Goal: Task Accomplishment & Management: Use online tool/utility

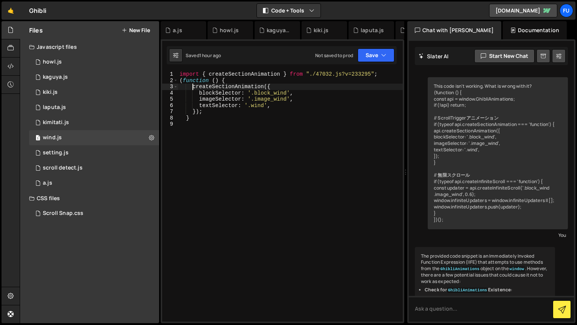
scroll to position [676, 0]
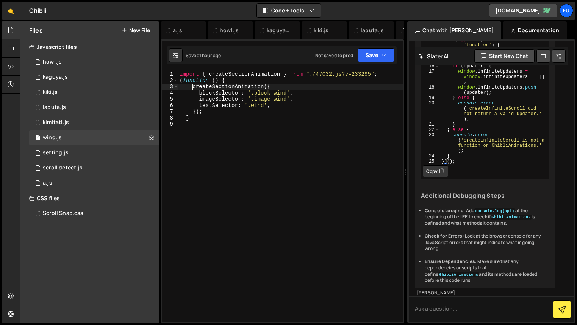
click at [245, 117] on div "import { createSectionAnimation } from "./47032.js?v=233295" ; ( function ( ) {…" at bounding box center [290, 202] width 225 height 263
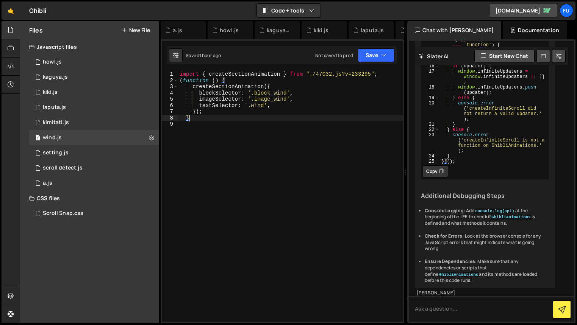
scroll to position [0, 0]
click at [243, 83] on div "import { createSectionAnimation } from "./47032.js?v=233295" ; ( function ( ) {…" at bounding box center [290, 202] width 225 height 263
click at [241, 117] on div "import { createSectionAnimation } from "./47032.js?v=233295" ; ( function ( ) {…" at bounding box center [290, 202] width 225 height 263
type textarea "}"
click at [111, 159] on div "1 setting.js 0" at bounding box center [94, 152] width 130 height 15
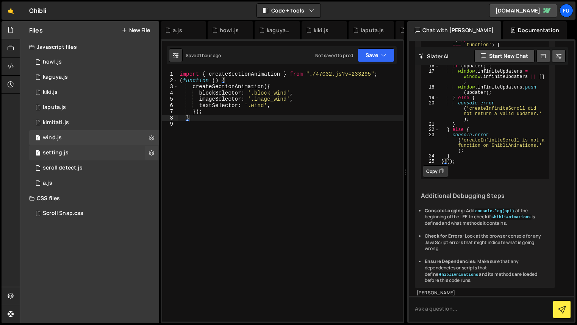
click at [111, 158] on div "1 setting.js 0" at bounding box center [94, 152] width 130 height 15
click at [111, 157] on div "1 setting.js 0" at bounding box center [94, 152] width 130 height 15
click at [115, 158] on div "1 setting.js 0" at bounding box center [94, 152] width 130 height 15
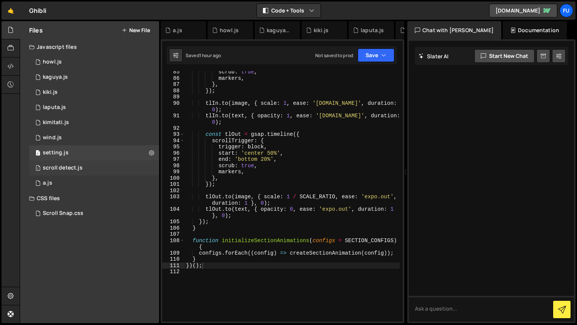
click at [115, 163] on div "1 scroll detect.js 0" at bounding box center [94, 168] width 130 height 15
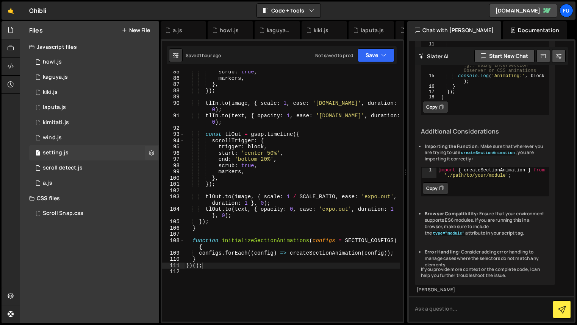
scroll to position [513, 0]
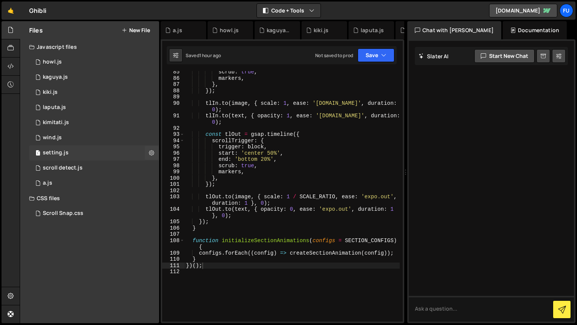
click at [116, 155] on div "1 setting.js 0" at bounding box center [94, 152] width 130 height 15
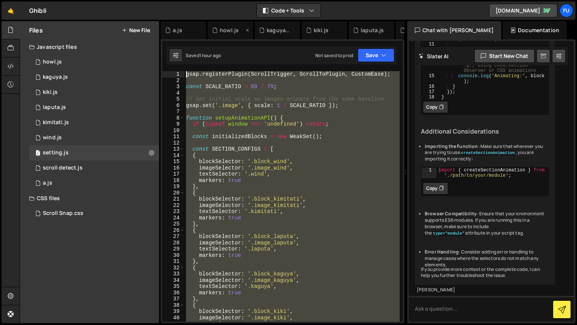
scroll to position [0, 0]
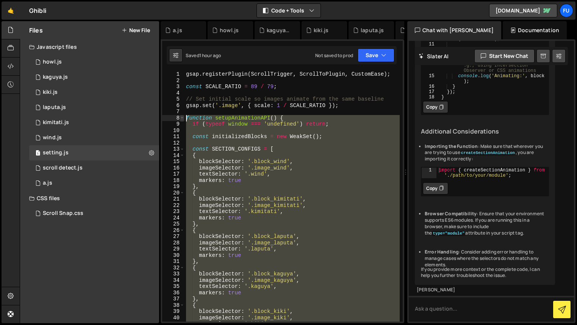
drag, startPoint x: 245, startPoint y: 244, endPoint x: 182, endPoint y: 119, distance: 139.4
click at [182, 119] on div "1 2 3 4 5 6 7 8 9 10 11 12 13 14 15 16 17 18 19 20 21 22 23 24 25 26 27 28 29 3…" at bounding box center [282, 196] width 240 height 251
click at [224, 127] on div "gsap . registerPlugin ( ScrollTrigger , ScrollToPlugin , CustomEase ) ; const S…" at bounding box center [291, 196] width 215 height 251
type textarea "if (typeof window === 'undefined') return;"
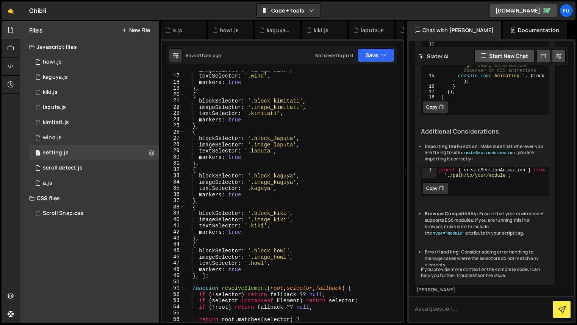
scroll to position [98, 0]
click at [105, 134] on div "1 wind.js 0" at bounding box center [94, 137] width 130 height 15
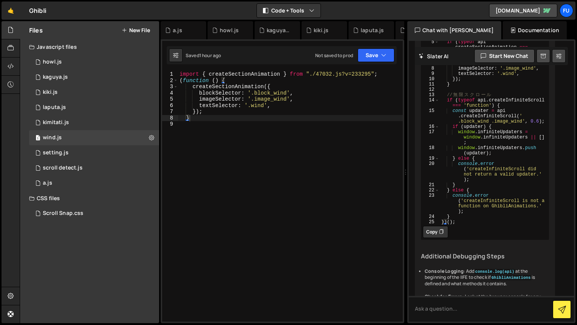
scroll to position [676, 0]
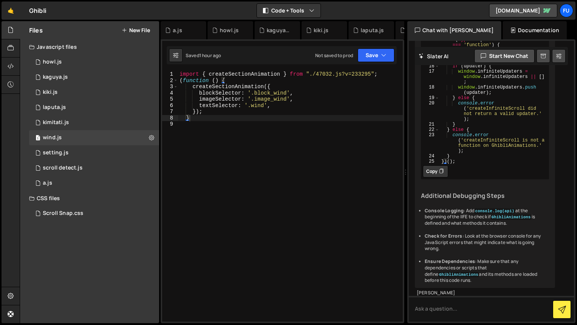
click at [244, 151] on div "import { createSectionAnimation } from "./47032.js?v=233295" ; ( function ( ) {…" at bounding box center [290, 202] width 225 height 263
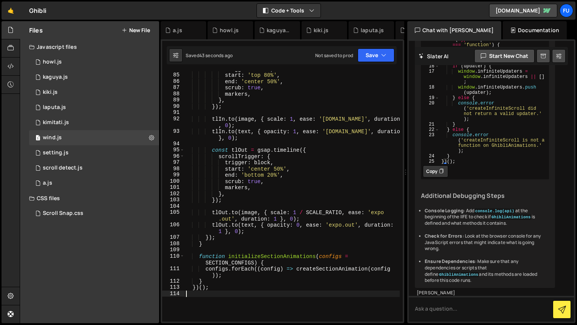
scroll to position [343, 0]
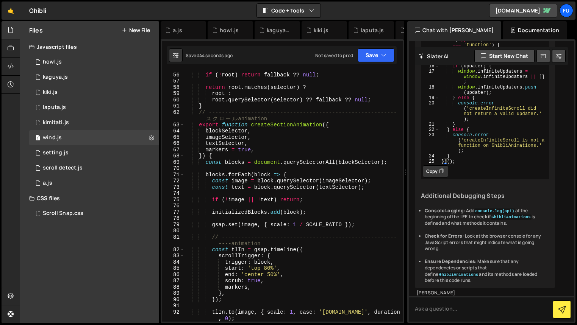
type textarea "})();"
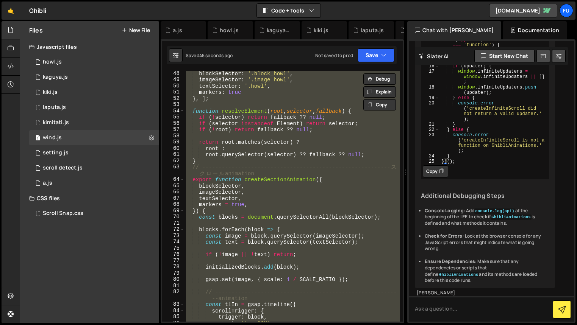
scroll to position [47, 0]
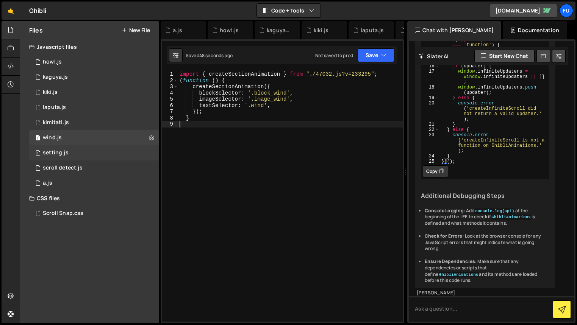
click at [93, 156] on div "1 setting.js 0" at bounding box center [94, 152] width 130 height 15
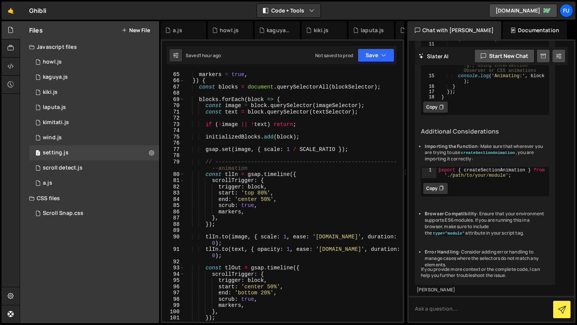
scroll to position [405, 0]
drag, startPoint x: 160, startPoint y: 168, endPoint x: 148, endPoint y: 166, distance: 11.5
click at [148, 166] on div "Files New File Javascript files 1 howl.js 0 1 kaguya.js 0 1 kiki.js 0 1 laputa.…" at bounding box center [298, 172] width 557 height 303
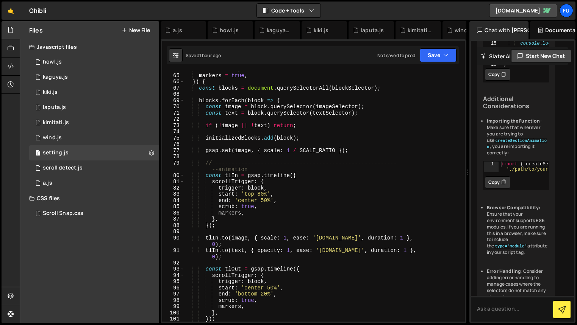
scroll to position [634, 0]
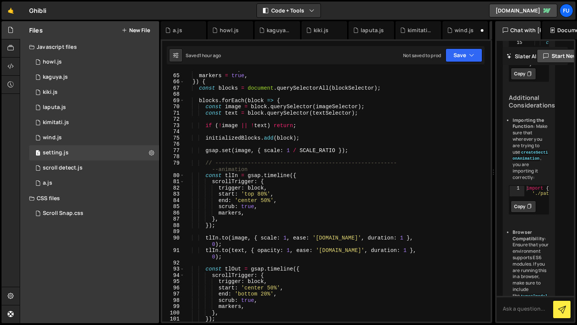
drag, startPoint x: 406, startPoint y: 172, endPoint x: 489, endPoint y: 171, distance: 83.3
click at [489, 171] on div "Files New File Javascript files 1 howl.js 0 1 kaguya.js 0 1 kiki.js 0 1 laputa.…" at bounding box center [298, 172] width 557 height 303
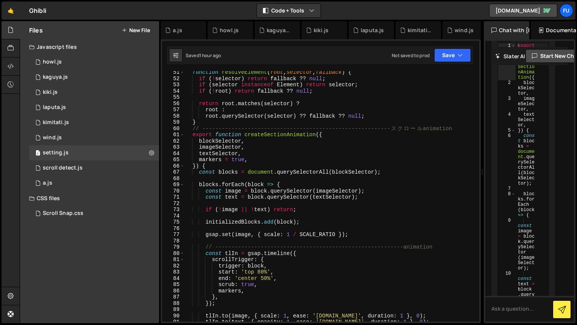
scroll to position [404, 0]
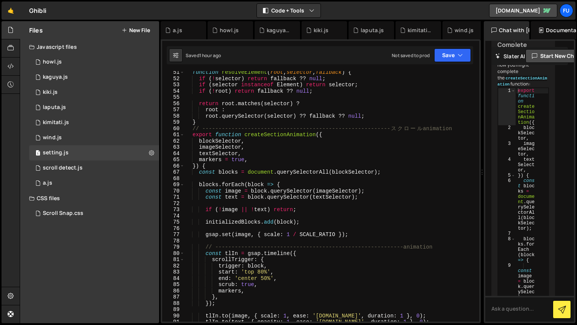
drag, startPoint x: 493, startPoint y: 166, endPoint x: 456, endPoint y: 162, distance: 37.3
click at [456, 162] on div "Files New File Javascript files 1 howl.js 0 1 kaguya.js 0 1 kiki.js 0 1 laputa.…" at bounding box center [298, 172] width 557 height 303
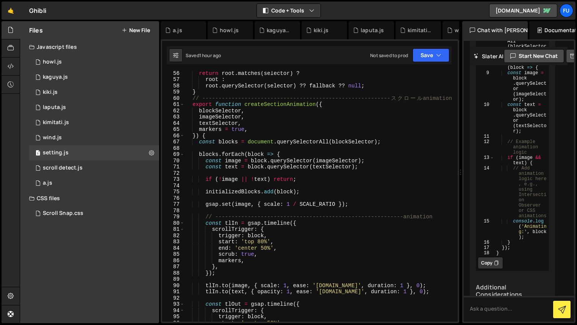
scroll to position [345, 0]
type textarea "const blocks = document.querySelectorAll(blockSelector);"
click at [331, 141] on div "return root . matches ( selector ) ? root : root . querySelector ( selector ) ?…" at bounding box center [319, 201] width 270 height 263
click at [329, 150] on div "return root . matches ( selector ) ? root : root . querySelector ( selector ) ?…" at bounding box center [319, 201] width 270 height 263
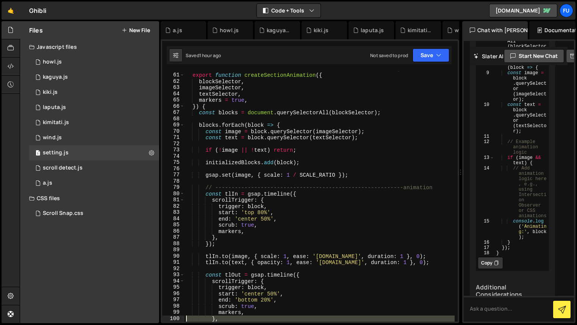
scroll to position [374, 0]
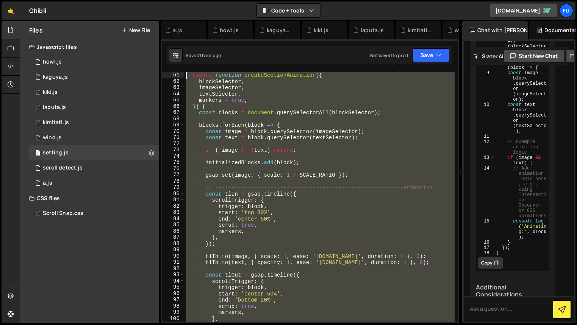
drag, startPoint x: 273, startPoint y: 193, endPoint x: 175, endPoint y: 72, distance: 155.6
click at [175, 72] on div "60 61 62 63 64 65 66 67 68 69 70 71 72 73 74 75 76 77 78 79 80 81 82 83 84 85 8…" at bounding box center [309, 196] width 295 height 251
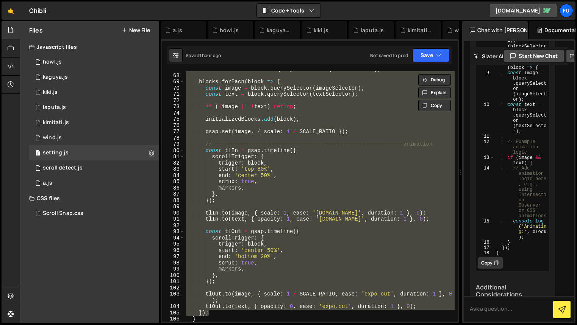
scroll to position [417, 0]
click at [376, 165] on div "const blocks = document . querySelectorAll ( blockSelector ) ; blocks . forEach…" at bounding box center [319, 196] width 270 height 251
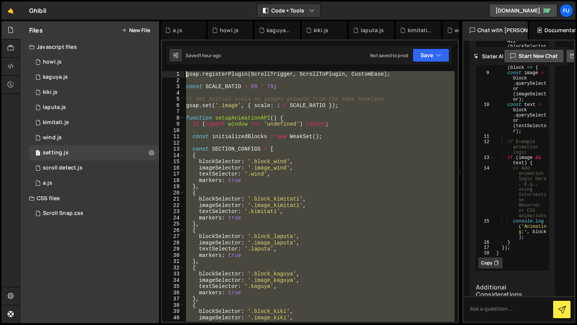
scroll to position [0, 0]
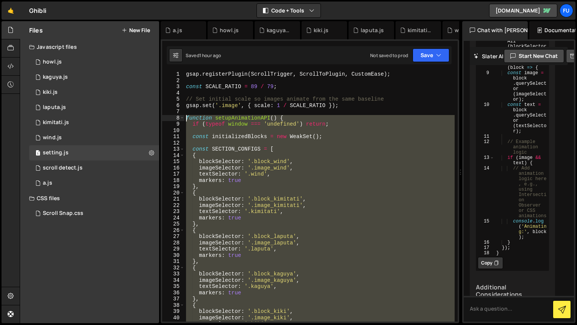
drag, startPoint x: 372, startPoint y: 207, endPoint x: 172, endPoint y: 117, distance: 220.0
click at [172, 117] on div "trigger: block, 1 2 3 4 5 6 7 8 9 10 11 12 13 14 15 16 17 18 19 20 21 22 23 24 …" at bounding box center [309, 196] width 295 height 251
click at [212, 117] on div "gsap . registerPlugin ( ScrollTrigger , ScrollToPlugin , CustomEase ) ; const S…" at bounding box center [319, 196] width 270 height 251
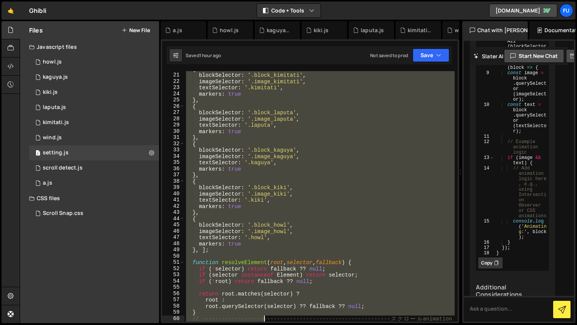
scroll to position [230, 0]
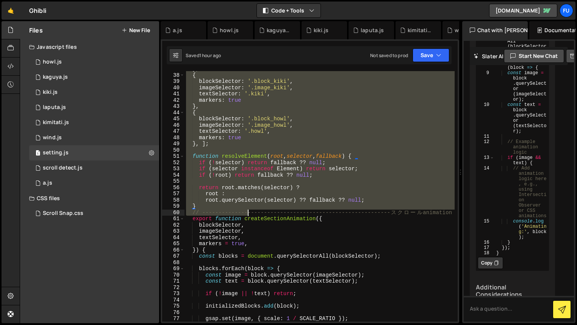
drag, startPoint x: 186, startPoint y: 116, endPoint x: 247, endPoint y: 211, distance: 112.5
click at [247, 211] on div "} , { blockSelector : '.block_kiki' , imageSelector : '.image_kiki' , textSelec…" at bounding box center [319, 197] width 270 height 263
click at [235, 200] on div "} , { blockSelector : '.block_kiki' , imageSelector : '.image_kiki' , textSelec…" at bounding box center [319, 196] width 270 height 251
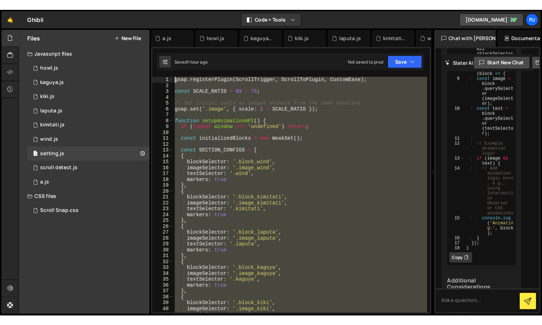
scroll to position [0, 0]
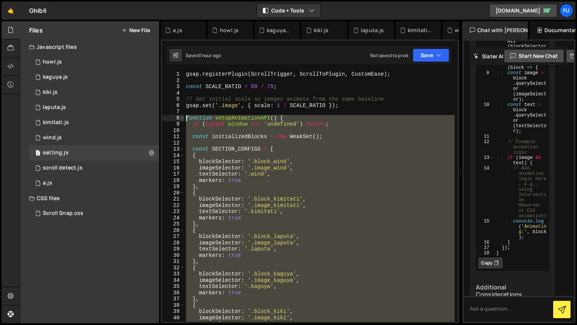
drag, startPoint x: 217, startPoint y: 207, endPoint x: 181, endPoint y: 118, distance: 95.6
click at [181, 118] on div "root.querySelector(selector) ?? fallback ?? null; 1 2 3 4 5 6 7 8 9 10 11 12 13…" at bounding box center [309, 196] width 295 height 251
click at [418, 214] on div "gsap . registerPlugin ( ScrollTrigger , ScrollToPlugin , CustomEase ) ; const S…" at bounding box center [319, 196] width 270 height 251
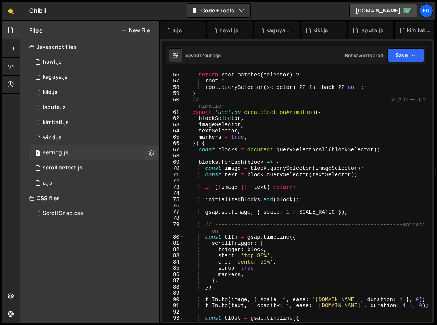
scroll to position [343, 0]
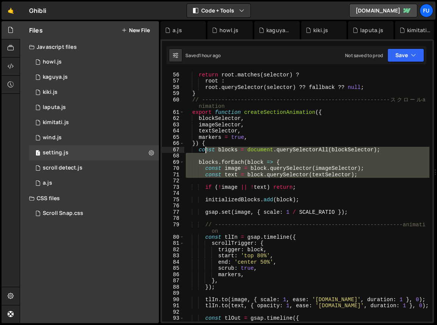
drag, startPoint x: 309, startPoint y: 184, endPoint x: 245, endPoint y: 181, distance: 63.7
click at [207, 150] on div "return root . matches ( selector ) ? root : root . querySelector ( selector ) ?…" at bounding box center [306, 197] width 245 height 263
type textarea "const blocks = document.querySelectorAll(blockSelector);"
click at [257, 184] on div "return root . matches ( selector ) ? root : root . querySelector ( selector ) ?…" at bounding box center [306, 196] width 245 height 251
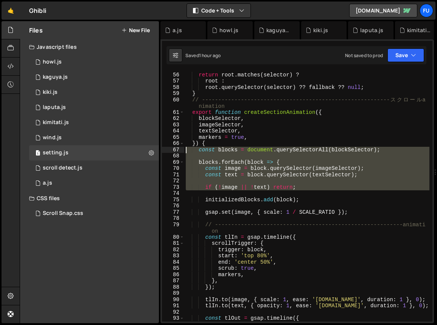
drag, startPoint x: 330, startPoint y: 194, endPoint x: 174, endPoint y: 149, distance: 162.3
click at [174, 149] on div "55 56 57 58 59 60 61 62 63 64 65 66 67 68 69 70 71 72 73 74 75 76 77 78 79 80 8…" at bounding box center [297, 196] width 271 height 251
type textarea "const blocks = document.querySelectorAll(blockSelector);"
paste textarea
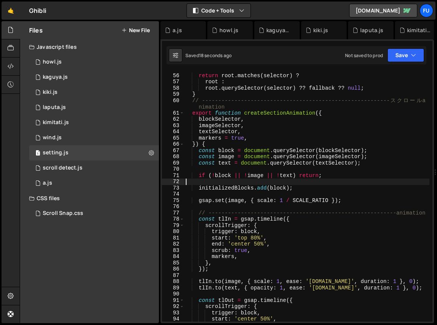
scroll to position [342, 0]
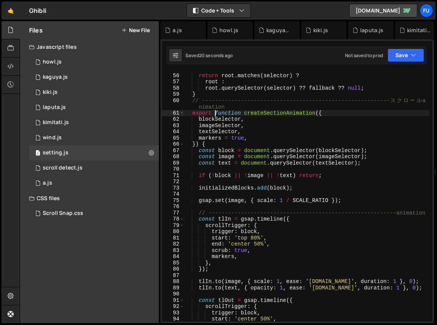
click at [217, 114] on div "return root . matches ( selector ) ? root : root . querySelector ( selector ) ?…" at bounding box center [306, 197] width 245 height 263
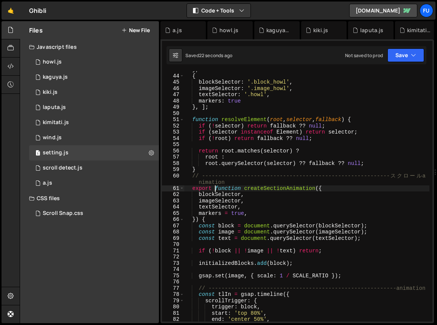
scroll to position [201, 0]
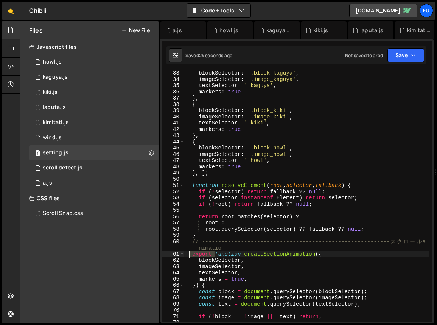
drag, startPoint x: 216, startPoint y: 253, endPoint x: 186, endPoint y: 255, distance: 29.6
click at [186, 255] on div "blockSelector : '.block_kaguya' , imageSelector : '.image_kaguya' , textSelecto…" at bounding box center [306, 201] width 245 height 263
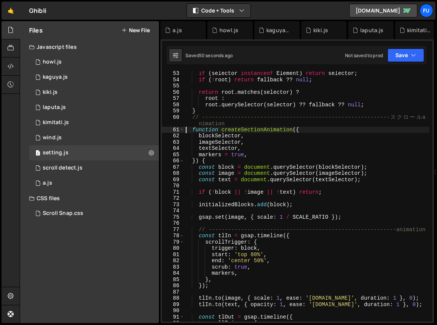
scroll to position [326, 0]
click at [337, 194] on div "if ( selector instanceof Element ) return selector ; if ( ! [PERSON_NAME] ) ret…" at bounding box center [306, 201] width 245 height 263
type textarea "if (!block || !image || !text) return;"
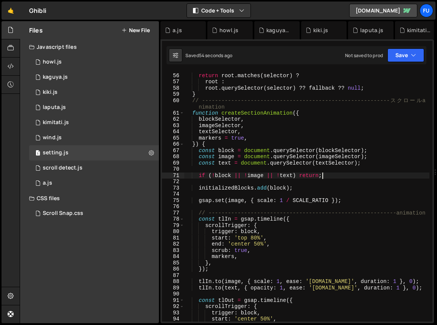
scroll to position [342, 0]
click at [354, 197] on div "return root . matches ( selector ) ? root : root . querySelector ( selector ) ?…" at bounding box center [306, 197] width 245 height 263
click at [328, 176] on div "return root . matches ( selector ) ? root : root . querySelector ( selector ) ?…" at bounding box center [306, 197] width 245 height 263
type textarea "if (!block || !image || !text) return;"
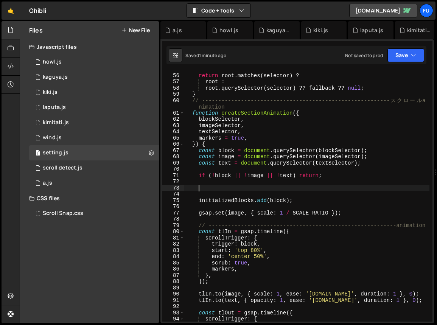
paste textarea "return;"
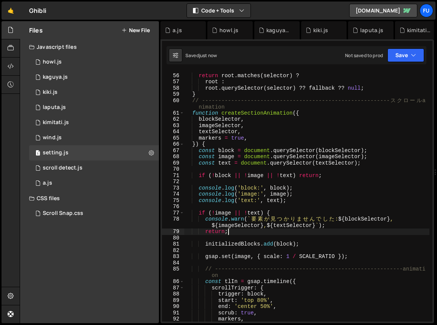
type textarea "return;"
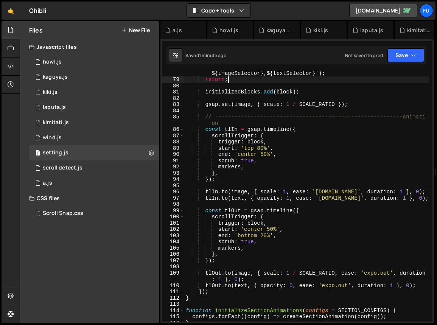
scroll to position [504, 0]
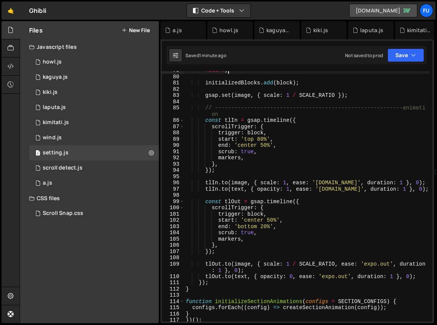
click at [395, 7] on link "[DOMAIN_NAME]" at bounding box center [384, 11] width 68 height 14
click at [78, 55] on div "1 howl.js 0" at bounding box center [94, 62] width 130 height 15
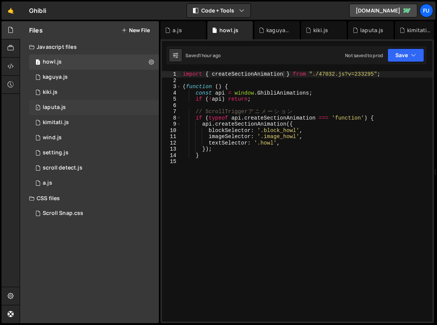
scroll to position [0, 0]
click at [222, 172] on div "import { createSectionAnimation } from "./47032.js?v=233295" ; ( function ( ) {…" at bounding box center [306, 202] width 251 height 263
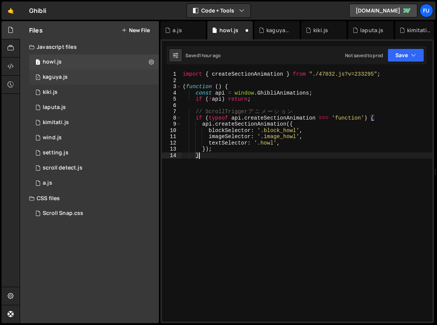
type textarea "；"
type textarea ";"
click at [111, 87] on div "1 kiki.js 0" at bounding box center [94, 92] width 130 height 15
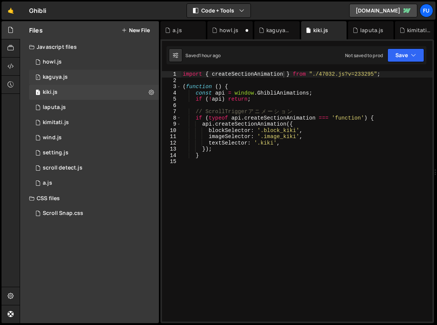
click at [111, 81] on div "1 kaguya.js 0" at bounding box center [94, 77] width 130 height 15
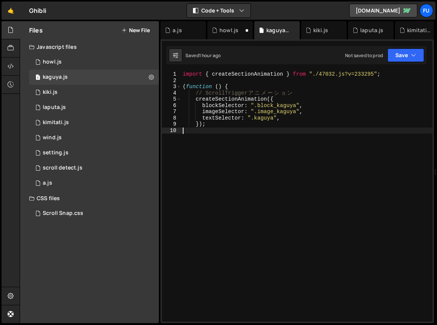
click at [231, 154] on div "import { createSectionAnimation } from "./47032.js?v=233295" ; ( function ( ) {…" at bounding box center [306, 202] width 251 height 263
type textarea "});"
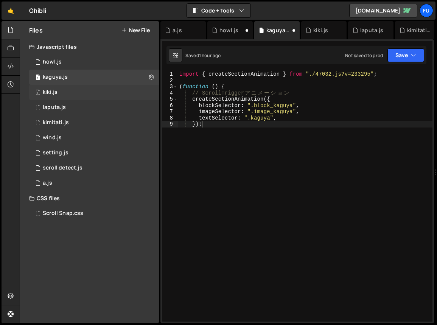
click at [73, 87] on div "1 kiki.js 0" at bounding box center [94, 92] width 130 height 15
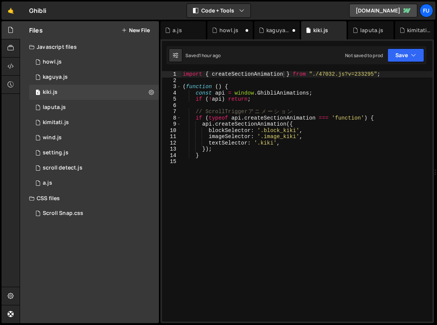
click at [262, 163] on div "import { createSectionAnimation } from "./47032.js?v=233295" ; ( function ( ) {…" at bounding box center [306, 202] width 251 height 263
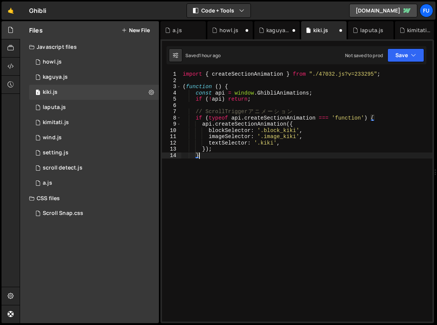
scroll to position [0, 1]
type textarea "};"
click at [108, 97] on div "1 kiki.js 0" at bounding box center [94, 92] width 130 height 15
click at [133, 111] on div "1 laputa.js 0" at bounding box center [94, 107] width 130 height 15
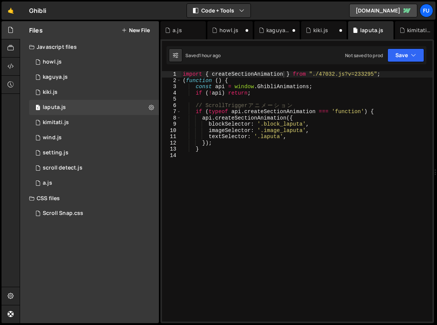
click at [210, 159] on div "import { createSectionAnimation } from "./47032.js?v=233295" ; ( function ( ) {…" at bounding box center [306, 202] width 251 height 263
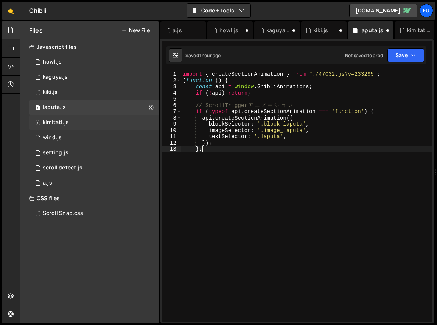
type textarea "};"
click at [108, 116] on div "1 kimitati.js 0" at bounding box center [94, 122] width 130 height 15
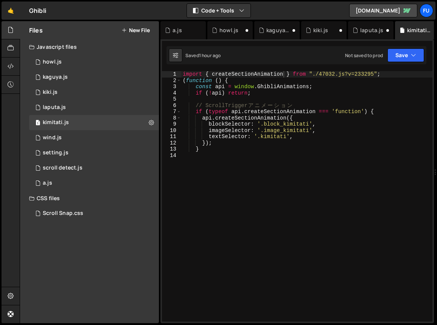
click at [248, 163] on div "import { createSectionAnimation } from "./47032.js?v=233295" ; ( function ( ) {…" at bounding box center [306, 202] width 251 height 263
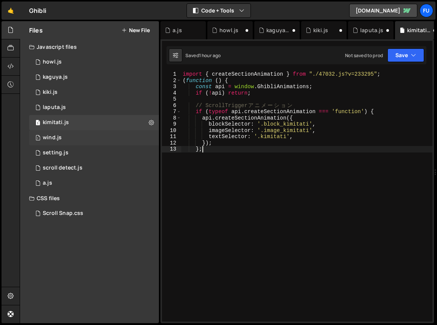
type textarea "};"
click at [113, 140] on div "1 wind.js 0" at bounding box center [94, 137] width 130 height 15
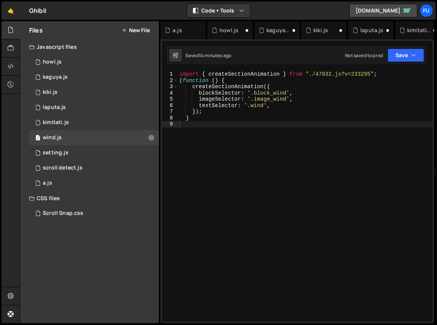
click at [226, 157] on div "import { createSectionAnimation } from "./47032.js?v=233295" ; ( function ( ) {…" at bounding box center [305, 202] width 255 height 263
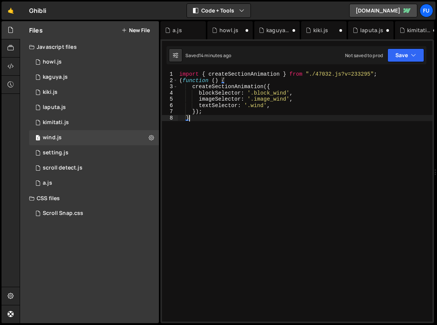
scroll to position [0, 0]
type textarea "};"
click at [61, 149] on div "1 setting.js 0" at bounding box center [94, 152] width 130 height 15
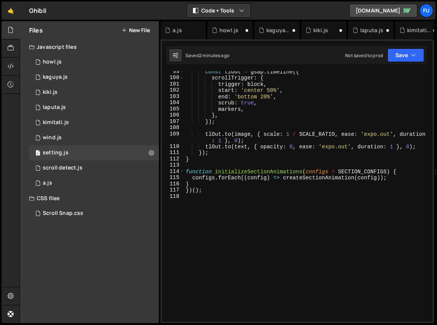
scroll to position [1882, 0]
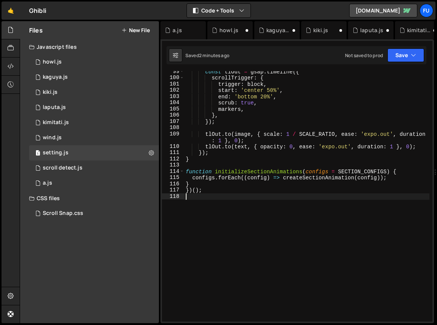
click at [230, 202] on div "const tlOut = gsap . timeline ({ scrollTrigger : { trigger : block , start : 'c…" at bounding box center [306, 200] width 245 height 263
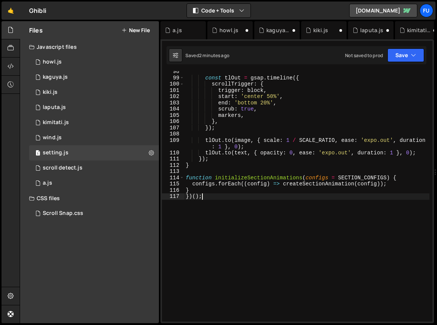
scroll to position [628, 0]
type textarea "})();"
click at [97, 169] on div "1 scroll detect.js 0" at bounding box center [94, 168] width 130 height 15
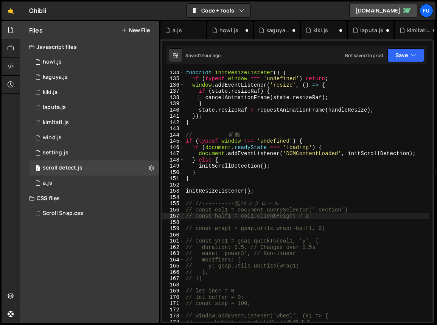
scroll to position [1028, 0]
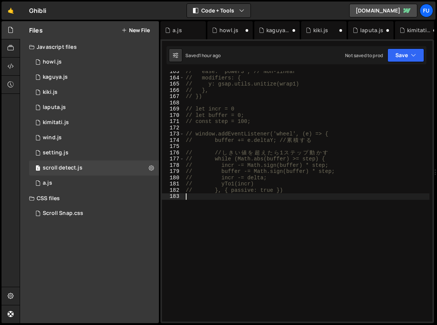
click at [204, 203] on div "// ease: 'power3', // Non-linear // modifiers: { // y: gsap.utils.unitize(wrap1…" at bounding box center [306, 200] width 245 height 263
type textarea "// }, { passive: true })"
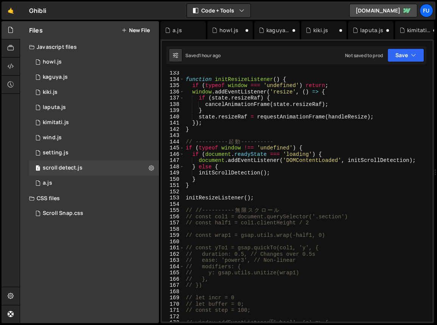
scroll to position [838, 0]
click at [129, 185] on div "0 a.js 0" at bounding box center [94, 183] width 130 height 15
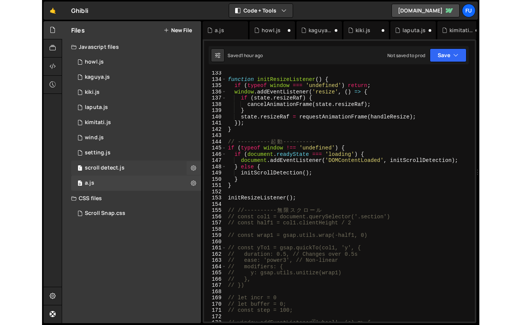
scroll to position [0, 0]
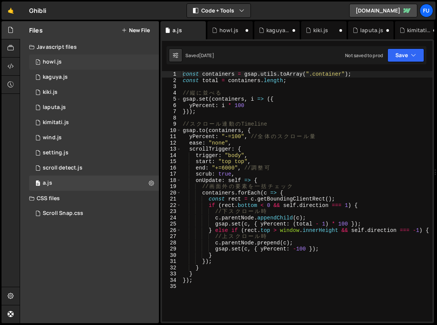
click at [83, 57] on div "1 howl.js 0" at bounding box center [94, 62] width 130 height 15
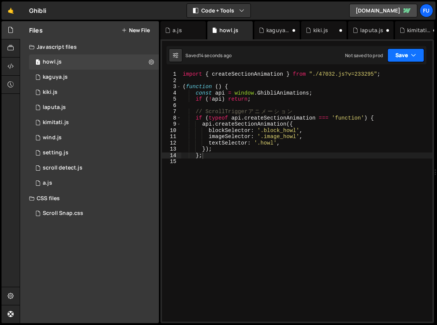
click at [392, 57] on button "Save" at bounding box center [406, 55] width 37 height 14
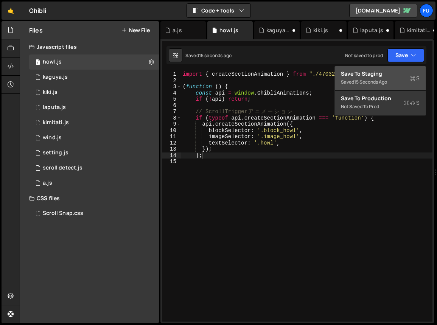
click at [383, 80] on div "15 seconds ago" at bounding box center [370, 82] width 33 height 6
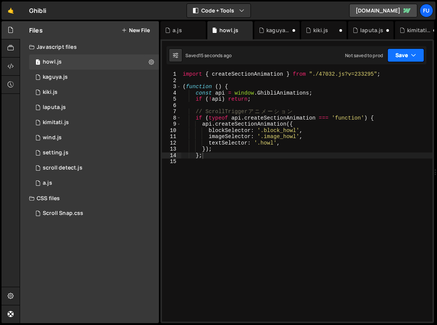
click at [420, 54] on button "Save" at bounding box center [406, 55] width 37 height 14
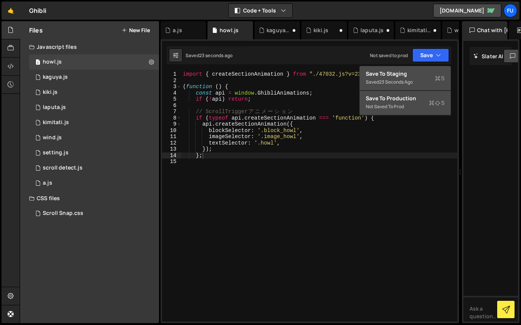
click at [414, 112] on button "Save to Production S Not saved to prod" at bounding box center [405, 103] width 91 height 25
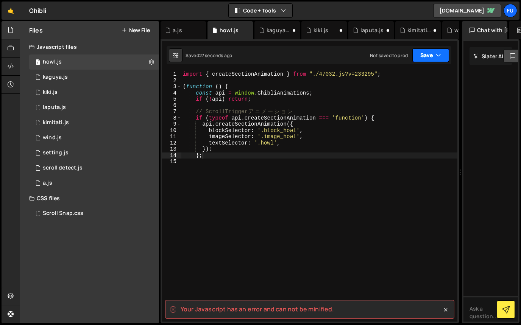
click at [429, 56] on button "Save" at bounding box center [430, 55] width 37 height 14
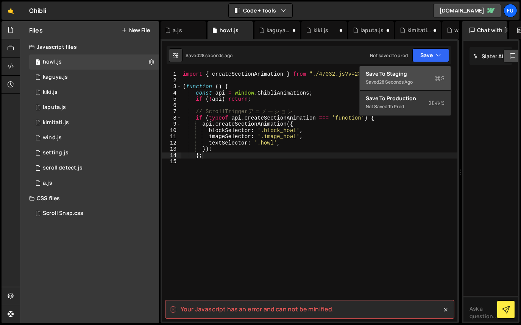
click at [424, 75] on div "Save to Staging S" at bounding box center [405, 74] width 79 height 8
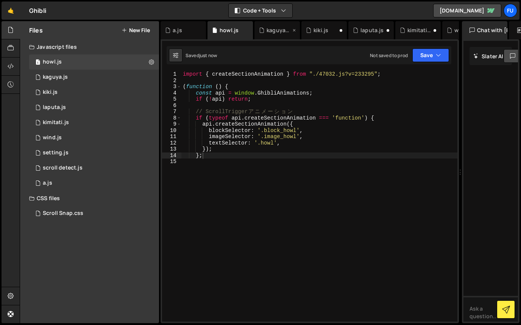
click at [273, 35] on div "kaguya.js" at bounding box center [277, 30] width 45 height 18
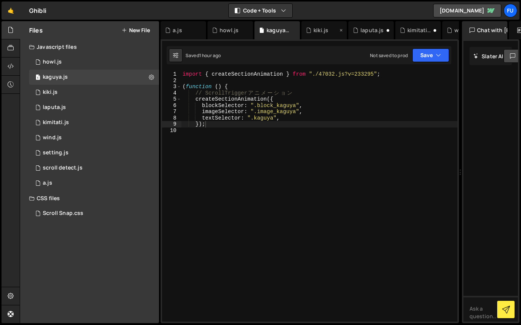
click at [323, 29] on div "kiki.js" at bounding box center [321, 31] width 15 height 8
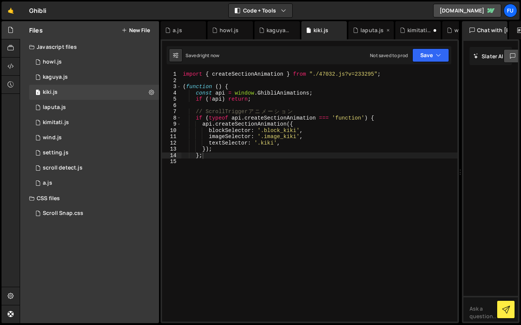
click at [374, 30] on div "laputa.js" at bounding box center [372, 31] width 23 height 8
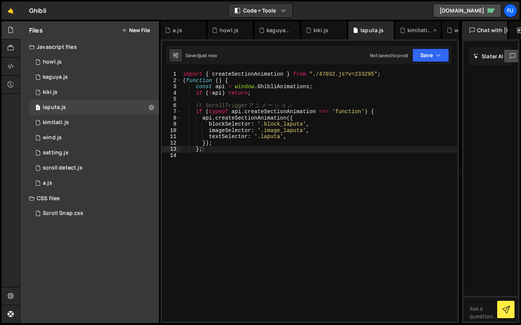
click at [411, 29] on div "kimitati.js" at bounding box center [420, 31] width 24 height 8
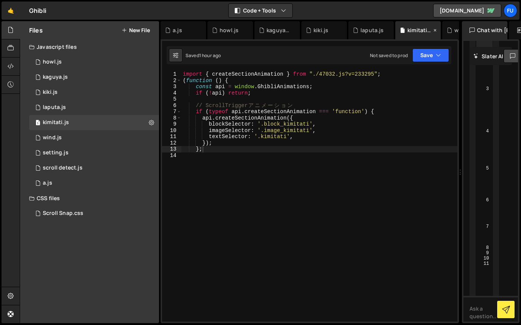
scroll to position [8244, 0]
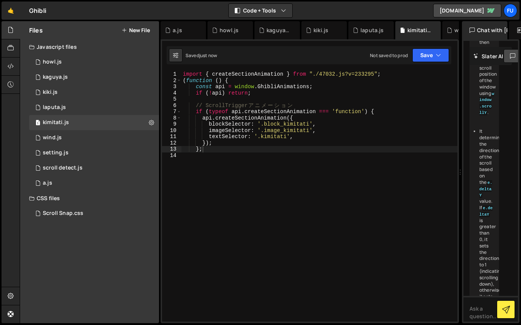
click at [455, 32] on div "wind.js" at bounding box center [463, 31] width 19 height 8
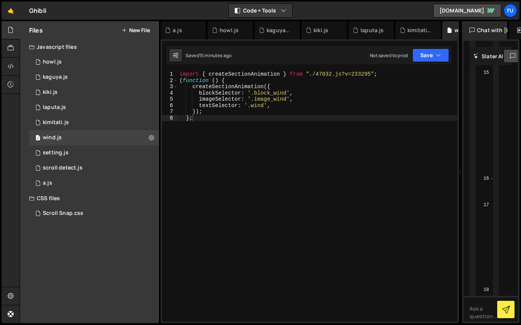
scroll to position [2708, 0]
click at [199, 121] on div "import { createSectionAnimation } from "./47032.js?v=233295" ; ( function ( ) {…" at bounding box center [318, 202] width 280 height 263
click at [196, 117] on div "import { createSectionAnimation } from "./47032.js?v=233295" ; ( function ( ) {…" at bounding box center [318, 202] width 280 height 263
type textarea "};"
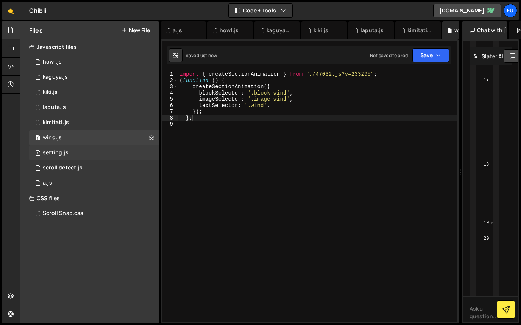
click at [81, 151] on div "1 setting.js 0" at bounding box center [94, 152] width 130 height 15
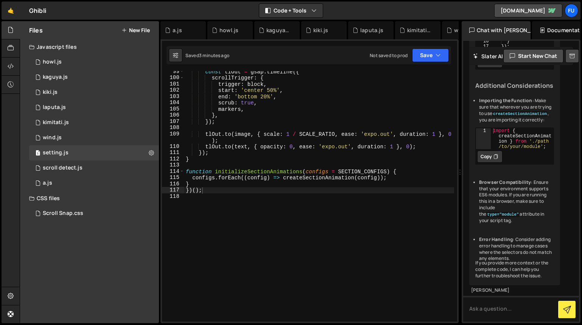
scroll to position [588, 0]
click at [543, 20] on div "Hold on a sec... Are you certain you wish to leave this page? Any changes you'v…" at bounding box center [291, 162] width 582 height 325
click at [541, 9] on link "[DOMAIN_NAME]" at bounding box center [529, 11] width 68 height 14
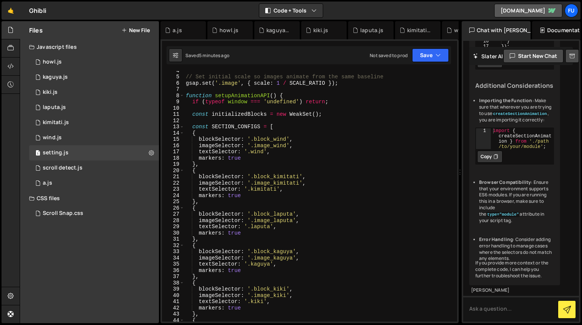
scroll to position [0, 0]
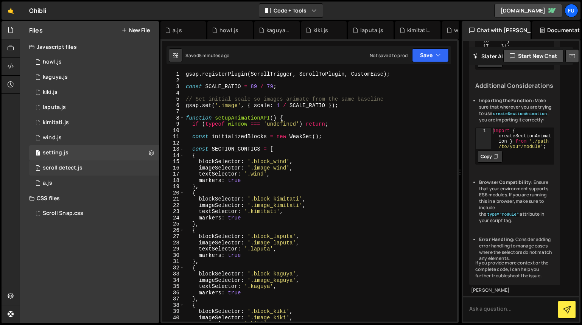
click at [95, 167] on div "1 scroll detect.js 0" at bounding box center [94, 168] width 130 height 15
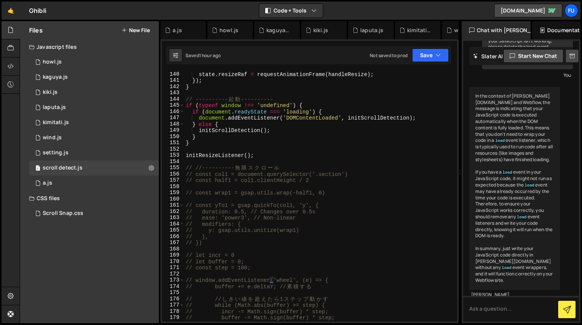
scroll to position [860, 0]
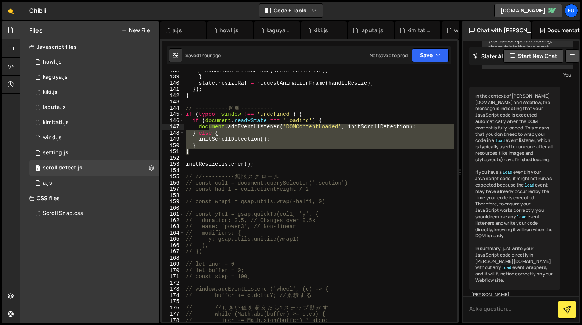
drag, startPoint x: 212, startPoint y: 136, endPoint x: 210, endPoint y: 128, distance: 8.6
click at [210, 128] on div "cancelAnimationFrame ( state . resizeRaf ) ; } state . resizeRaf = requestAnima…" at bounding box center [319, 198] width 270 height 263
click at [210, 128] on div "cancelAnimationFrame ( state . resizeRaf ) ; } state . resizeRaf = requestAnima…" at bounding box center [319, 196] width 270 height 251
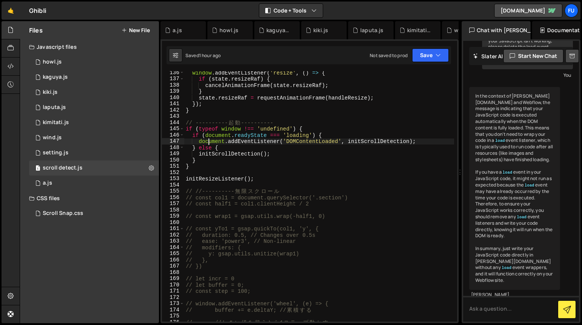
scroll to position [825, 0]
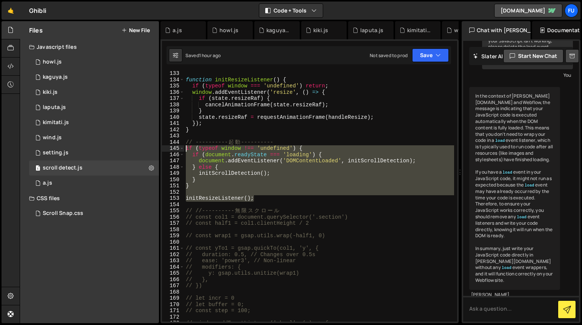
drag, startPoint x: 262, startPoint y: 196, endPoint x: 186, endPoint y: 151, distance: 88.5
click at [186, 151] on div "function initResizeListener ( ) { if ( typeof window === 'undefined' ) return ;…" at bounding box center [319, 201] width 270 height 263
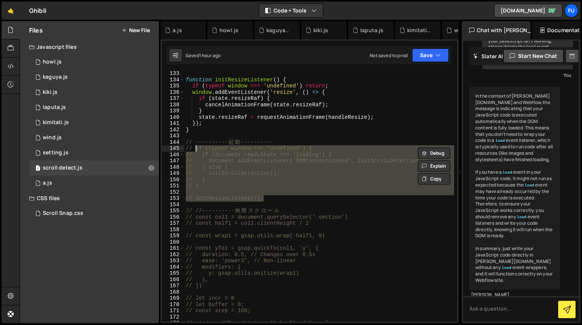
click at [356, 121] on div "function initResizeListener ( ) { if ( typeof window === 'undefined' ) return ;…" at bounding box center [319, 201] width 270 height 263
type textarea "});"
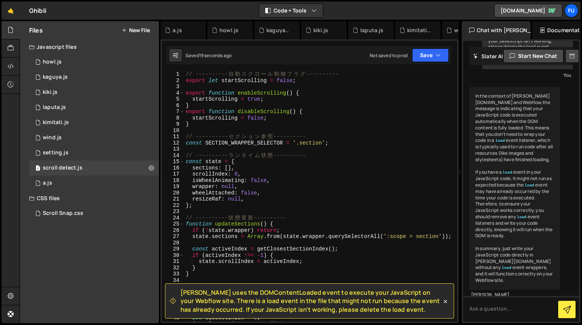
scroll to position [750, 0]
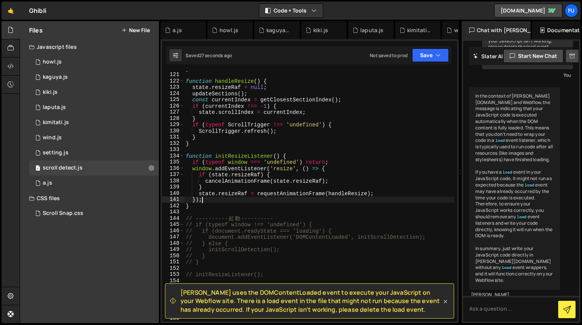
click at [443, 301] on icon at bounding box center [446, 302] width 8 height 8
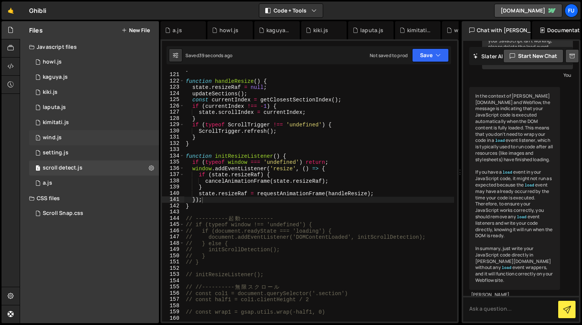
click at [87, 144] on div "1 wind.js 0" at bounding box center [94, 137] width 130 height 15
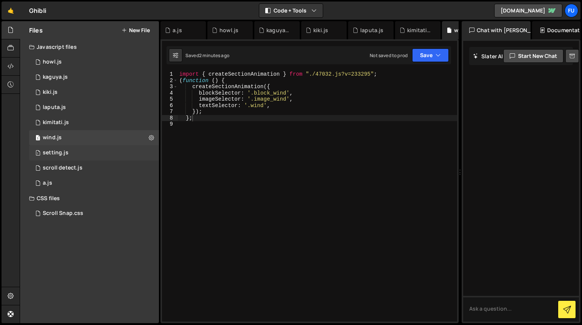
click at [87, 150] on div "1 setting.js 0" at bounding box center [94, 152] width 130 height 15
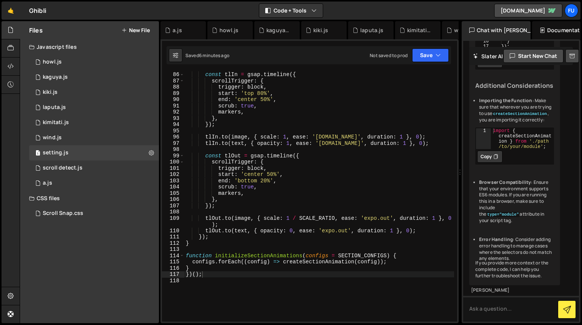
scroll to position [537, 0]
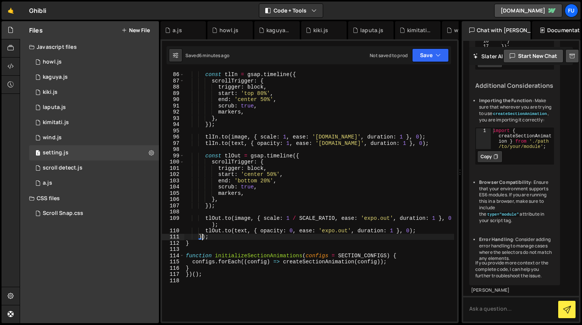
click at [205, 237] on div "// ----------------------------------------------------------animation const tl…" at bounding box center [319, 196] width 270 height 263
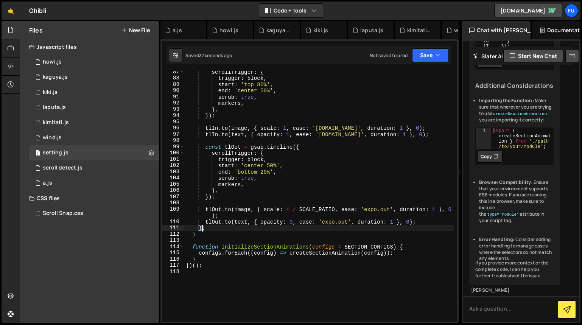
click at [193, 267] on div "scrollTrigger : { trigger : block , start : 'top 80%' , end : 'center 50%' , sc…" at bounding box center [319, 200] width 270 height 263
click at [195, 266] on div "scrollTrigger : { trigger : block , start : 'top 80%' , end : 'center 50%' , sc…" at bounding box center [319, 200] width 270 height 263
click at [365, 191] on div "scrollTrigger : { trigger : block , start : 'top 80%' , end : 'center 50%' , sc…" at bounding box center [319, 200] width 270 height 263
click at [353, 164] on div "scrollTrigger : { trigger : block , start : 'top 80%' , end : 'center 50%' , sc…" at bounding box center [319, 200] width 270 height 263
type textarea "start: 'center 50%',"
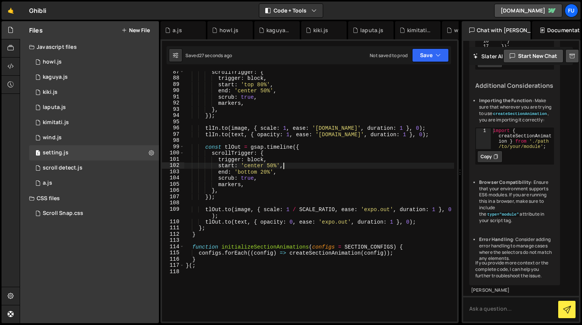
click at [348, 139] on div "scrollTrigger : { trigger : block , start : 'top 80%' , end : 'center 50%' , sc…" at bounding box center [319, 200] width 270 height 263
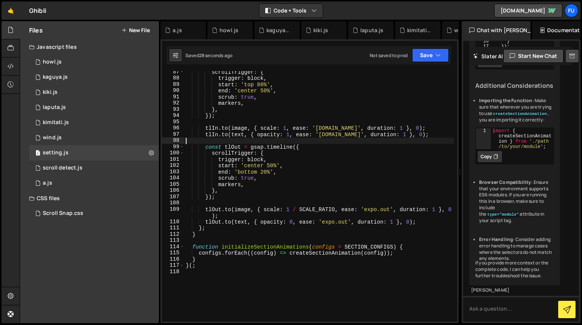
click at [286, 265] on div "scrollTrigger : { trigger : block , start : 'top 80%' , end : 'center 50%' , sc…" at bounding box center [319, 200] width 270 height 263
click at [192, 266] on div "scrollTrigger : { trigger : block , start : 'top 80%' , end : 'center 50%' , sc…" at bounding box center [319, 200] width 270 height 263
click at [247, 268] on div "scrollTrigger : { trigger : block , start : 'top 80%' , end : 'center 50%' , sc…" at bounding box center [319, 200] width 270 height 263
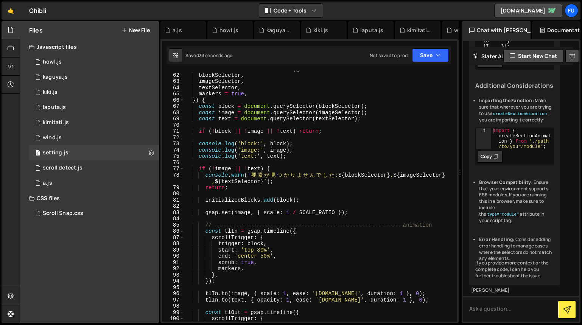
scroll to position [376, 0]
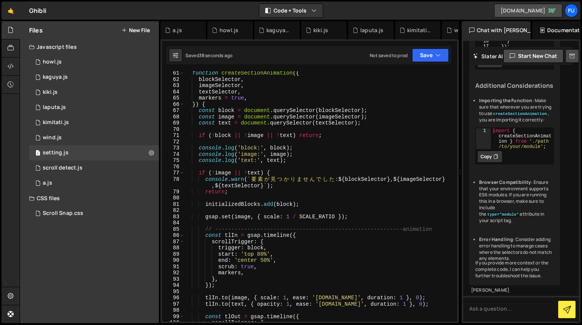
click at [504, 17] on link "[DOMAIN_NAME]" at bounding box center [529, 11] width 68 height 14
type textarea "}) {"
click at [236, 106] on div "function createSectionAnimation ( { blockSelector , imageSelector , textSelecto…" at bounding box center [319, 201] width 270 height 263
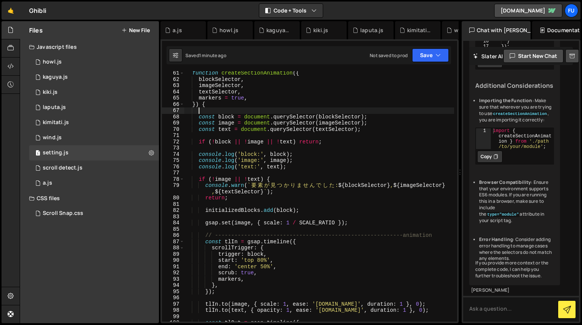
paste textarea "console.log('createSectionAnimation called!', blockSelector, imageSelector, tex…"
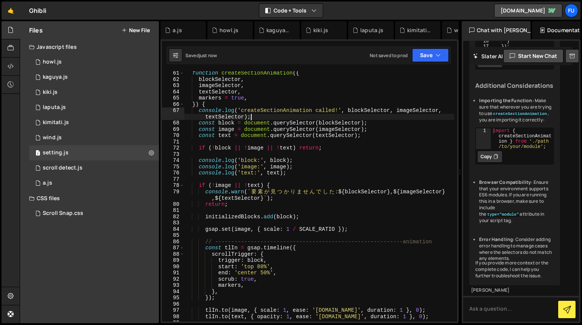
type textarea "console.log('createSectionAnimation called!', blockSelector, imageSelector, tex…"
drag, startPoint x: 299, startPoint y: 114, endPoint x: 186, endPoint y: 110, distance: 113.3
click at [186, 110] on div "function createSectionAnimation ( { blockSelector , imageSelector , textSelecto…" at bounding box center [319, 201] width 270 height 263
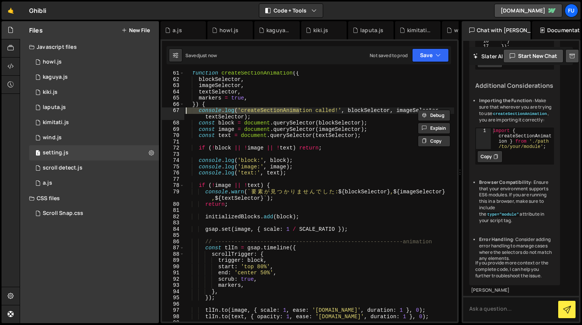
click at [255, 116] on div "function createSectionAnimation ( { blockSelector , imageSelector , textSelecto…" at bounding box center [319, 201] width 270 height 263
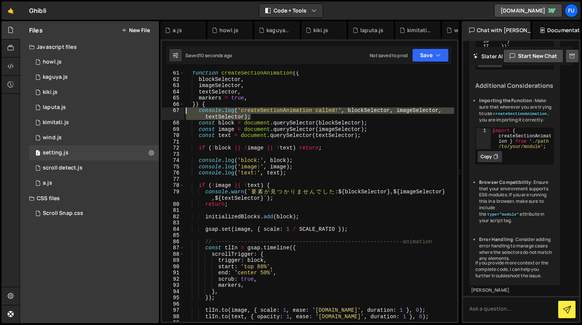
drag, startPoint x: 255, startPoint y: 115, endPoint x: 184, endPoint y: 112, distance: 70.1
click at [184, 112] on div "function createSectionAnimation ( { blockSelector , imageSelector , textSelecto…" at bounding box center [319, 201] width 270 height 263
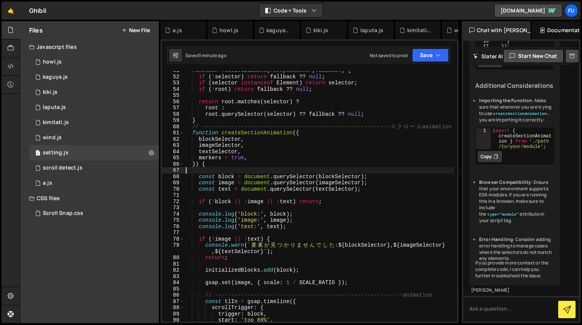
scroll to position [322, 0]
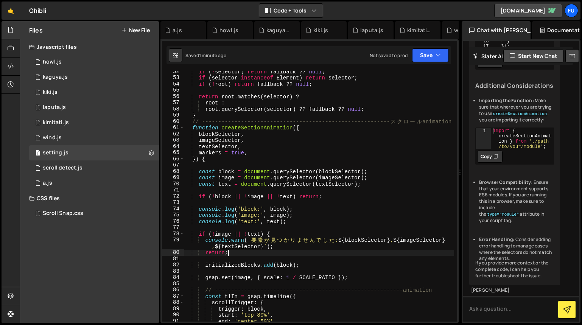
click at [248, 251] on div "if ( ! selector ) return fallback ?? null ; if ( selector instanceof Element ) …" at bounding box center [319, 200] width 270 height 263
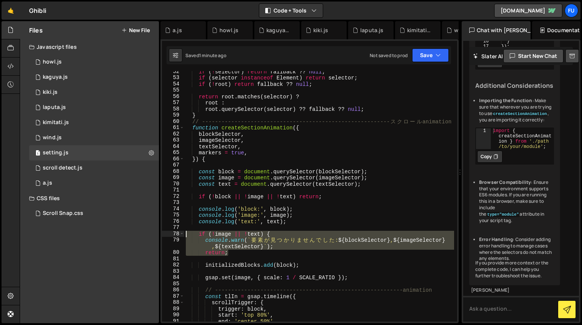
drag, startPoint x: 248, startPoint y: 254, endPoint x: 185, endPoint y: 233, distance: 66.2
click at [185, 233] on div "if ( ! selector ) return fallback ?? null ; if ( selector instanceof Element ) …" at bounding box center [319, 200] width 270 height 263
type textarea "if (!image || !text) { console.warn(`要素が見つかりませんでした: ${blockSelector}, ${imageSe…"
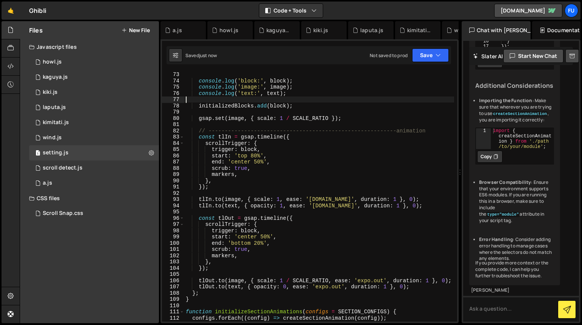
scroll to position [459, 0]
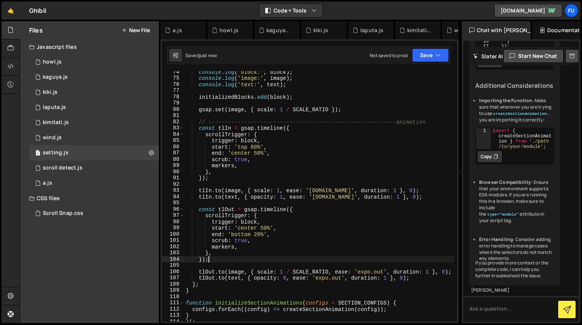
click at [217, 259] on div "console . log ( 'block:' , block ) ; console . log ( 'image:' , image ) ; conso…" at bounding box center [319, 200] width 270 height 263
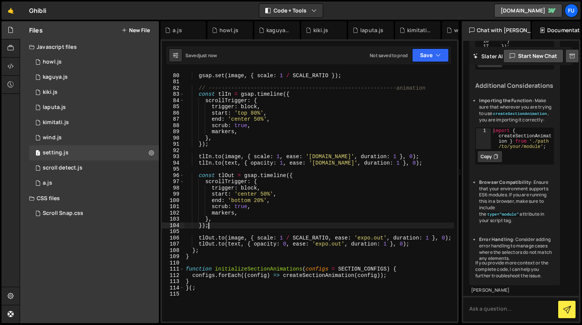
scroll to position [493, 0]
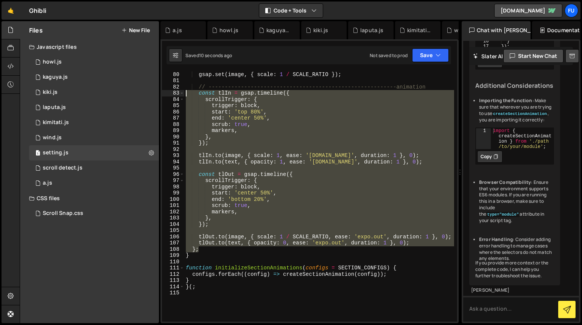
drag, startPoint x: 214, startPoint y: 252, endPoint x: 179, endPoint y: 91, distance: 164.7
click at [179, 91] on div "}); 79 80 81 82 83 84 85 86 87 88 89 90 91 92 93 94 95 96 97 98 99 100 101 102 …" at bounding box center [309, 196] width 295 height 251
type textarea "const tlIn = gsap.timeline({ scrollTrigger: {"
click at [118, 135] on div "1 wind.js 0" at bounding box center [94, 137] width 130 height 15
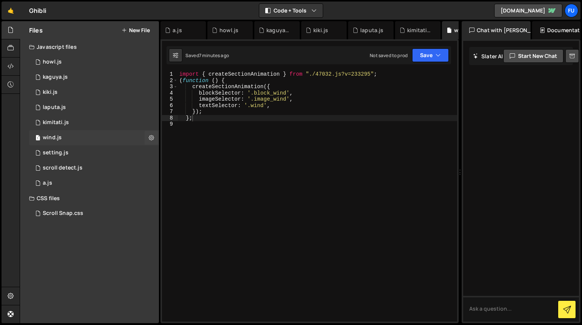
scroll to position [0, 0]
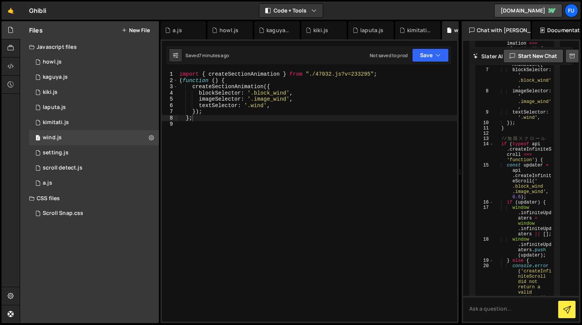
click at [299, 120] on div "import { createSectionAnimation } from "./47032.js?v=233295" ; ( function ( ) {…" at bounding box center [318, 202] width 280 height 263
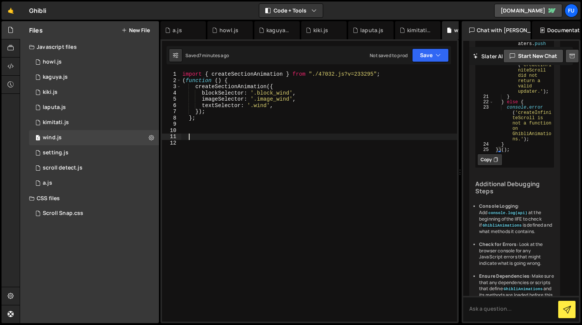
paste textarea "};"
type textarea "};"
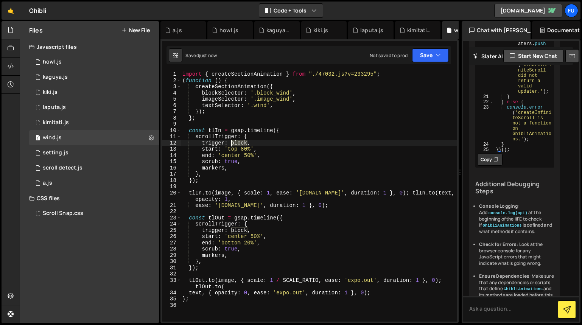
drag, startPoint x: 249, startPoint y: 142, endPoint x: 232, endPoint y: 141, distance: 17.1
click at [232, 141] on div "import { createSectionAnimation } from "./47032.js?v=233295" ; ( function ( ) {…" at bounding box center [319, 202] width 276 height 263
type textarea "trigger: block,"
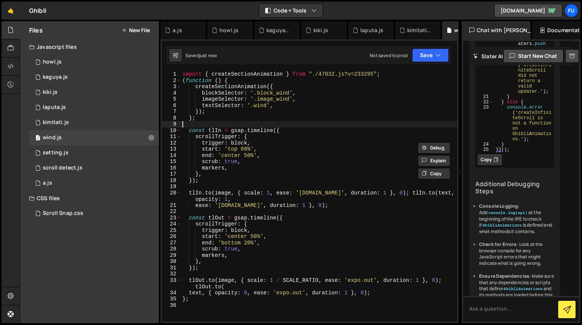
click at [283, 126] on div "import { createSectionAnimation } from "./47032.js?v=233295" ; ( function ( ) {…" at bounding box center [319, 202] width 276 height 263
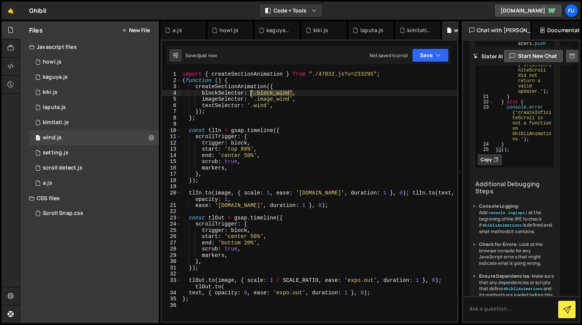
drag, startPoint x: 292, startPoint y: 91, endPoint x: 252, endPoint y: 92, distance: 40.2
click at [252, 92] on div "import { createSectionAnimation } from "./47032.js?v=233295" ; ( function ( ) {…" at bounding box center [319, 202] width 276 height 263
click at [248, 144] on div "import { createSectionAnimation } from "./47032.js?v=233295" ; ( function ( ) {…" at bounding box center [319, 202] width 276 height 263
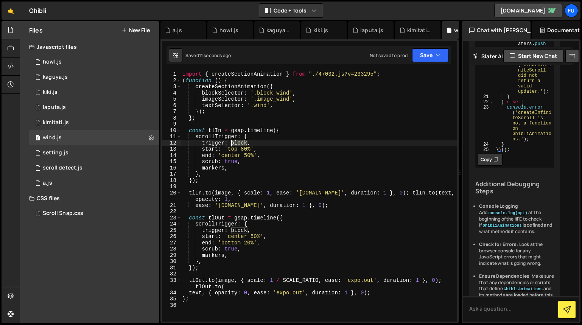
drag, startPoint x: 248, startPoint y: 142, endPoint x: 230, endPoint y: 141, distance: 17.5
click at [230, 141] on div "import { createSectionAnimation } from "./47032.js?v=233295" ; ( function ( ) {…" at bounding box center [319, 202] width 276 height 263
paste textarea "'.block_wind'"
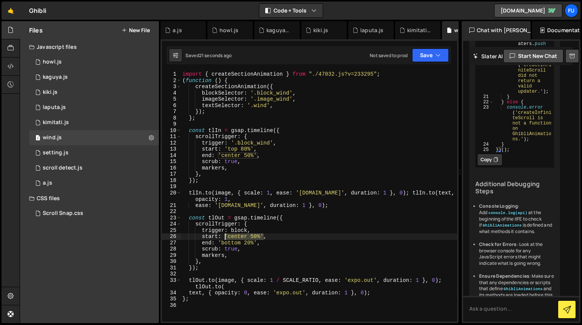
drag, startPoint x: 263, startPoint y: 237, endPoint x: 225, endPoint y: 237, distance: 38.3
click at [225, 237] on div "import { createSectionAnimation } from "./47032.js?v=233295" ; ( function ( ) {…" at bounding box center [319, 202] width 276 height 263
click at [252, 230] on div "import { createSectionAnimation } from "./47032.js?v=233295" ; ( function ( ) {…" at bounding box center [319, 202] width 276 height 263
click at [248, 231] on div "import { createSectionAnimation } from "./47032.js?v=233295" ; ( function ( ) {…" at bounding box center [319, 202] width 276 height 263
drag, startPoint x: 247, startPoint y: 231, endPoint x: 231, endPoint y: 229, distance: 16.8
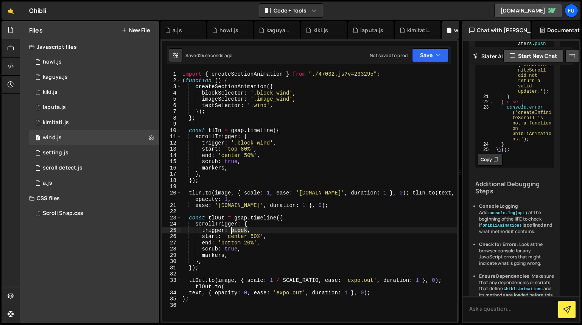
click at [231, 229] on div "import { createSectionAnimation } from "./47032.js?v=233295" ; ( function ( ) {…" at bounding box center [319, 202] width 276 height 263
paste textarea "'.block_wind'"
click at [281, 228] on div "import { createSectionAnimation } from "./47032.js?v=233295" ; ( function ( ) {…" at bounding box center [319, 202] width 276 height 263
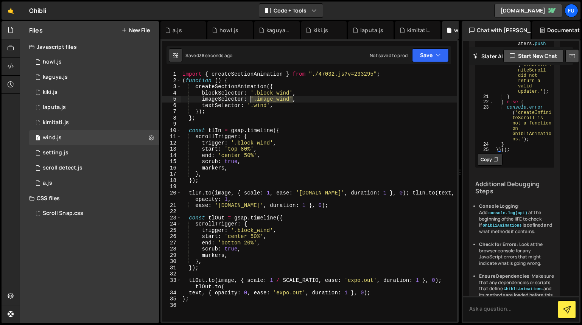
drag, startPoint x: 293, startPoint y: 98, endPoint x: 251, endPoint y: 97, distance: 41.7
click at [251, 97] on div "import { createSectionAnimation } from "./47032.js?v=233295" ; ( function ( ) {…" at bounding box center [319, 202] width 276 height 263
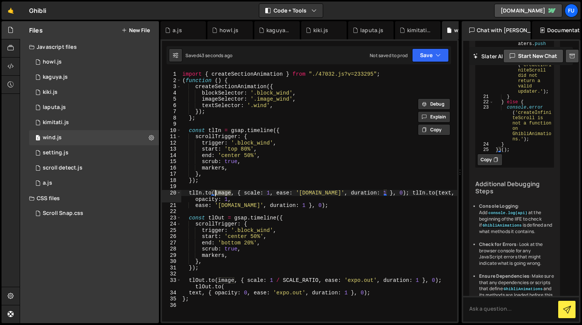
drag, startPoint x: 231, startPoint y: 194, endPoint x: 215, endPoint y: 192, distance: 15.3
click at [215, 192] on div "import { createSectionAnimation } from "./47032.js?v=233295" ; ( function ( ) {…" at bounding box center [319, 202] width 276 height 263
paste textarea "'.image_wind'"
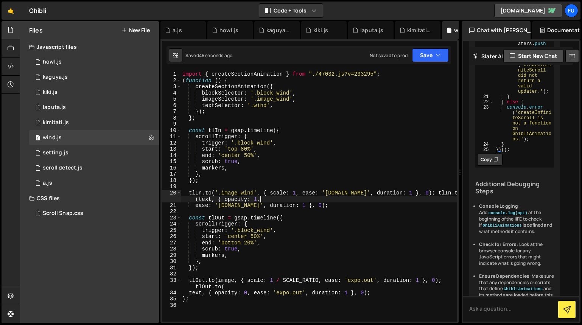
click at [303, 201] on div "import { createSectionAnimation } from "./47032.js?v=233295" ; ( function ( ) {…" at bounding box center [319, 202] width 276 height 263
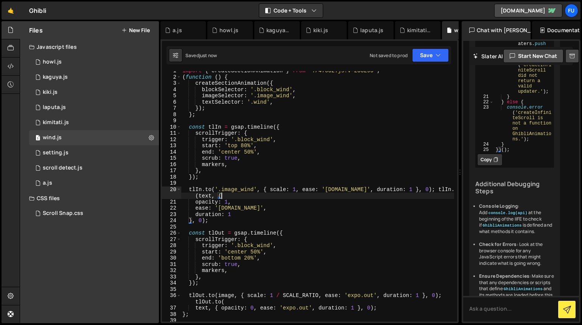
click at [419, 189] on div "import { createSectionAnimation } from "./47032.js?v=233295" ; ( function ( ) {…" at bounding box center [317, 199] width 273 height 263
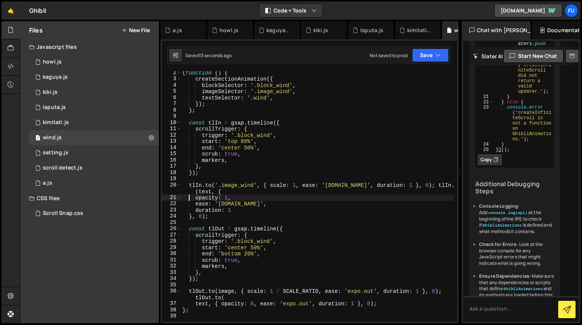
scroll to position [0, 0]
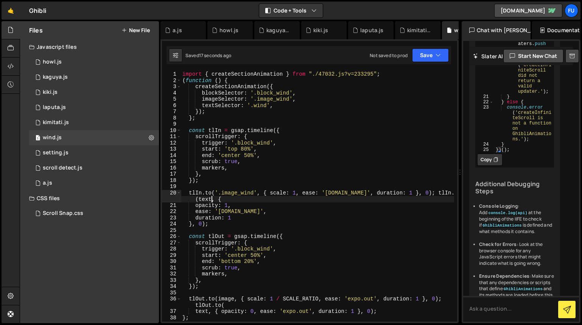
click at [213, 199] on div "import { createSectionAnimation } from "./47032.js?v=233295" ; ( function ( ) {…" at bounding box center [317, 202] width 273 height 263
drag, startPoint x: 257, startPoint y: 192, endPoint x: 216, endPoint y: 191, distance: 40.5
click at [216, 191] on div "import { createSectionAnimation } from "./47032.js?v=233295" ; ( function ( ) {…" at bounding box center [317, 202] width 273 height 263
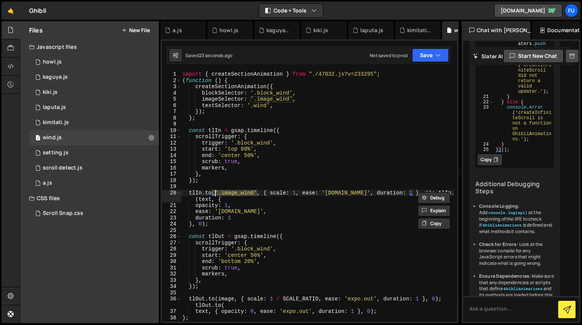
click at [208, 201] on div "import { createSectionAnimation } from "./47032.js?v=233295" ; ( function ( ) {…" at bounding box center [317, 202] width 273 height 263
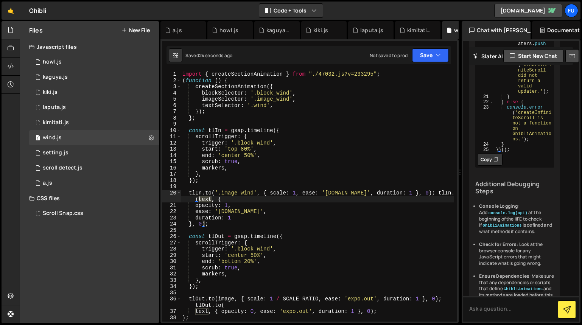
click at [199, 200] on div "import { createSectionAnimation } from "./47032.js?v=233295" ; ( function ( ) {…" at bounding box center [317, 202] width 273 height 263
paste textarea "'.image_wind'"
click at [215, 199] on div "import { createSectionAnimation } from "./47032.js?v=233295" ; ( function ( ) {…" at bounding box center [317, 202] width 273 height 263
click at [378, 194] on div "import { createSectionAnimation } from "./47032.js?v=233295" ; ( function ( ) {…" at bounding box center [317, 202] width 273 height 263
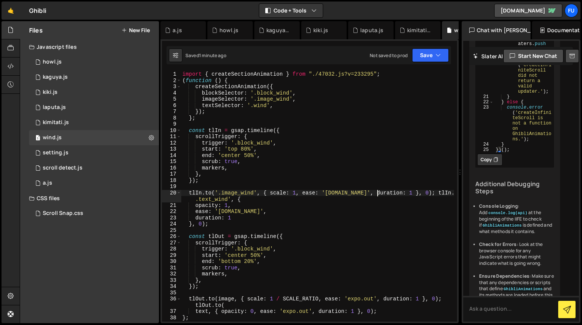
click at [229, 195] on div "import { createSectionAnimation } from "./47032.js?v=233295" ; ( function ( ) {…" at bounding box center [317, 202] width 273 height 263
click at [229, 198] on div "import { createSectionAnimation } from "./47032.js?v=233295" ; ( function ( ) {…" at bounding box center [317, 202] width 273 height 263
click at [308, 212] on div "import { createSectionAnimation } from "./47032.js?v=233295" ; ( function ( ) {…" at bounding box center [317, 202] width 273 height 263
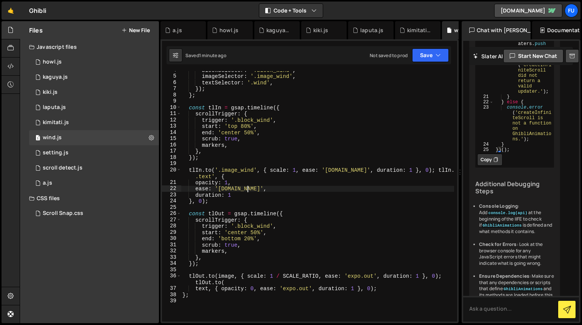
scroll to position [24, 0]
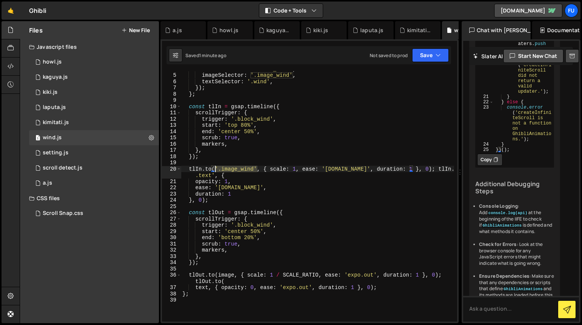
drag, startPoint x: 257, startPoint y: 169, endPoint x: 216, endPoint y: 167, distance: 41.3
click at [216, 167] on div "blockSelector : '.block_wind' , imageSelector : '.image_wind' , textSelector : …" at bounding box center [317, 197] width 273 height 263
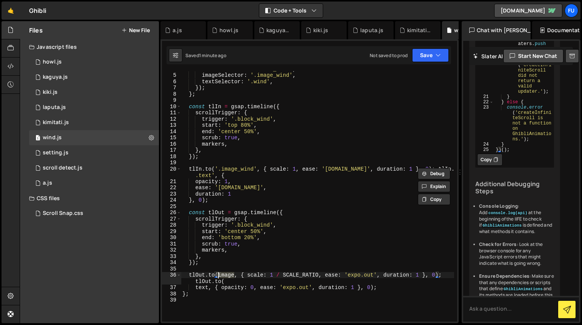
drag, startPoint x: 234, startPoint y: 274, endPoint x: 218, endPoint y: 273, distance: 15.9
click at [218, 273] on div "blockSelector : '.block_wind' , imageSelector : '.image_wind' , textSelector : …" at bounding box center [317, 197] width 273 height 263
paste textarea "'.image_wind'"
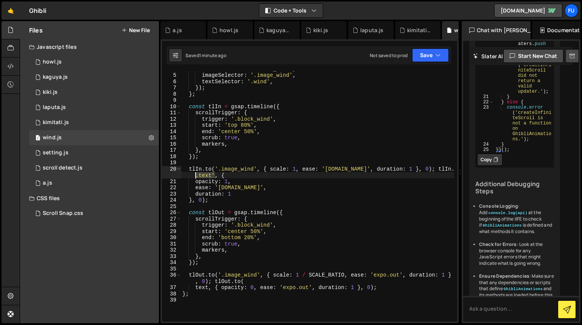
drag, startPoint x: 214, startPoint y: 175, endPoint x: 196, endPoint y: 173, distance: 17.9
click at [196, 173] on div "blockSelector : '.block_wind' , imageSelector : '.image_wind' , textSelector : …" at bounding box center [317, 197] width 273 height 263
drag, startPoint x: 208, startPoint y: 289, endPoint x: 195, endPoint y: 286, distance: 13.1
click at [195, 286] on div "blockSelector : '.block_wind' , imageSelector : '.image_wind' , textSelector : …" at bounding box center [317, 197] width 273 height 263
paste textarea ".text'"
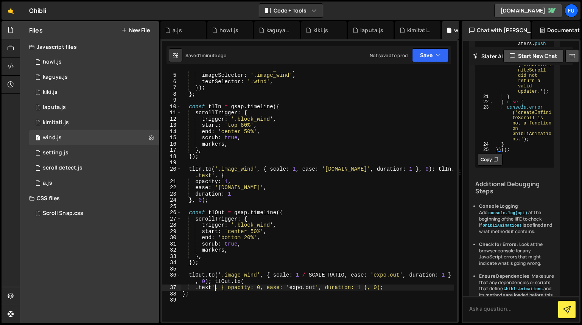
click at [196, 289] on div "blockSelector : '.block_wind' , imageSelector : '.image_wind' , textSelector : …" at bounding box center [317, 197] width 273 height 263
click at [443, 289] on div "blockSelector : '.block_wind' , imageSelector : '.image_wind' , textSelector : …" at bounding box center [317, 197] width 273 height 263
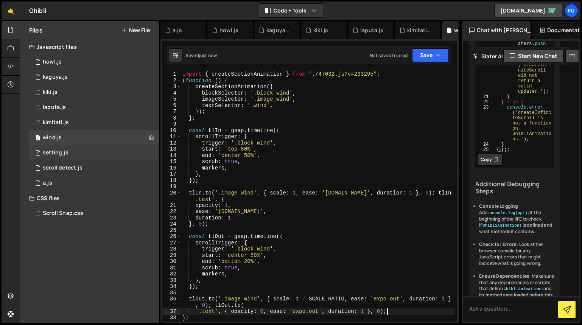
type textarea "'.text', { opacity: 0, ease: 'expo.out', duration: 1 }, 0);"
click at [105, 152] on div "1 setting.js 0" at bounding box center [94, 152] width 130 height 15
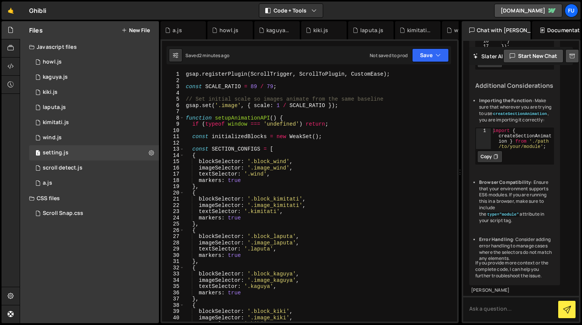
click at [280, 87] on div "gsap . registerPlugin ( ScrollTrigger , ScrollToPlugin , CustomEase ) ; const S…" at bounding box center [319, 202] width 270 height 263
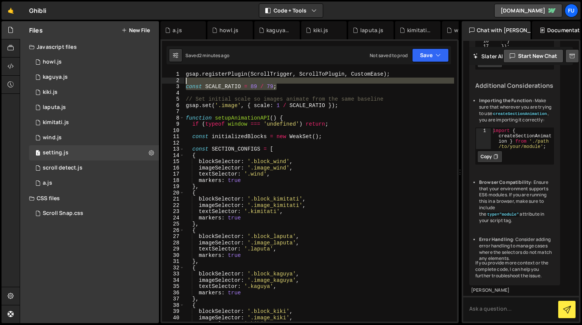
drag, startPoint x: 300, startPoint y: 87, endPoint x: 167, endPoint y: 83, distance: 132.6
click at [167, 83] on div "const SCALE_RATIO = 89 / 79; 1 2 3 4 5 6 7 8 9 10 11 12 13 14 15 16 17 18 19 20…" at bounding box center [309, 196] width 295 height 251
type textarea "const SCALE_RATIO = 89 / 79;"
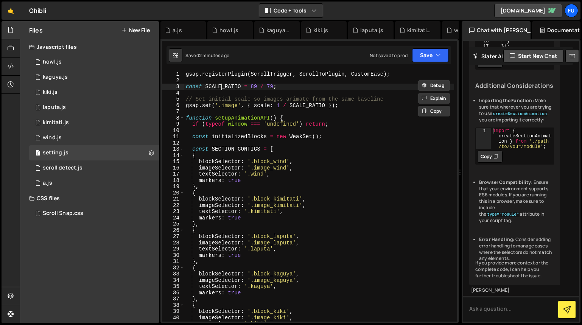
click at [222, 88] on div "gsap . registerPlugin ( ScrollTrigger , ScrollToPlugin , CustomEase ) ; const S…" at bounding box center [319, 202] width 270 height 263
drag, startPoint x: 297, startPoint y: 88, endPoint x: 178, endPoint y: 85, distance: 119.3
click at [178, 85] on div "const SCALE_RATIO = 89 / 79; 1 2 3 4 5 6 7 8 9 10 11 12 13 14 15 16 17 18 19 20…" at bounding box center [309, 196] width 295 height 251
click at [113, 132] on div "1 wind.js 0" at bounding box center [94, 137] width 130 height 15
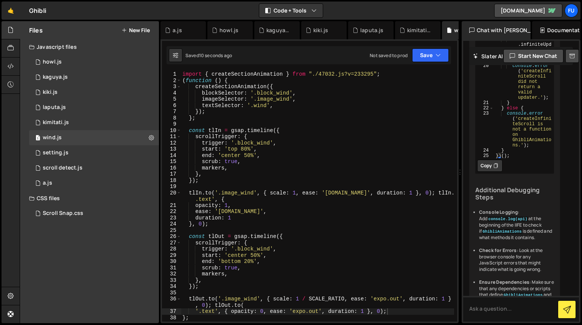
scroll to position [990, 0]
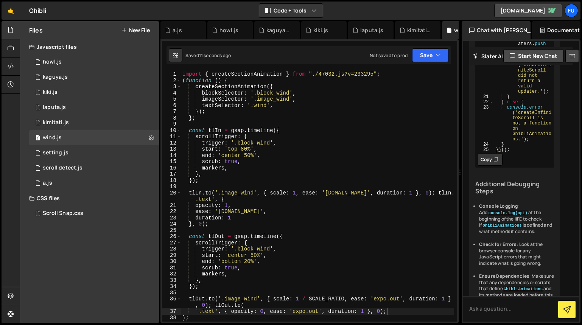
type textarea "import { createSectionAnimation } from "./47032.js?v=233295";"
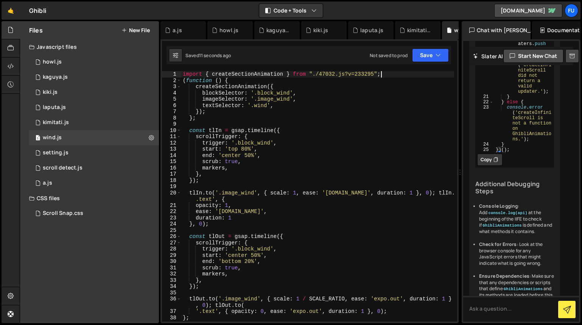
click at [414, 75] on div "import { createSectionAnimation } from "./47032.js?v=233295" ; ( function ( ) {…" at bounding box center [317, 202] width 273 height 263
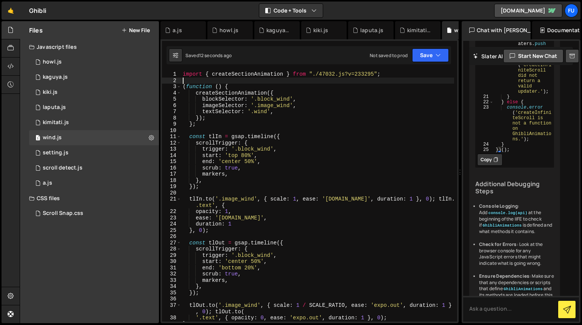
scroll to position [0, 0]
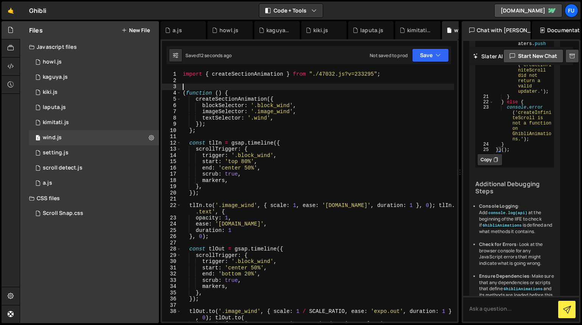
paste textarea "const SCALE_RATIO = 89 / 79;"
type textarea "const SCALE_RATIO = 89 / 79;"
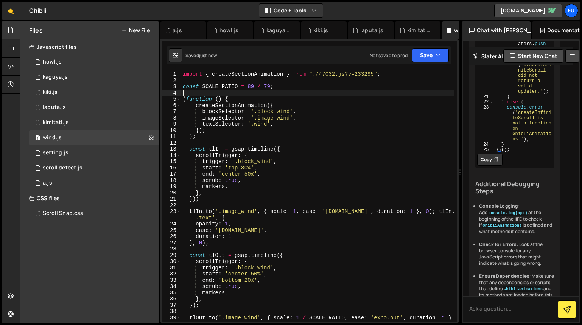
click at [446, 45] on div "1 Type cmd + s to save your Javascript file. הההההההההההההההההההההההההההההההההה…" at bounding box center [310, 181] width 298 height 284
click at [436, 56] on icon "button" at bounding box center [438, 56] width 5 height 8
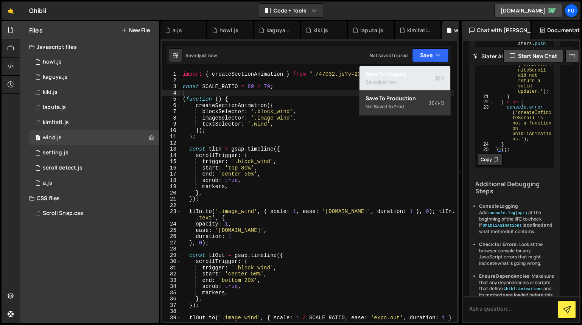
click at [402, 78] on div "Saved just now" at bounding box center [405, 82] width 79 height 9
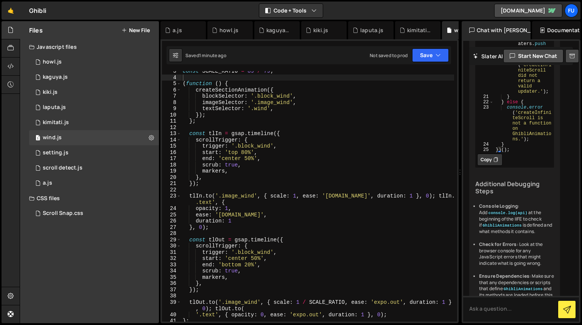
scroll to position [41, 0]
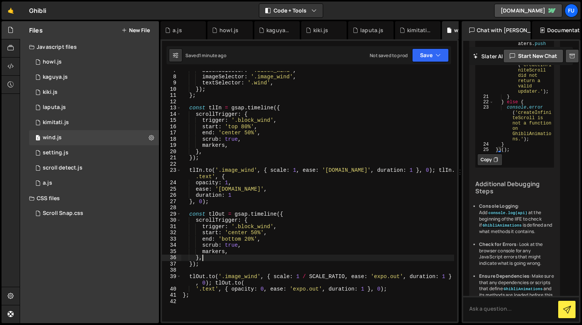
click at [236, 256] on div "blockSelector : '.block_wind' , imageSelector : '.image_wind' , textSelector : …" at bounding box center [317, 198] width 273 height 263
click at [226, 251] on div "blockSelector : '.block_wind' , imageSelector : '.image_wind' , textSelector : …" at bounding box center [317, 198] width 273 height 263
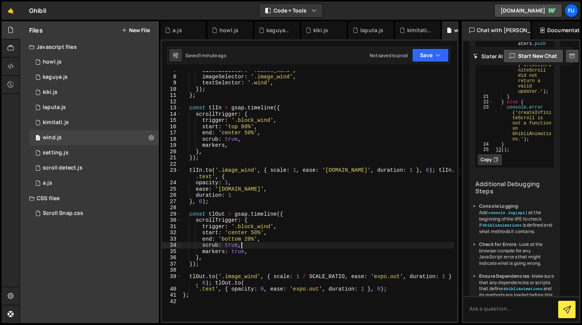
click at [292, 244] on div "blockSelector : '.block_wind' , imageSelector : '.image_wind' , textSelector : …" at bounding box center [317, 198] width 273 height 263
click at [226, 147] on div "blockSelector : '.block_wind' , imageSelector : '.image_wind' , textSelector : …" at bounding box center [317, 198] width 273 height 263
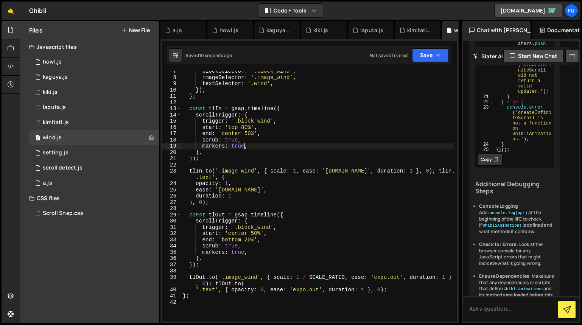
scroll to position [0, 0]
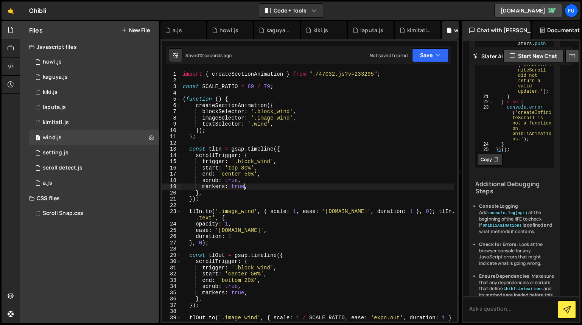
click at [262, 195] on div "import { createSectionAnimation } from "./47032.js?v=233295" ; const SCALE_RATI…" at bounding box center [317, 202] width 273 height 263
click at [246, 137] on div "import { createSectionAnimation } from "./47032.js?v=233295" ; const SCALE_RATI…" at bounding box center [317, 202] width 273 height 263
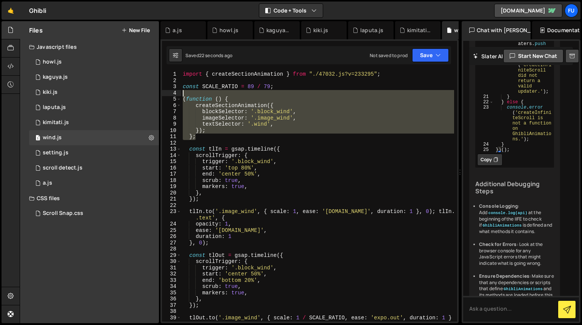
drag, startPoint x: 246, startPoint y: 137, endPoint x: 176, endPoint y: 92, distance: 82.6
click at [176, 92] on div "}; 1 2 3 4 5 6 7 8 9 10 11 12 13 14 15 16 17 18 19 20 21 22 23 24 25 26 27 28 2…" at bounding box center [309, 196] width 295 height 251
type textarea "(function () {"
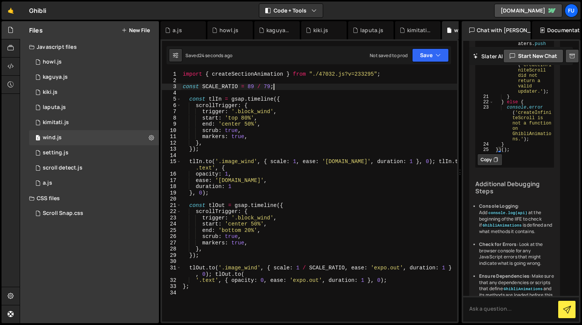
scroll to position [1, 0]
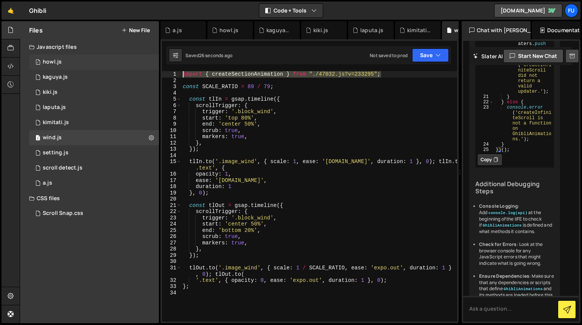
drag, startPoint x: 407, startPoint y: 72, endPoint x: 131, endPoint y: 68, distance: 275.7
click at [131, 68] on div "Files New File Javascript files 1 howl.js 0 1 kaguya.js 0 1 kiki.js 0 1 laputa.…" at bounding box center [301, 172] width 563 height 303
type textarea "import { createSectionAnimation } from "./47032.js?v=233295";"
click at [183, 87] on div "const SCALE_RATIO = 89 / 79 ; const tlIn = gsap . timeline ({ scrollTrigger : {…" at bounding box center [319, 202] width 276 height 263
type textarea "const SCALE_RATIO = 89 / 79;"
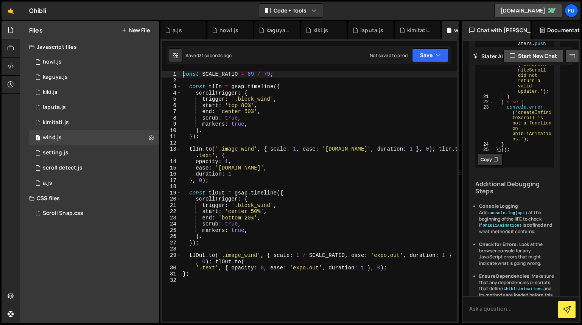
click at [435, 62] on div "Saved 31 seconds ago Not saved to prod Upgrade to Edit Save Save to Staging S S…" at bounding box center [309, 55] width 285 height 18
click at [432, 59] on button "Save" at bounding box center [430, 55] width 37 height 14
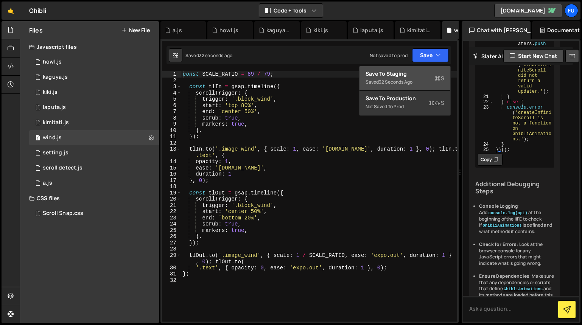
click at [431, 74] on div "Save to Staging S" at bounding box center [405, 74] width 79 height 8
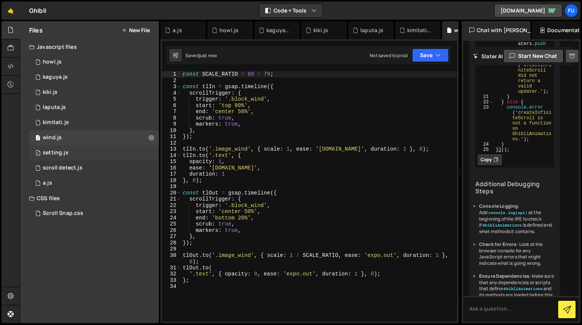
click at [73, 157] on div "1 setting.js 0" at bounding box center [94, 152] width 130 height 15
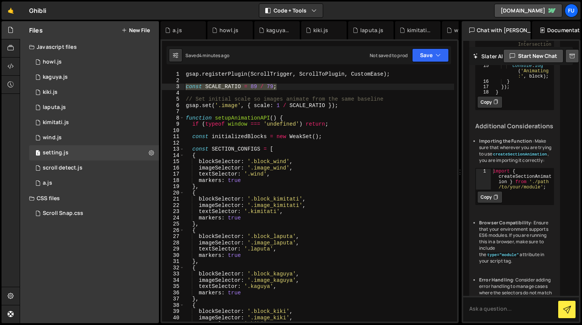
scroll to position [588, 0]
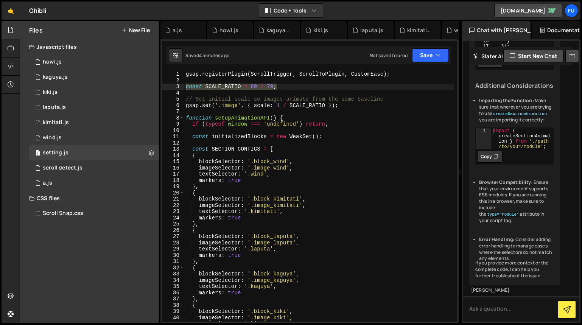
type textarea "textSelector: '.wind',"
click at [312, 174] on div "gsap . registerPlugin ( ScrollTrigger , ScrollToPlugin , CustomEase ) ; const S…" at bounding box center [319, 202] width 270 height 263
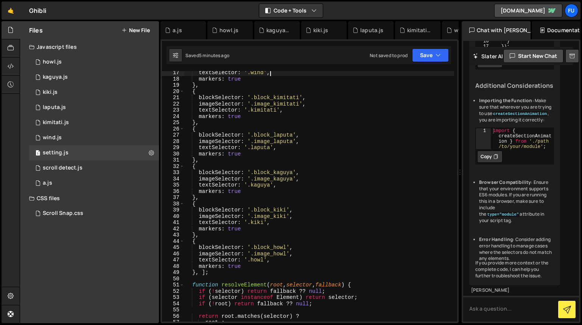
scroll to position [0, 0]
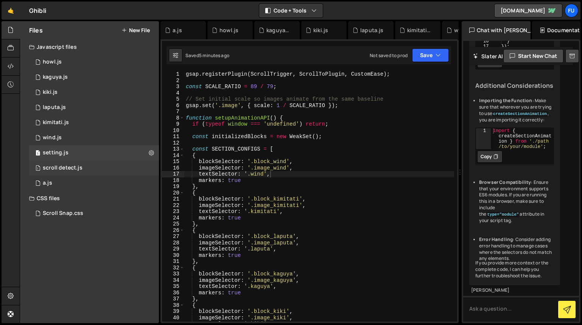
click at [100, 170] on div "1 scroll detect.js 0" at bounding box center [94, 168] width 130 height 15
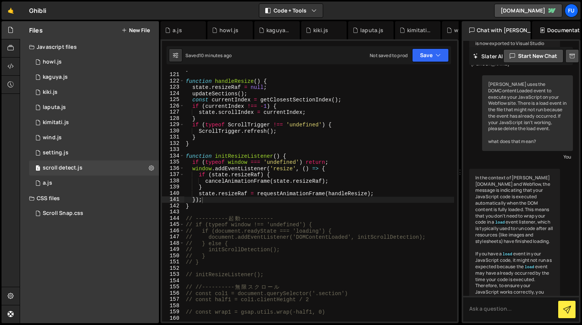
scroll to position [326, 0]
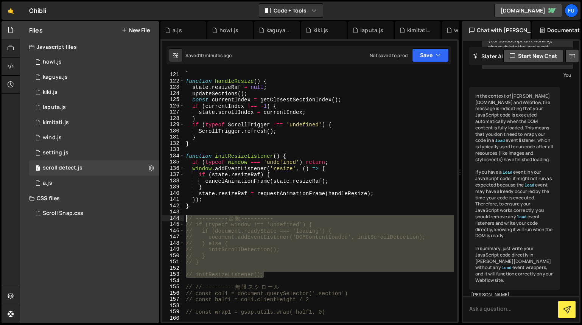
drag, startPoint x: 297, startPoint y: 273, endPoint x: 181, endPoint y: 220, distance: 127.4
click at [181, 220] on div "// initResizeListener(); 120 121 122 123 124 125 126 127 128 129 130 131 132 13…" at bounding box center [309, 196] width 295 height 251
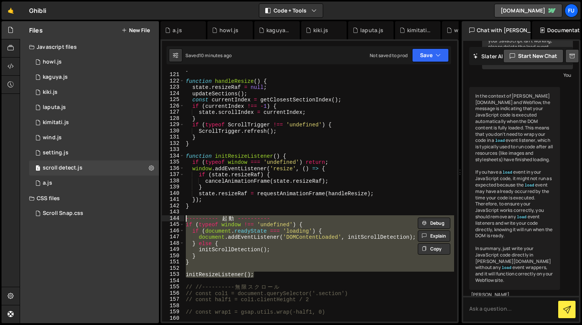
click at [251, 199] on div "} function handleResize ( ) { state . resizeRaf = null ; updateSections ( ) ; c…" at bounding box center [319, 197] width 270 height 263
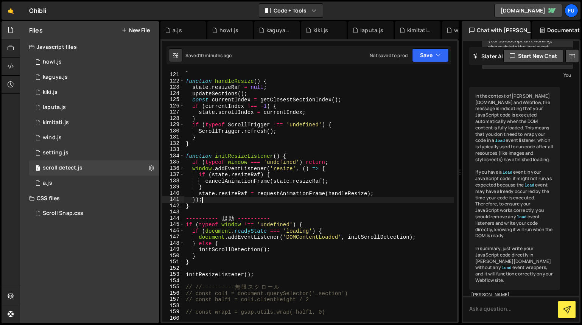
scroll to position [601, 0]
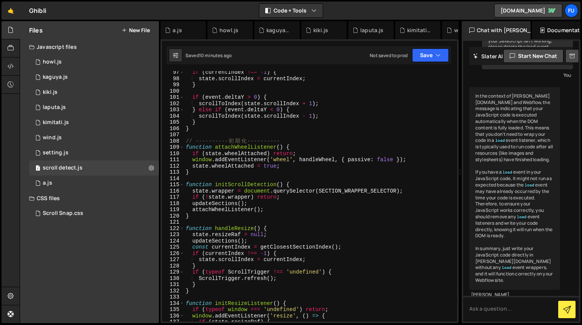
click at [417, 65] on div "1 Type cmd + s to save your Javascript file. הההההההההההההההההההההההההההההההההה…" at bounding box center [310, 181] width 298 height 284
click at [430, 59] on button "Save" at bounding box center [430, 55] width 37 height 14
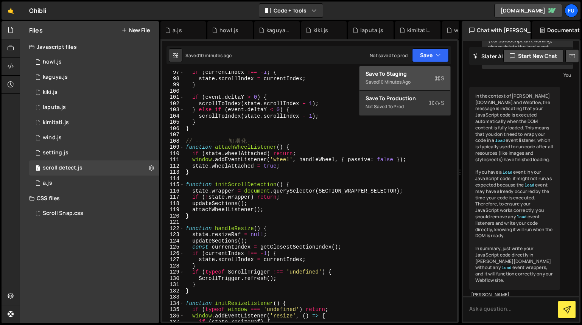
click at [428, 80] on div "Saved 10 minutes ago" at bounding box center [405, 82] width 79 height 9
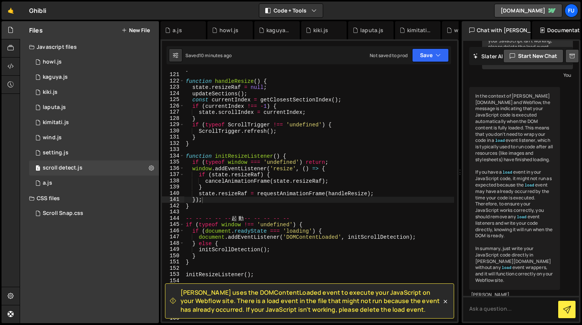
scroll to position [750, 0]
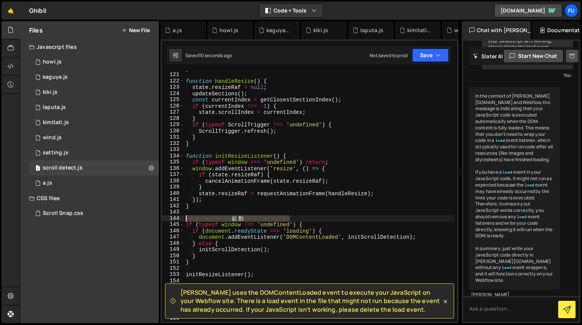
drag, startPoint x: 308, startPoint y: 217, endPoint x: 176, endPoint y: 218, distance: 131.8
click at [176, 218] on div "-- -- -- -- --起動-- -- -- -- -- 120 121 122 123 124 125 126 127 128 129 130 131 …" at bounding box center [309, 196] width 295 height 251
click at [280, 201] on div "} function handleResize ( ) { state . resizeRaf = null ; updateSections ( ) ; c…" at bounding box center [319, 197] width 270 height 263
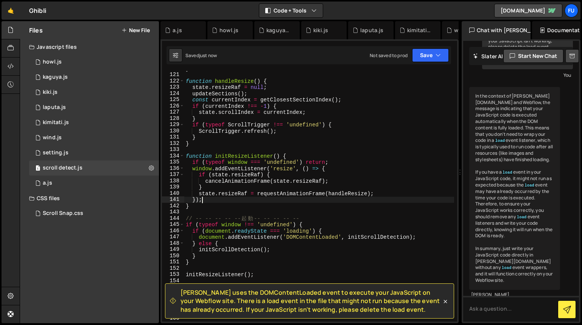
type textarea "});"
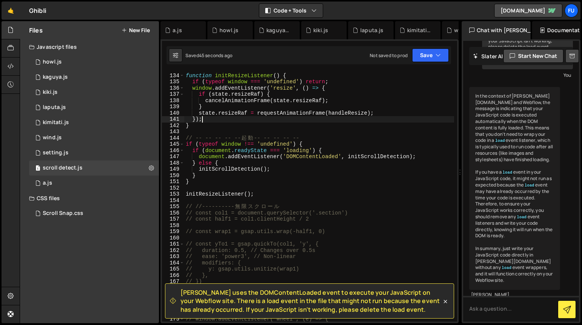
scroll to position [830, 0]
click at [447, 301] on icon at bounding box center [446, 302] width 8 height 8
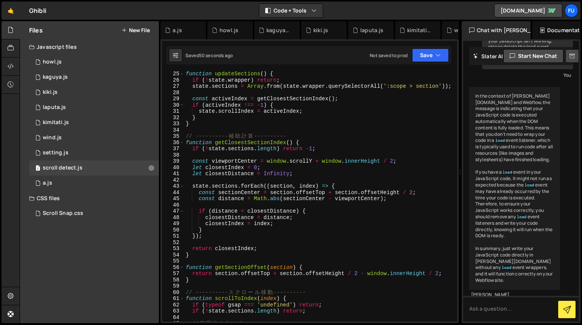
scroll to position [0, 0]
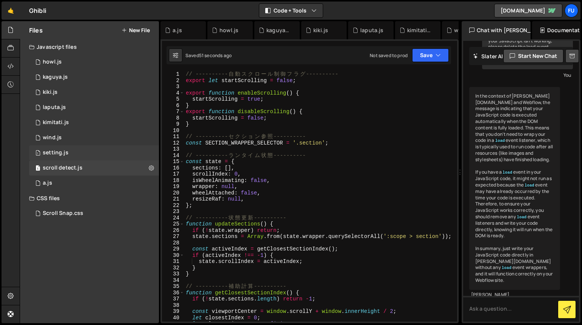
click at [108, 147] on div "1 setting.js 0" at bounding box center [94, 152] width 130 height 15
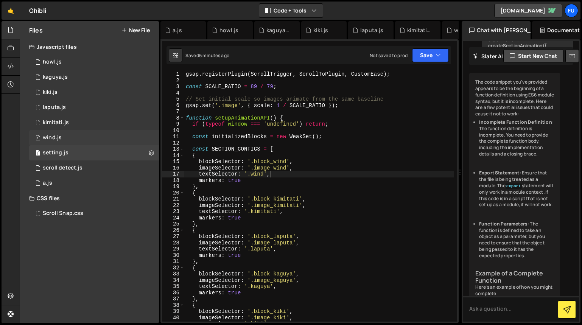
click at [100, 132] on div "1 wind.js 0" at bounding box center [94, 137] width 130 height 15
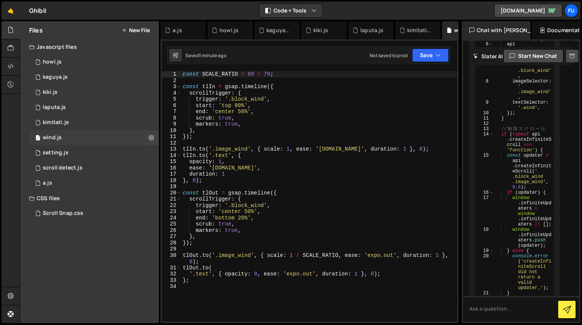
scroll to position [990, 0]
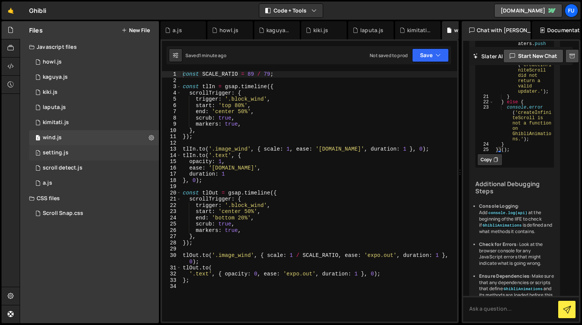
click at [95, 151] on div "1 setting.js 0" at bounding box center [94, 152] width 130 height 15
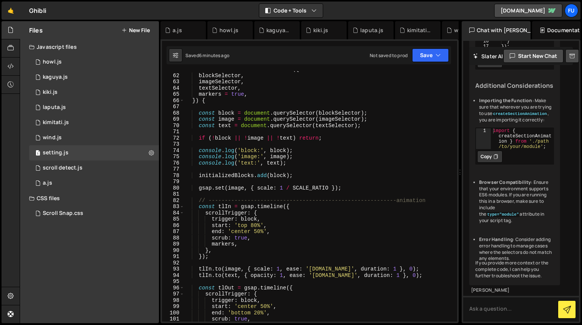
scroll to position [376, 0]
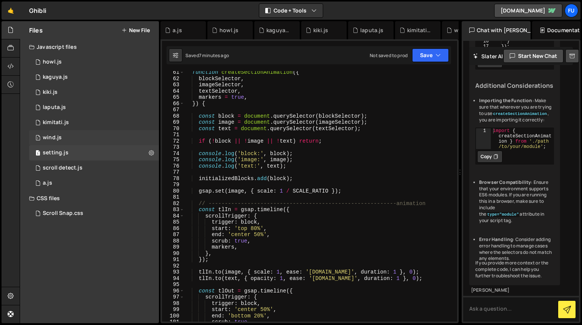
click at [93, 134] on div "1 wind.js 0" at bounding box center [94, 137] width 130 height 15
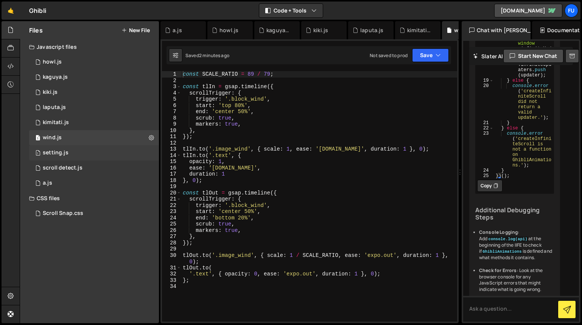
scroll to position [990, 0]
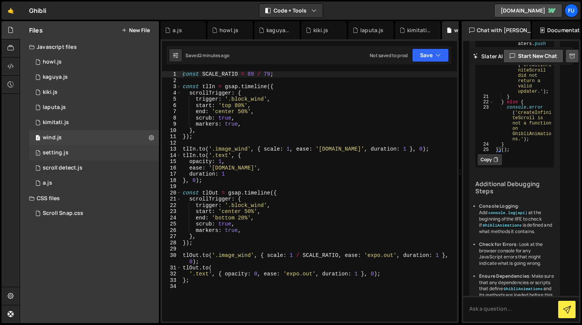
click at [90, 154] on div "1 setting.js 0" at bounding box center [94, 152] width 130 height 15
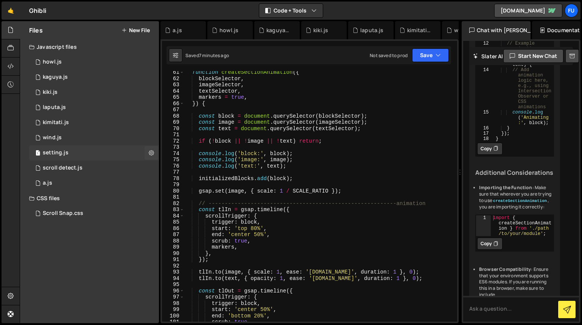
scroll to position [588, 0]
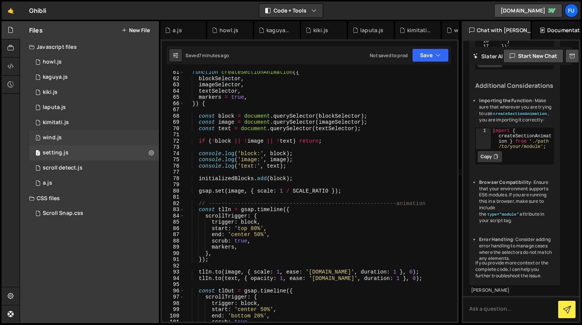
click at [88, 144] on div "1 wind.js 0" at bounding box center [94, 137] width 130 height 15
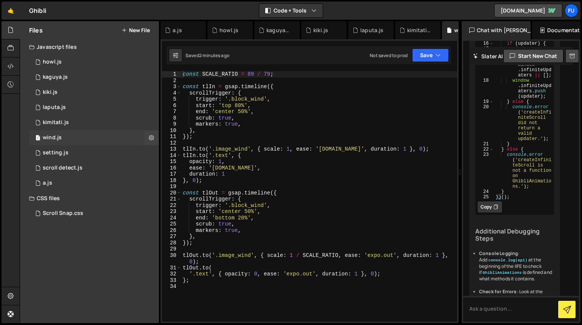
scroll to position [990, 0]
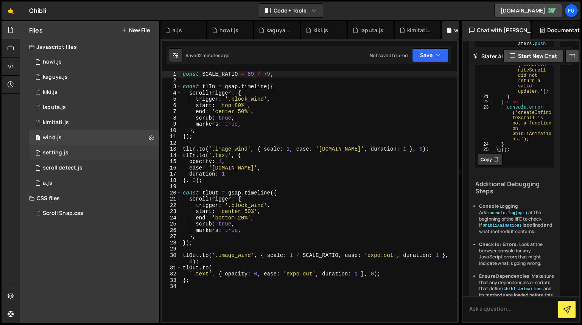
click at [86, 154] on div "1 setting.js 0" at bounding box center [94, 152] width 130 height 15
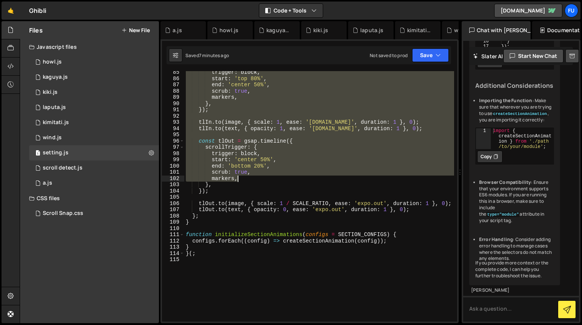
scroll to position [527, 0]
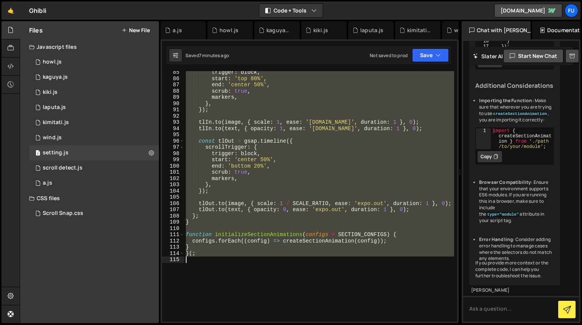
drag, startPoint x: 187, startPoint y: 117, endPoint x: 252, endPoint y: 270, distance: 166.3
click at [252, 270] on div "trigger : block , start : 'top 80%' , end : 'center 50%' , scrub : true , marke…" at bounding box center [319, 200] width 270 height 263
type textarea "}(;"
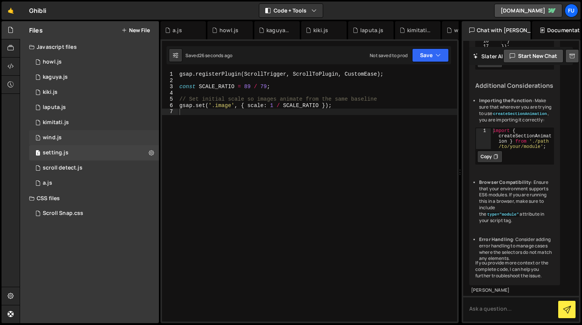
click at [79, 144] on div "1 wind.js 0" at bounding box center [94, 137] width 130 height 15
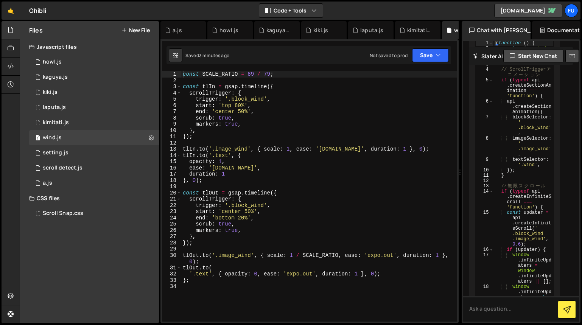
scroll to position [990, 0]
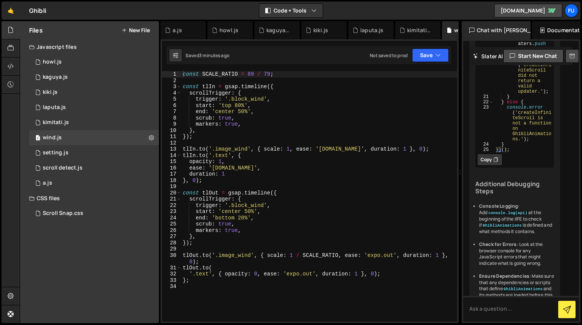
click at [237, 154] on div "const SCALE_RATIO = 89 / 79 ; const tlIn = gsap . timeline ({ scrollTrigger : {…" at bounding box center [319, 202] width 276 height 263
click at [219, 183] on div "const SCALE_RATIO = 89 / 79 ; const tlIn = gsap . timeline ({ scrollTrigger : {…" at bounding box center [319, 202] width 276 height 263
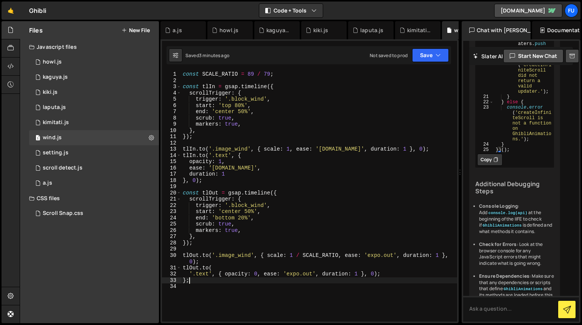
click at [188, 279] on div "const SCALE_RATIO = 89 / 79 ; const tlIn = gsap . timeline ({ scrollTrigger : {…" at bounding box center [319, 202] width 276 height 263
type textarea "};"
click at [205, 286] on div "const SCALE_RATIO = 89 / 79 ; const tlIn = gsap . timeline ({ scrollTrigger : {…" at bounding box center [319, 202] width 276 height 263
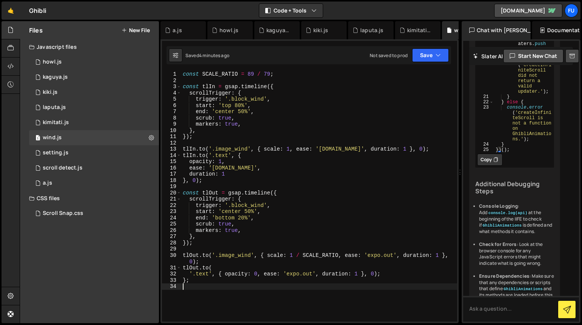
click at [184, 281] on div "const SCALE_RATIO = 89 / 79 ; const tlIn = gsap . timeline ({ scrollTrigger : {…" at bounding box center [319, 202] width 276 height 263
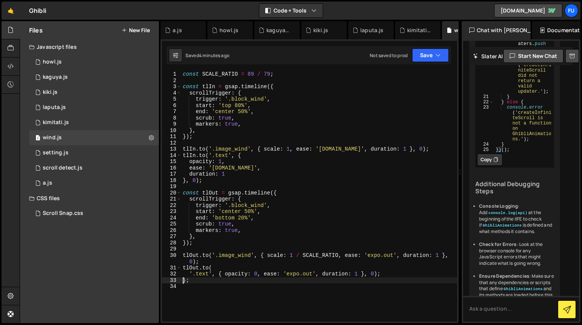
click at [187, 276] on div "const SCALE_RATIO = 89 / 79 ; const tlIn = gsap . timeline ({ scrollTrigger : {…" at bounding box center [319, 202] width 276 height 263
drag, startPoint x: 186, startPoint y: 281, endPoint x: 186, endPoint y: 290, distance: 8.7
click at [186, 282] on div "const SCALE_RATIO = 89 / 79 ; const tlIn = gsap . timeline ({ scrollTrigger : {…" at bounding box center [319, 202] width 276 height 263
type textarea ";"
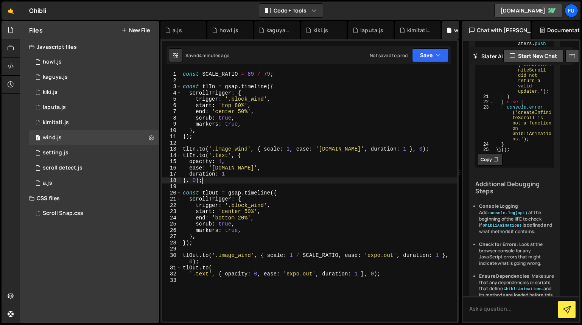
click at [203, 181] on div "const SCALE_RATIO = 89 / 79 ; const tlIn = gsap . timeline ({ scrollTrigger : {…" at bounding box center [319, 202] width 276 height 263
click at [202, 193] on div "const SCALE_RATIO = 89 / 79 ; const tlIn = gsap . timeline ({ scrollTrigger : {…" at bounding box center [319, 202] width 276 height 263
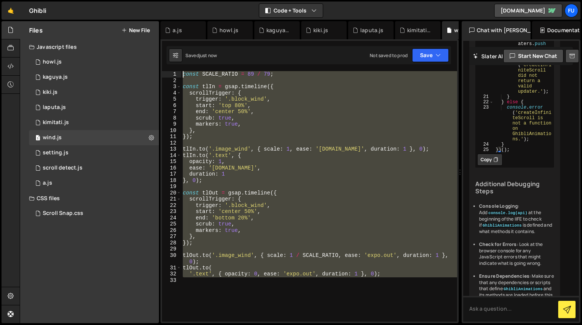
drag, startPoint x: 389, startPoint y: 288, endPoint x: 169, endPoint y: 43, distance: 329.3
click at [169, 43] on div "1 Type cmd + s to save your Javascript file. הההההההההההההההההההההההההההההההההה…" at bounding box center [310, 181] width 298 height 284
type textarea "const SCALE_RATIO = 89 / 79;"
click at [62, 133] on div "1 wind.js 0" at bounding box center [94, 137] width 130 height 15
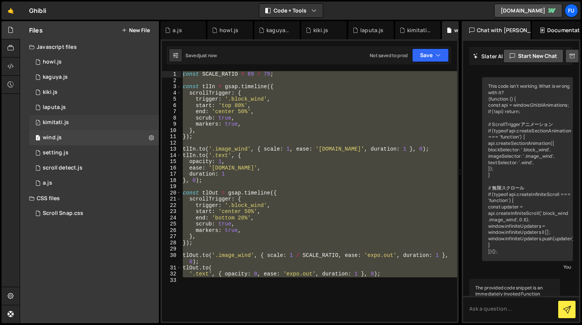
click at [63, 127] on div "1 kimitati.js 0" at bounding box center [94, 122] width 130 height 15
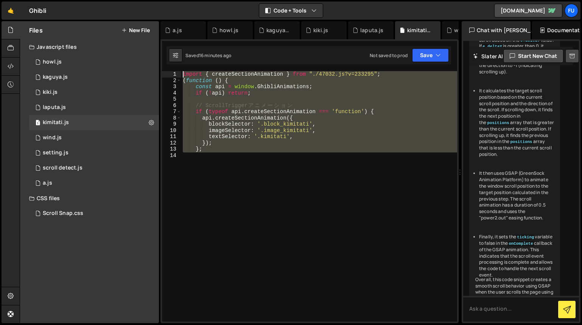
drag, startPoint x: 212, startPoint y: 160, endPoint x: 163, endPoint y: 50, distance: 121.2
click at [163, 50] on div "1 Type cmd + s to save your Javascript file. הההההההההההההההההההההההההההההההההה…" at bounding box center [310, 181] width 298 height 284
type textarea "import { createSectionAnimation } from "./47032.js?v=233295"; (function () {"
paste textarea
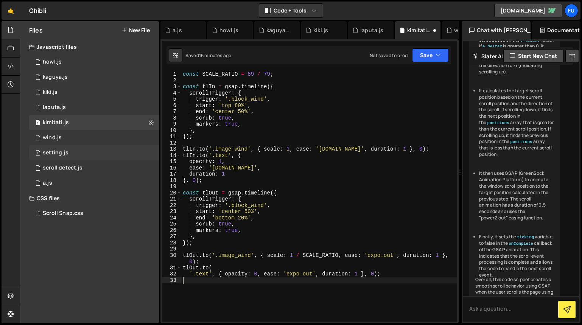
click at [58, 157] on div "1 setting.js 0" at bounding box center [94, 152] width 130 height 15
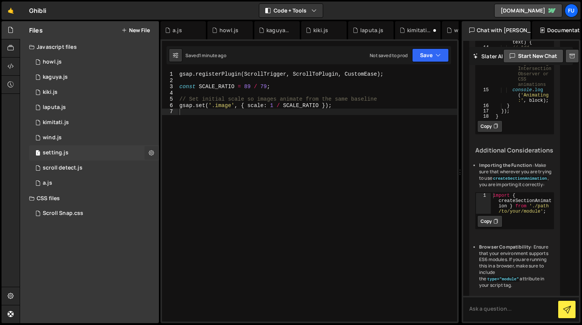
scroll to position [588, 0]
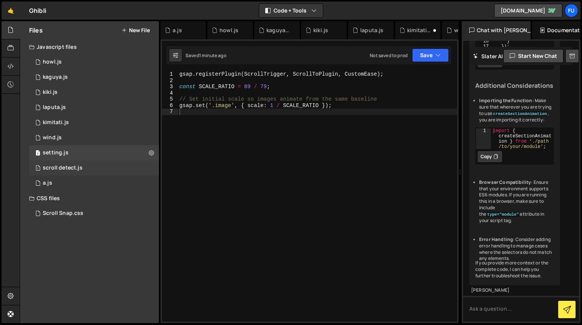
click at [95, 173] on div "1 scroll detect.js 0" at bounding box center [94, 168] width 130 height 15
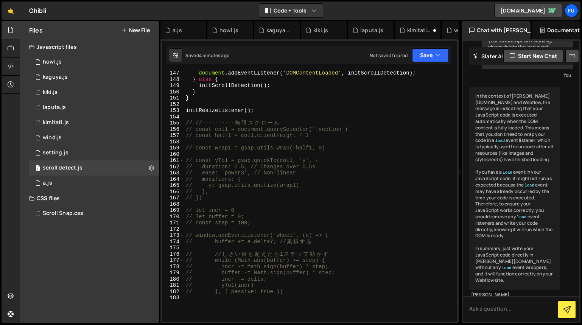
scroll to position [984, 0]
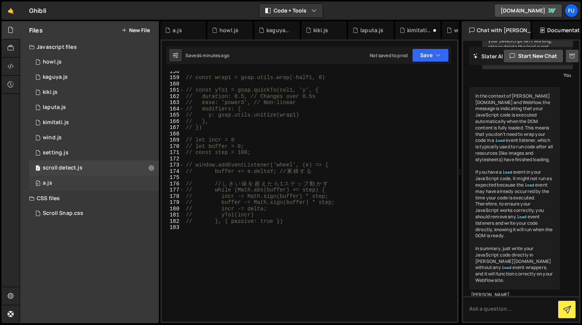
click at [108, 186] on div "0 a.js 0" at bounding box center [94, 183] width 130 height 15
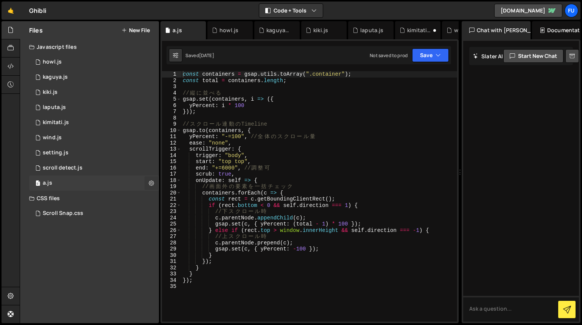
click at [151, 183] on icon at bounding box center [151, 183] width 5 height 7
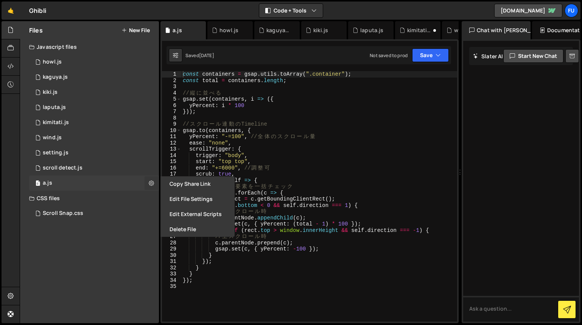
click at [145, 177] on button at bounding box center [152, 183] width 14 height 14
click at [124, 168] on div "1 scroll detect.js 0" at bounding box center [94, 168] width 130 height 15
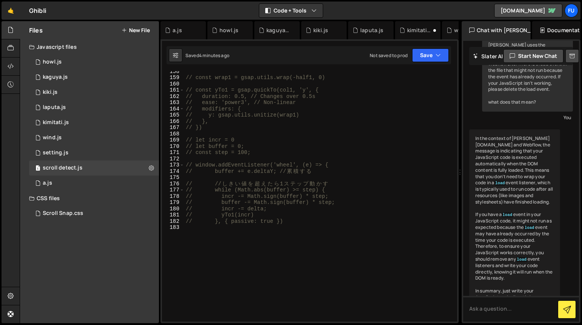
scroll to position [326, 0]
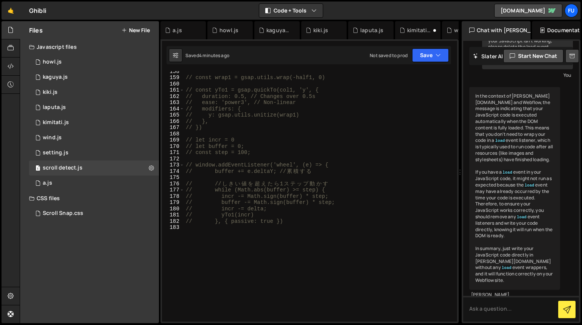
click at [114, 222] on div "Files New File Javascript files 1 howl.js 0 1 kaguya.js 0 1 kiki.js 0 1 laputa.…" at bounding box center [89, 172] width 139 height 302
click at [114, 216] on div "Scroll Snap.css 0" at bounding box center [94, 213] width 130 height 15
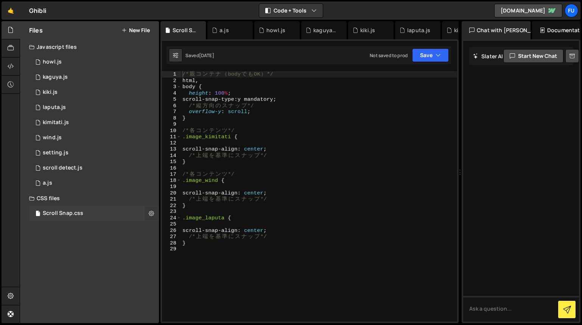
click at [155, 215] on button at bounding box center [152, 214] width 14 height 14
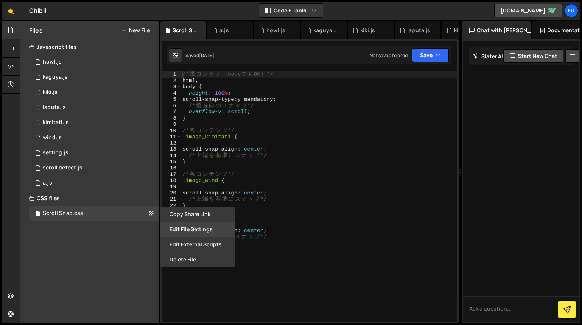
click at [185, 233] on button "Edit File Settings" at bounding box center [198, 229] width 74 height 15
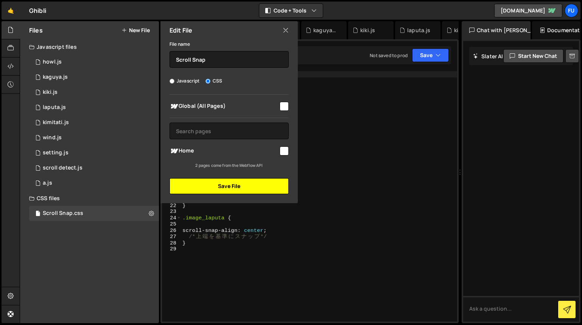
click at [193, 187] on button "Save File" at bounding box center [229, 186] width 119 height 16
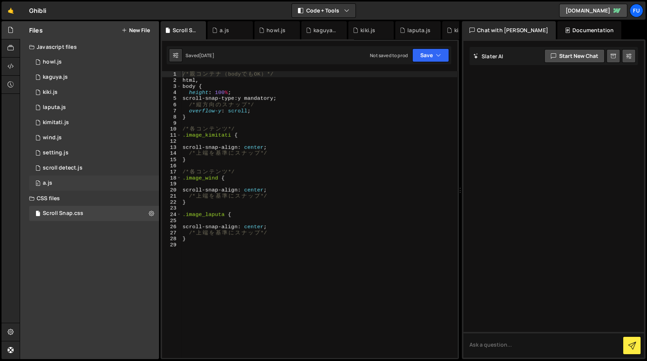
click at [119, 180] on div "0 a.js 0" at bounding box center [94, 183] width 130 height 15
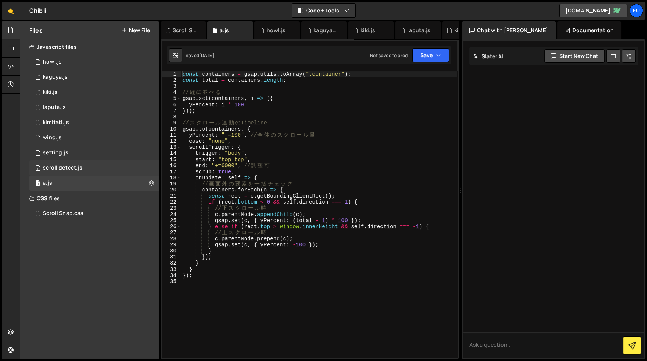
click at [106, 166] on div "1 scroll detect.js 0" at bounding box center [94, 168] width 130 height 15
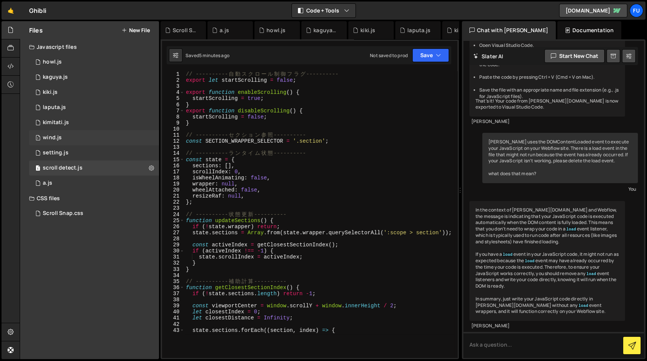
click at [105, 140] on div "1 wind.js 0" at bounding box center [94, 137] width 130 height 15
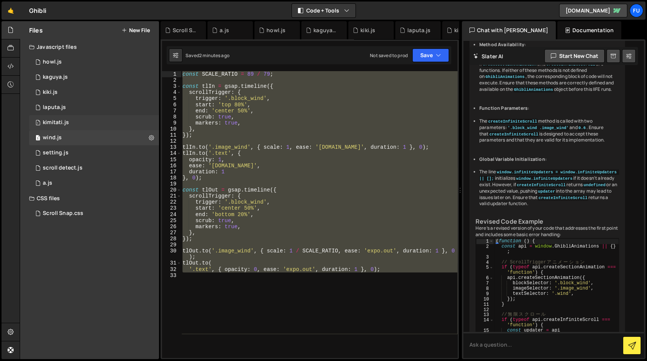
scroll to position [575, 0]
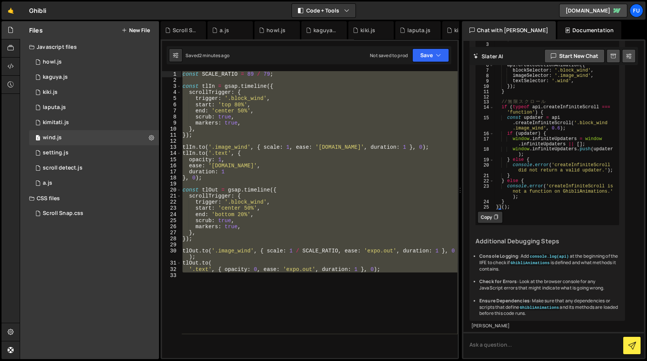
click at [216, 146] on div "const SCALE_RATIO = 89 / 79 ; const tlIn = gsap . timeline ({ scrollTrigger : {…" at bounding box center [319, 214] width 276 height 287
type textarea "[DOMAIN_NAME]('.image_wind', { scale: 1, ease: '[DOMAIN_NAME]', duration: 1 }, …"
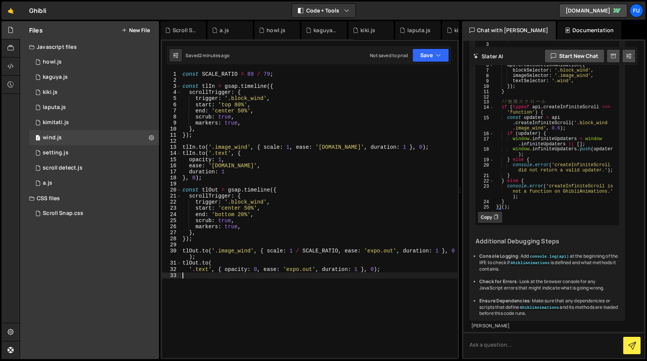
click at [416, 278] on div "const SCALE_RATIO = 89 / 79 ; const tlIn = gsap . timeline ({ scrollTrigger : {…" at bounding box center [319, 220] width 276 height 299
click at [72, 155] on div "1 setting.js 0" at bounding box center [94, 152] width 130 height 15
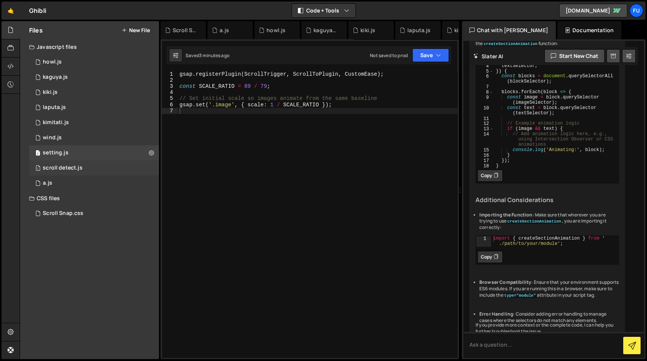
click at [71, 169] on div "scroll detect.js" at bounding box center [63, 168] width 40 height 7
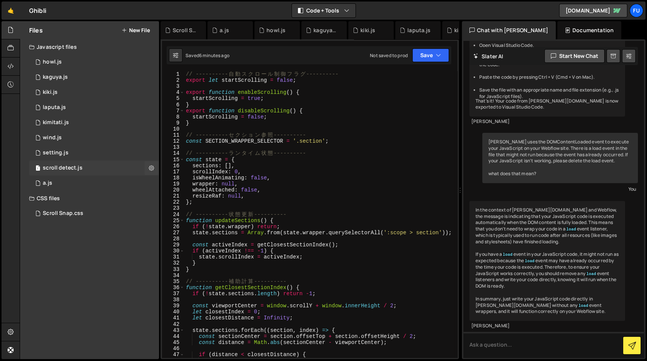
scroll to position [136, 0]
click at [70, 181] on div "0 a.js 0" at bounding box center [94, 183] width 130 height 15
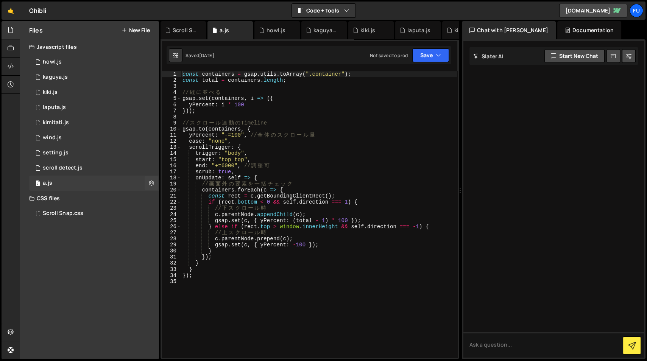
scroll to position [0, 0]
click at [72, 155] on div "1 setting.js 0" at bounding box center [94, 152] width 130 height 15
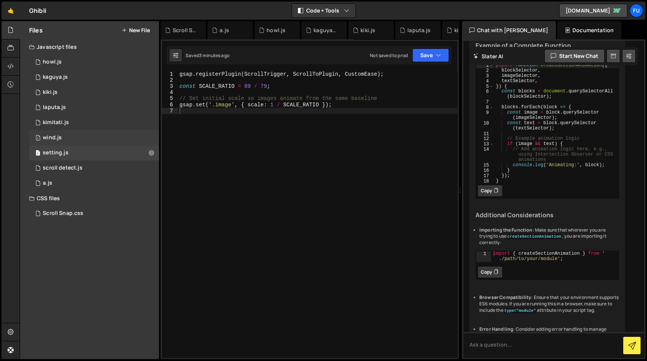
click at [72, 135] on div "1 wind.js 0" at bounding box center [94, 137] width 130 height 15
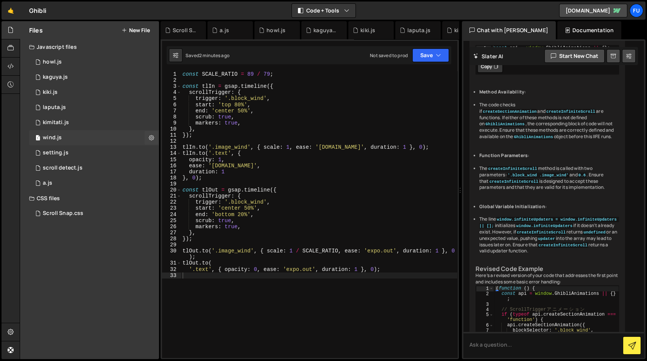
scroll to position [575, 0]
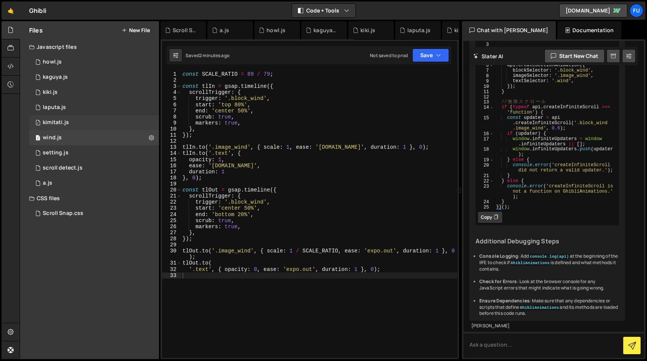
click at [73, 125] on div "1 kimitati.js 0" at bounding box center [94, 122] width 130 height 15
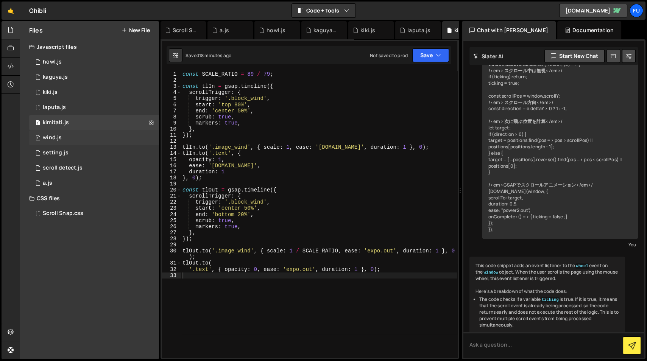
scroll to position [2082, 0]
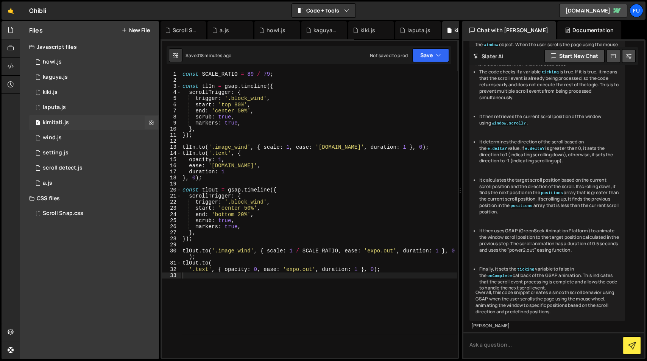
click at [73, 116] on div "1 kimitati.js 0" at bounding box center [94, 122] width 130 height 15
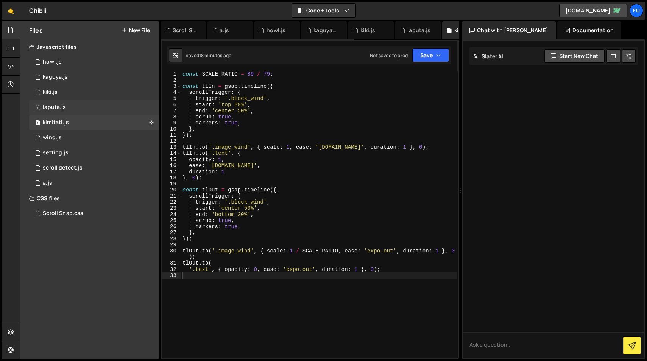
click at [73, 112] on div "1 laputa.js 0" at bounding box center [94, 107] width 130 height 15
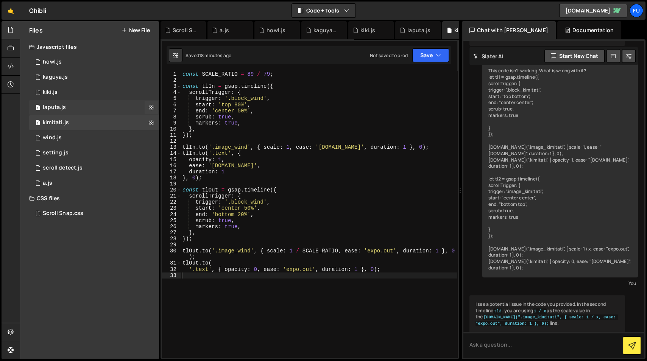
scroll to position [0, 1]
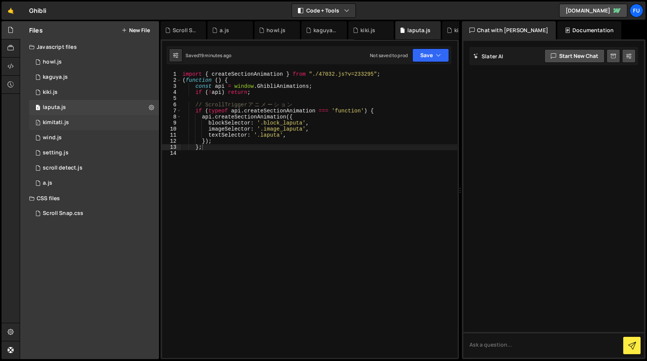
click at [72, 121] on div "1 kimitati.js 0" at bounding box center [94, 122] width 130 height 15
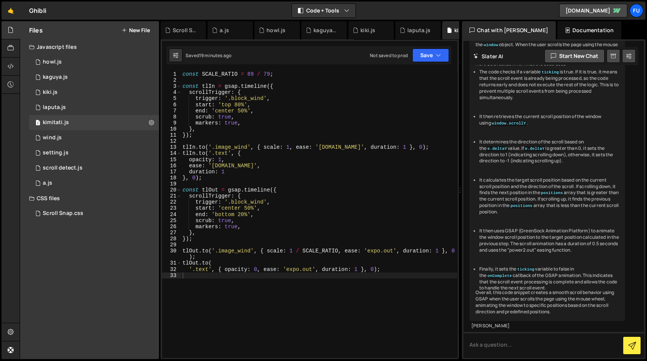
scroll to position [2082, 0]
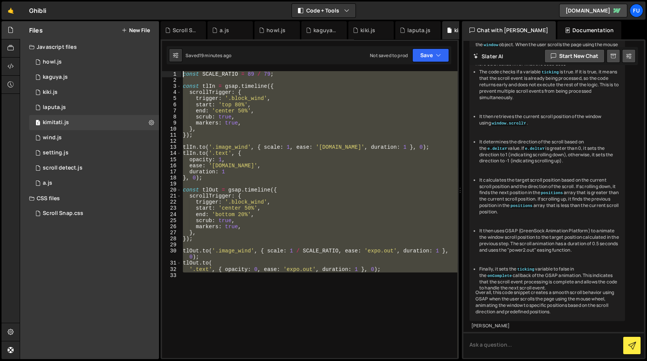
drag, startPoint x: 398, startPoint y: 299, endPoint x: 139, endPoint y: 48, distance: 359.7
click at [139, 48] on div "Files New File Javascript files 1 howl.js 0 1 kaguya.js 0 1 kiki.js 0 1 laputa.…" at bounding box center [334, 190] width 628 height 339
type textarea "const SCALE_RATIO = 89 / 79;"
click at [111, 155] on div "1 setting.js 0" at bounding box center [94, 152] width 130 height 15
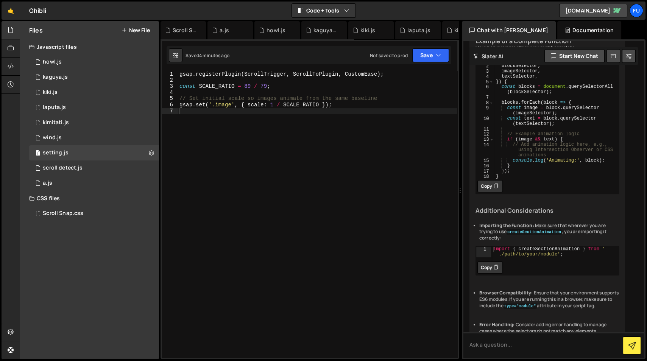
scroll to position [283, 0]
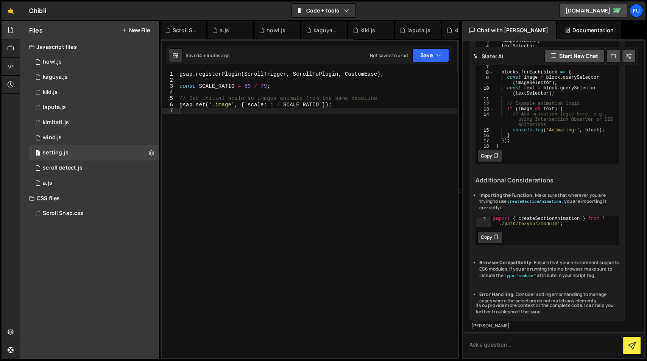
click at [333, 215] on div "gsap . registerPlugin ( ScrollTrigger , ScrollToPlugin , CustomEase ) ; const S…" at bounding box center [318, 220] width 280 height 299
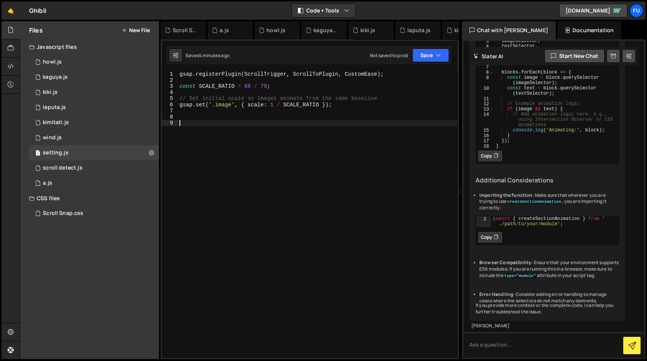
paste textarea "const SCALE_RATIO = 89 / 79;"
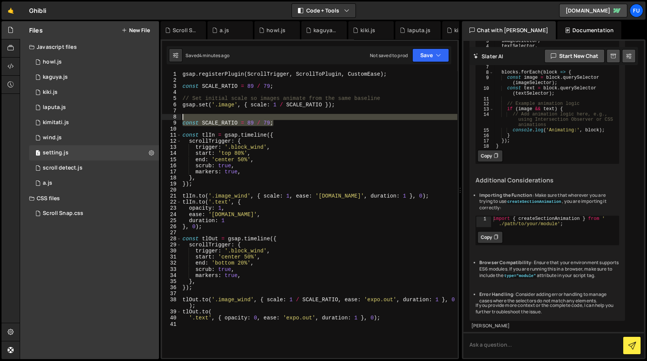
drag, startPoint x: 270, startPoint y: 119, endPoint x: 179, endPoint y: 120, distance: 91.3
click at [179, 120] on div "1 2 3 4 5 6 7 8 9 10 11 12 13 14 15 16 17 18 19 20 21 22 23 24 25 26 27 28 29 3…" at bounding box center [309, 214] width 295 height 287
type textarea "const SCALE_RATIO = 89 / 79;"
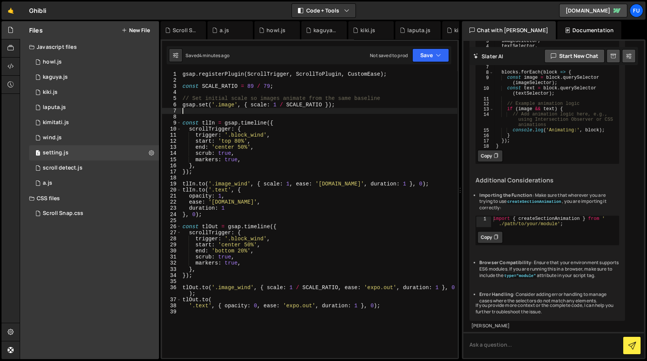
click at [363, 320] on div "gsap . registerPlugin ( ScrollTrigger , ScrollToPlugin , CustomEase ) ; const S…" at bounding box center [319, 220] width 276 height 299
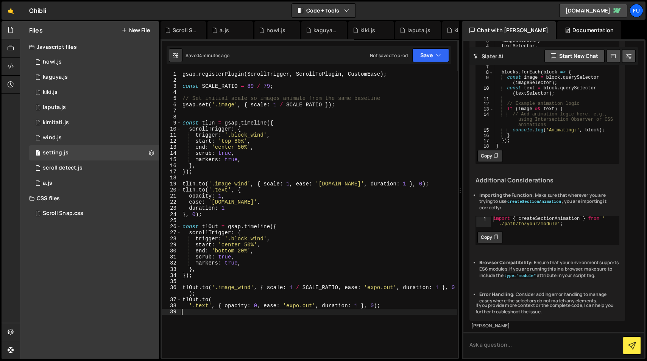
click at [225, 113] on div "gsap . registerPlugin ( ScrollTrigger , ScrollToPlugin , CustomEase ) ; const S…" at bounding box center [319, 220] width 276 height 299
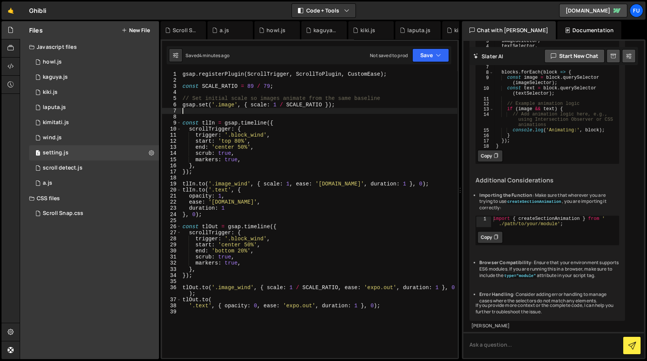
click at [225, 116] on div "gsap . registerPlugin ( ScrollTrigger , ScrollToPlugin , CustomEase ) ; const S…" at bounding box center [319, 220] width 276 height 299
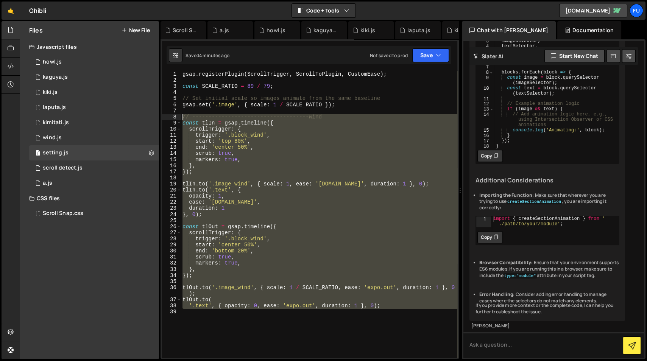
drag, startPoint x: 410, startPoint y: 314, endPoint x: 179, endPoint y: 114, distance: 305.6
click at [179, 114] on div "// ------------------------------------wind 1 2 3 4 5 6 7 8 9 10 11 12 13 14 15…" at bounding box center [309, 214] width 295 height 287
type textarea "// ------------------------------------wind const tlIn = gsap.timeline({"
click at [240, 325] on div "gsap . registerPlugin ( ScrollTrigger , ScrollToPlugin , CustomEase ) ; const S…" at bounding box center [319, 214] width 276 height 287
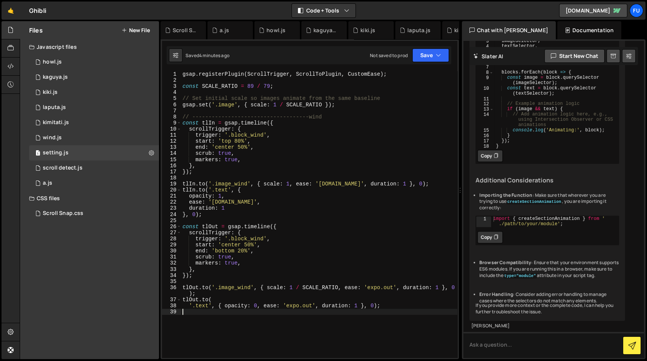
paste textarea "// ------------------------------------wind"
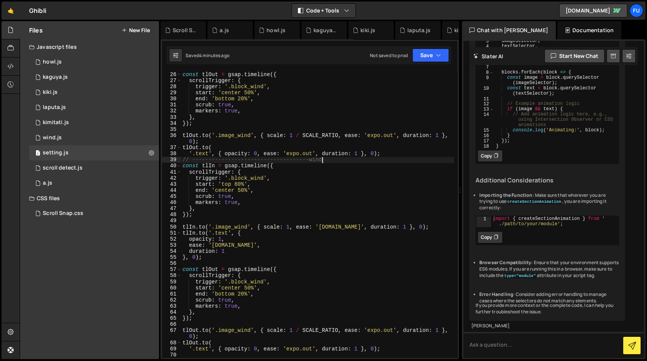
click at [346, 159] on div "const tlOut = gsap . timeline ({ scrollTrigger : { trigger : '.block_wind' , st…" at bounding box center [317, 215] width 273 height 299
click at [248, 228] on div "const tlOut = gsap . timeline ({ scrollTrigger : { trigger : '.block_wind' , st…" at bounding box center [317, 215] width 273 height 299
click at [264, 178] on div "const tlOut = gsap . timeline ({ scrollTrigger : { trigger : '.block_wind' , st…" at bounding box center [317, 215] width 273 height 299
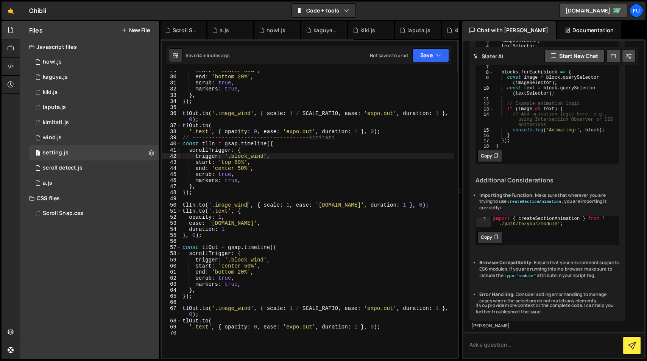
scroll to position [174, 0]
click at [264, 261] on div "start : 'center 50%' , end : 'bottom 20%' , scrub : true , markers : true , } ,…" at bounding box center [317, 217] width 273 height 299
click at [250, 309] on div "start : 'center 50%' , end : 'bottom 20%' , scrub : true , markers : true , } ,…" at bounding box center [317, 217] width 273 height 299
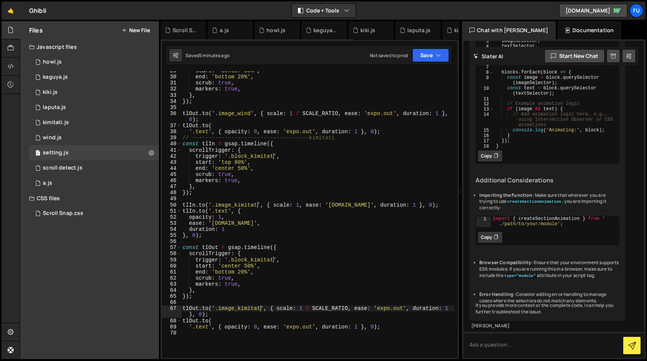
scroll to position [0, 6]
click at [399, 324] on div "start : 'center 50%' , end : 'bottom 20%' , scrub : true , markers : true , } ,…" at bounding box center [317, 217] width 273 height 299
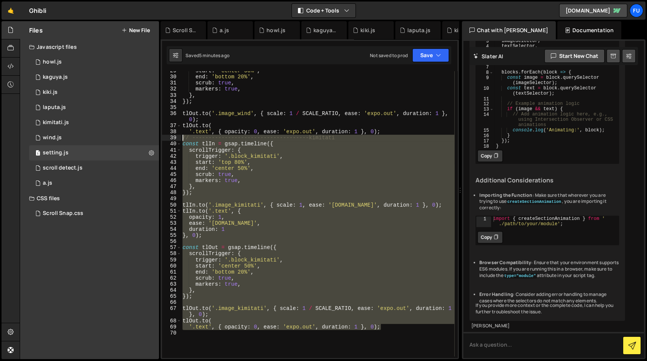
drag, startPoint x: 402, startPoint y: 330, endPoint x: 174, endPoint y: 139, distance: 297.6
click at [174, 139] on div "[DOMAIN_NAME]( 29 30 31 32 33 34 35 36 37 38 39 40 41 42 43 44 45 46 47 48 49 5…" at bounding box center [309, 214] width 295 height 287
type textarea "// ------------------------------------kimitati const tlIn = gsap.timeline({"
click at [283, 325] on div "start : 'center 50%' , end : 'bottom 20%' , scrub : true , markers : true , } ,…" at bounding box center [317, 217] width 273 height 299
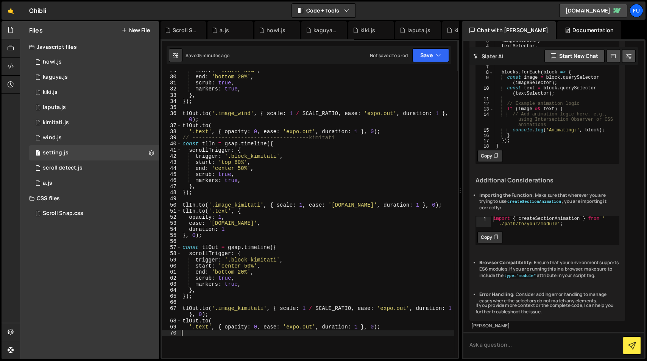
paste textarea "'.text', { opacity: 0, ease: 'expo.out', duration: 1 }, 0);"
type textarea "'.text', { opacity: 0, ease: 'expo.out', duration: 1 }, 0);"
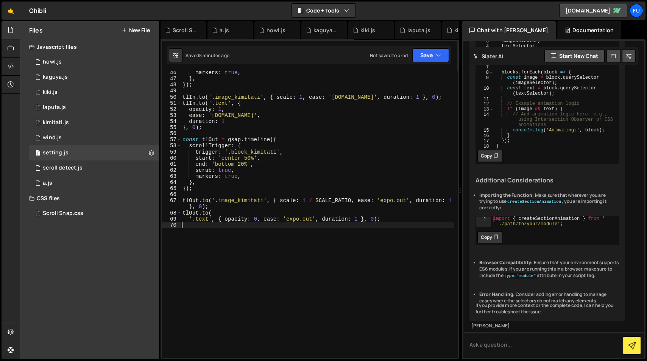
scroll to position [282, 0]
paste textarea "'.text', { opacity: 0, ease: 'expo.out', duration: 1 }, 0);"
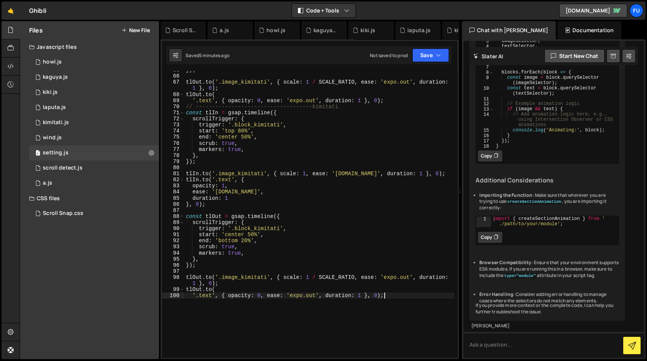
scroll to position [400, 0]
click at [339, 108] on div "}) ; tlOut . to ( '.image_kimitati' , { scale : 1 / SCALE_RATIO , ease : 'expo.…" at bounding box center [319, 216] width 270 height 299
click at [280, 124] on div "}) ; tlOut . to ( '.image_kimitati' , { scale : 1 / SCALE_RATIO , ease : 'expo.…" at bounding box center [319, 216] width 270 height 299
click at [264, 172] on div "}) ; tlOut . to ( '.image_kimitati' , { scale : 1 / SCALE_RATIO , ease : 'expo.…" at bounding box center [319, 216] width 270 height 299
drag, startPoint x: 280, startPoint y: 228, endPoint x: 275, endPoint y: 269, distance: 41.2
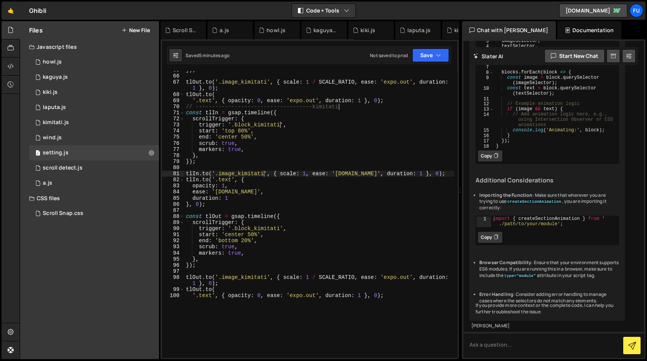
click at [280, 228] on div "}) ; tlOut . to ( '.image_kimitati' , { scale : 1 / SCALE_RATIO , ease : 'expo.…" at bounding box center [319, 216] width 270 height 299
click at [267, 277] on div "}) ; tlOut . to ( '.image_kimitati' , { scale : 1 / SCALE_RATIO , ease : 'expo.…" at bounding box center [319, 216] width 270 height 299
click at [309, 325] on div "}) ; tlOut . to ( '.image_kimitati' , { scale : 1 / SCALE_RATIO , ease : 'expo.…" at bounding box center [319, 216] width 270 height 299
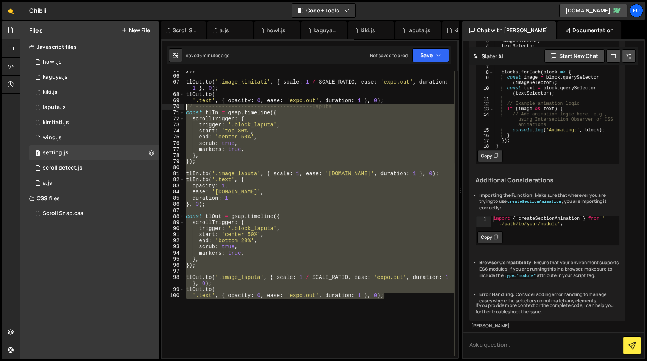
drag, startPoint x: 414, startPoint y: 306, endPoint x: 181, endPoint y: 107, distance: 306.2
click at [181, 107] on div "'.text', { opacity: 0, ease: 'expo.out', duration: 1 }, 0); 65 66 67 68 69 70 7…" at bounding box center [309, 214] width 295 height 287
click at [319, 317] on div "}) ; tlOut . to ( '.image_kimitati' , { scale : 1 / SCALE_RATIO , ease : 'expo.…" at bounding box center [319, 214] width 270 height 287
type textarea "'.text', { opacity: 0, ease: 'expo.out', duration: 1 }, 0);"
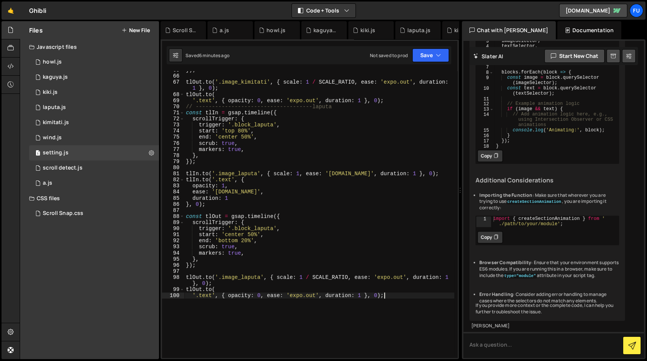
scroll to position [0, 0]
paste textarea "'.text', { opacity: 0, ease: 'expo.out', duration: 1 }, 0);"
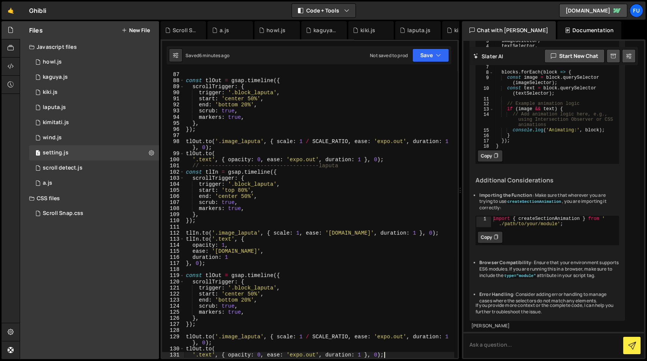
scroll to position [537, 0]
click at [345, 169] on div "} , 0 ) ; const tlOut = gsap . timeline ({ scrollTrigger : { trigger : '.block_…" at bounding box center [319, 215] width 270 height 299
click at [345, 168] on div "} , 0 ) ; const tlOut = gsap . timeline ({ scrollTrigger : { trigger : '.block_…" at bounding box center [319, 215] width 270 height 299
click at [273, 185] on div "} , 0 ) ; const tlOut = gsap . timeline ({ scrollTrigger : { trigger : '.block_…" at bounding box center [319, 215] width 270 height 299
click at [257, 232] on div "} , 0 ) ; const tlOut = gsap . timeline ({ scrollTrigger : { trigger : '.block_…" at bounding box center [319, 215] width 270 height 299
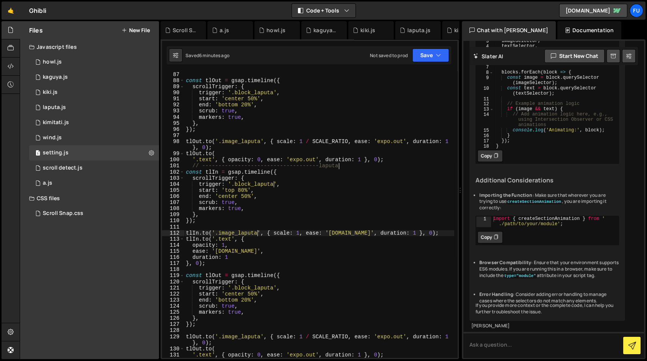
click at [273, 289] on div "} , 0 ) ; const tlOut = gsap . timeline ({ scrollTrigger : { trigger : '.block_…" at bounding box center [319, 215] width 270 height 299
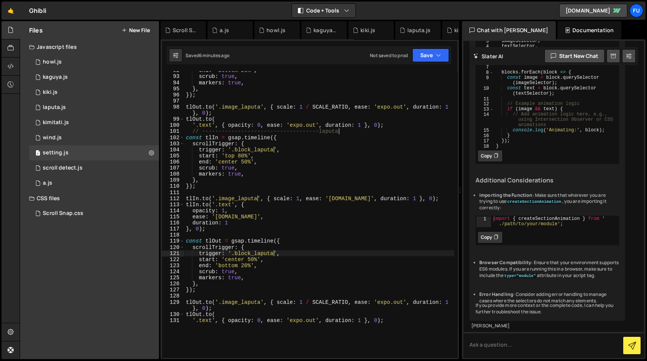
click at [260, 304] on div "end : 'bottom 20%' , scrub : true , markers : true , } , }) ; tlOut . to ( '.im…" at bounding box center [319, 216] width 270 height 299
click at [431, 317] on div "end : 'bottom 20%' , scrub : true , markers : true , } , }) ; tlOut . to ( '.im…" at bounding box center [319, 216] width 270 height 299
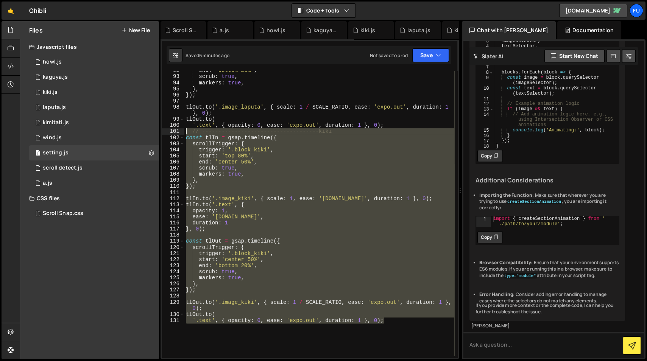
drag, startPoint x: 427, startPoint y: 319, endPoint x: 178, endPoint y: 129, distance: 313.5
click at [178, 129] on div "[DOMAIN_NAME]( 92 93 94 95 96 97 98 99 100 101 102 103 104 105 106 107 108 109 …" at bounding box center [309, 214] width 295 height 287
click at [381, 325] on div "end : 'bottom 20%' , scrub : true , markers : true , } , }) ; tlOut . to ( '.im…" at bounding box center [319, 214] width 270 height 287
type textarea "'.text', { opacity: 0, ease: 'expo.out', duration: 1 }, 0);"
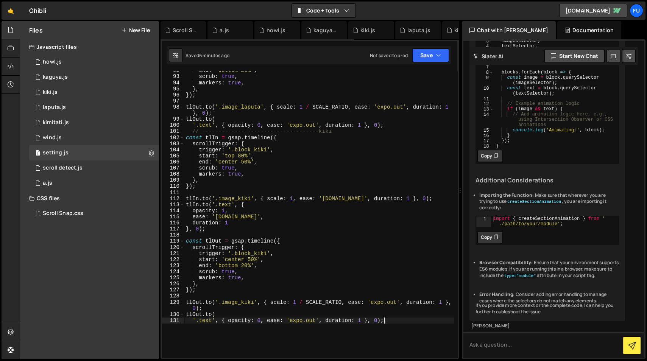
click at [411, 325] on div "end : 'bottom 20%' , scrub : true , markers : true , } , }) ; tlOut . to ( '.im…" at bounding box center [319, 216] width 270 height 299
paste textarea "'.text', { opacity: 0, ease: 'expo.out', duration: 1 }, 0);"
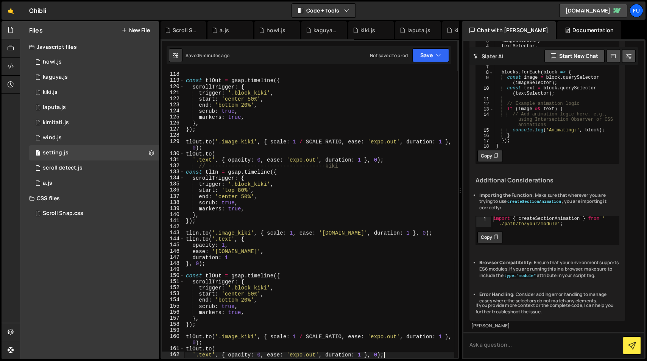
scroll to position [733, 0]
click at [356, 166] on div "const tlOut = gsap . timeline ({ scrollTrigger : { trigger : '.block_kiki' , st…" at bounding box center [319, 219] width 270 height 299
click at [352, 163] on div "const tlOut = gsap . timeline ({ scrollTrigger : { trigger : '.block_kiki' , st…" at bounding box center [319, 214] width 270 height 287
click at [267, 183] on div "const tlOut = gsap . timeline ({ scrollTrigger : { trigger : '.block_kiki' , st…" at bounding box center [319, 219] width 270 height 299
click at [251, 233] on div "const tlOut = gsap . timeline ({ scrollTrigger : { trigger : '.block_kiki' , st…" at bounding box center [319, 219] width 270 height 299
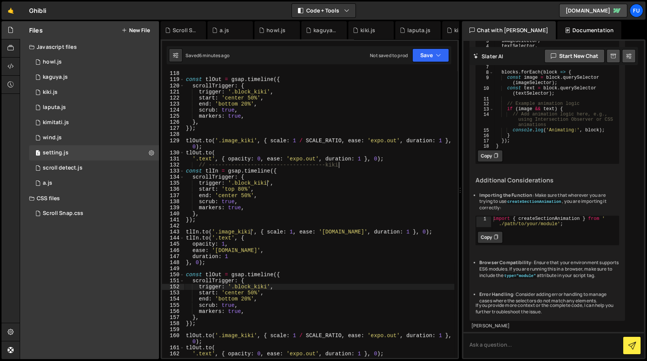
click at [267, 287] on div "const tlOut = gsap . timeline ({ scrollTrigger : { trigger : '.block_kiki' , st…" at bounding box center [319, 219] width 270 height 299
click at [253, 325] on div "const tlOut = gsap . timeline ({ scrollTrigger : { trigger : '.block_kiki' , st…" at bounding box center [319, 219] width 270 height 299
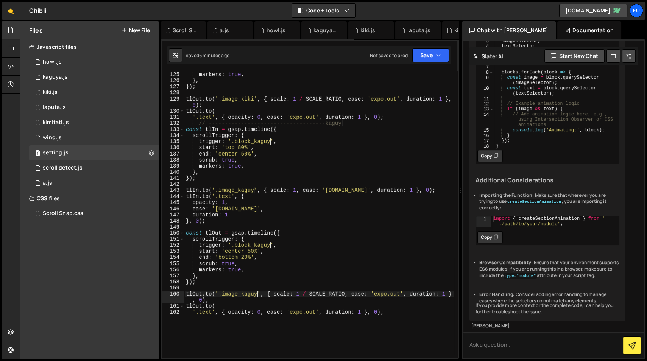
scroll to position [0, 5]
click at [401, 311] on div "scrub : true , markers : true , } , }) ; tlOut . to ( '.image_kiki' , { scale :…" at bounding box center [319, 215] width 270 height 299
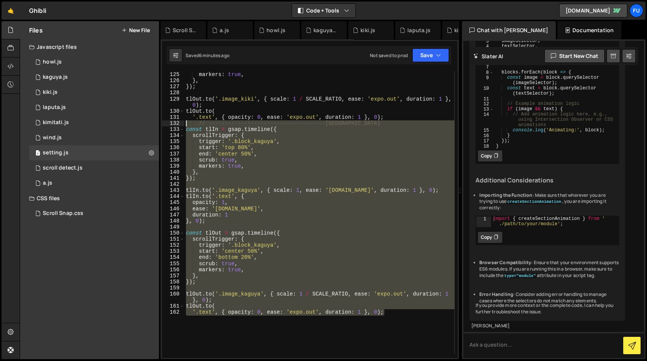
drag, startPoint x: 387, startPoint y: 303, endPoint x: 181, endPoint y: 123, distance: 272.9
click at [181, 123] on div "'.text', { opacity: 0, ease: 'expo.out', duration: 1 }, 0); 124 125 126 127 128…" at bounding box center [309, 214] width 295 height 287
click at [228, 146] on div "scrub : true , markers : true , } , }) ; tlOut . to ( '.image_kiki' , { scale :…" at bounding box center [319, 214] width 270 height 287
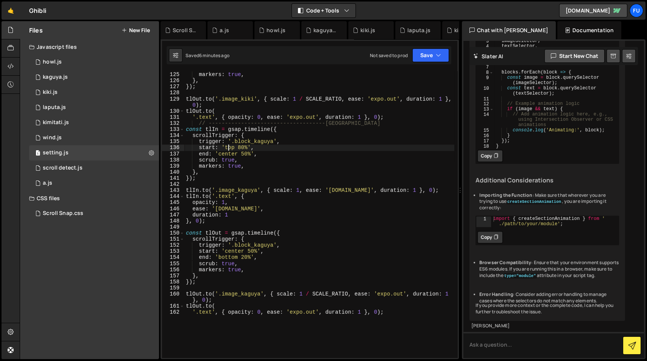
scroll to position [0, 4]
click at [198, 125] on div "scrub : true , markers : true , } , }) ; tlOut . to ( '.image_kiki' , { scale :…" at bounding box center [319, 215] width 270 height 299
click at [412, 313] on div "scrub : true , markers : true , } , }) ; tlOut . to ( '.image_kiki' , { scale :…" at bounding box center [319, 215] width 270 height 299
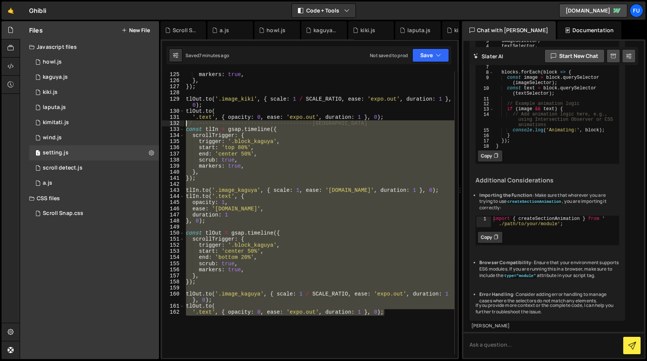
drag, startPoint x: 412, startPoint y: 317, endPoint x: 174, endPoint y: 126, distance: 305.7
click at [174, 126] on div "'.text', { opacity: 0, ease: 'expo.out', duration: 1 }, 0); 124 125 126 127 128…" at bounding box center [309, 214] width 295 height 287
click at [411, 308] on div "scrub : true , markers : true , } , }) ; tlOut . to ( '.image_kiki' , { scale :…" at bounding box center [319, 214] width 270 height 287
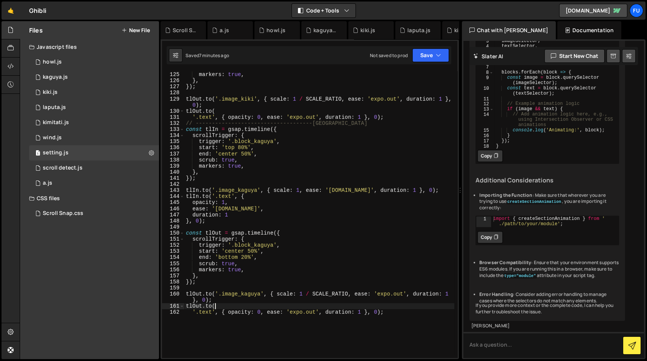
scroll to position [0, 2]
click at [411, 308] on div "scrub : true , markers : true , } , }) ; tlOut . to ( '.image_kiki' , { scale :…" at bounding box center [319, 215] width 270 height 299
click at [408, 311] on div "scrub : true , markers : true , } , }) ; tlOut . to ( '.image_kiki' , { scale :…" at bounding box center [319, 215] width 270 height 299
type textarea "'.text', { opacity: 0, ease: 'expo.out', duration: 1 }, 0);"
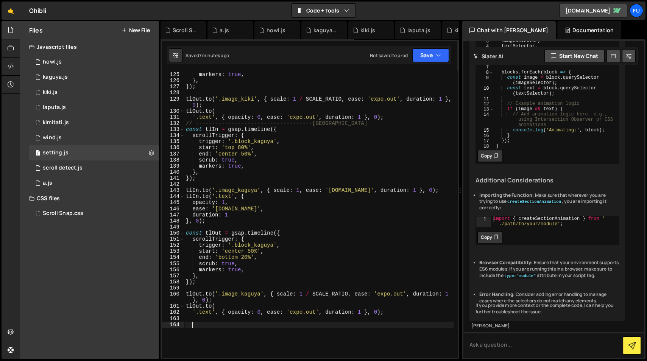
paste textarea "'.text', { opacity: 0, ease: 'expo.out', duration: 1 }, 0);"
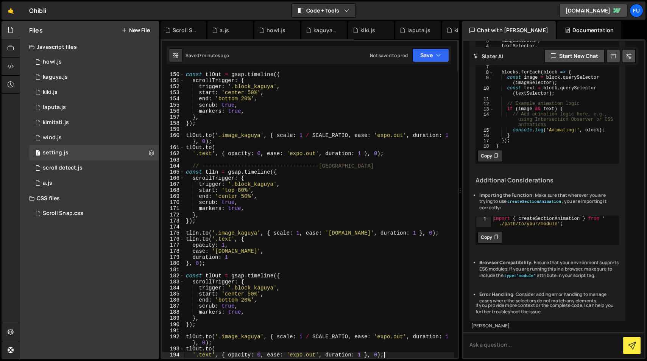
scroll to position [933, 0]
click at [358, 170] on div "const tlOut = gsap . timeline ({ scrollTrigger : { trigger : '.block_kaguya' , …" at bounding box center [319, 215] width 270 height 299
click at [352, 166] on div "const tlOut = gsap . timeline ({ scrollTrigger : { trigger : '.block_kaguya' , …" at bounding box center [319, 215] width 270 height 299
click at [349, 169] on div "const tlOut = gsap . timeline ({ scrollTrigger : { trigger : '.block_kaguya' , …" at bounding box center [319, 214] width 270 height 287
click at [273, 182] on div "const tlOut = gsap . timeline ({ scrollTrigger : { trigger : '.block_kaguya' , …" at bounding box center [319, 215] width 270 height 299
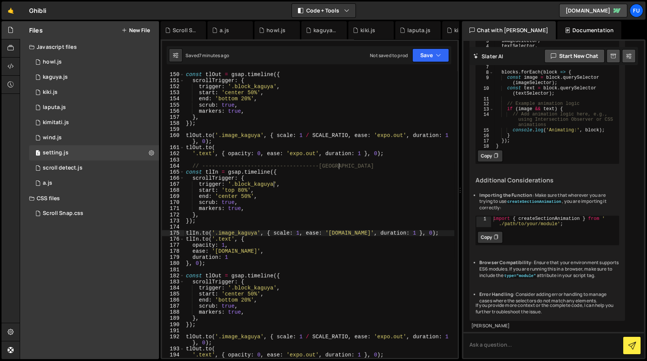
click at [256, 231] on div "const tlOut = gsap . timeline ({ scrollTrigger : { trigger : '.block_kaguya' , …" at bounding box center [319, 215] width 270 height 299
click at [274, 287] on div "const tlOut = gsap . timeline ({ scrollTrigger : { trigger : '.block_kaguya' , …" at bounding box center [319, 215] width 270 height 299
click at [260, 325] on div "const tlOut = gsap . timeline ({ scrollTrigger : { trigger : '.block_kaguya' , …" at bounding box center [319, 215] width 270 height 299
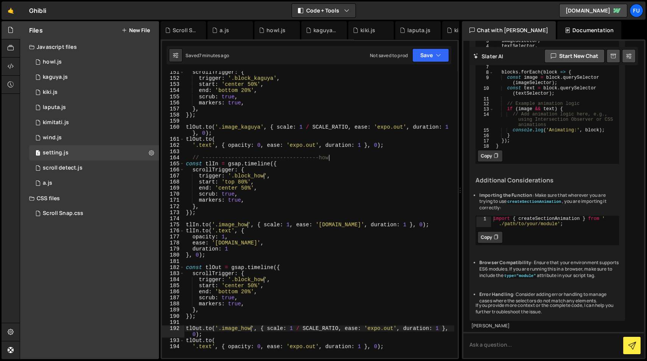
scroll to position [0, 5]
click at [343, 305] on div "scrollTrigger : { trigger : '.block_kaguya' , start : 'center 50%' , end : 'bot…" at bounding box center [319, 218] width 270 height 299
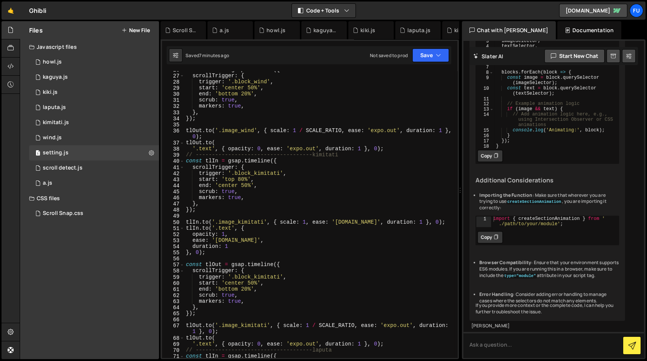
scroll to position [0, 0]
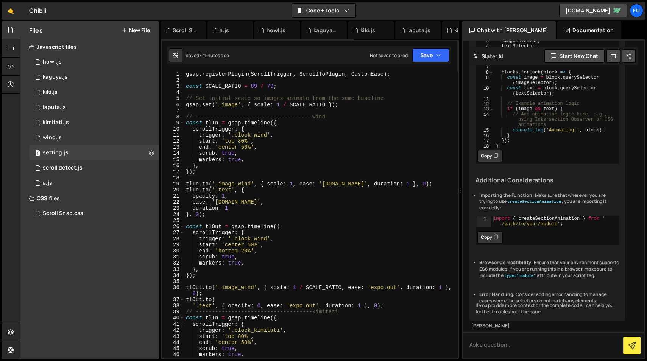
click at [216, 125] on div "gsap . registerPlugin ( ScrollTrigger , ScrollToPlugin , CustomEase ) ; const S…" at bounding box center [319, 220] width 270 height 299
drag, startPoint x: 218, startPoint y: 120, endPoint x: 218, endPoint y: 128, distance: 8.3
click at [218, 123] on div "gsap . registerPlugin ( ScrollTrigger , ScrollToPlugin , CustomEase ) ; const S…" at bounding box center [319, 220] width 270 height 299
click at [198, 184] on div "gsap . registerPlugin ( ScrollTrigger , ScrollToPlugin , CustomEase ) ; const S…" at bounding box center [319, 220] width 270 height 299
click at [199, 191] on div "gsap . registerPlugin ( ScrollTrigger , ScrollToPlugin , CustomEase ) ; const S…" at bounding box center [319, 220] width 270 height 299
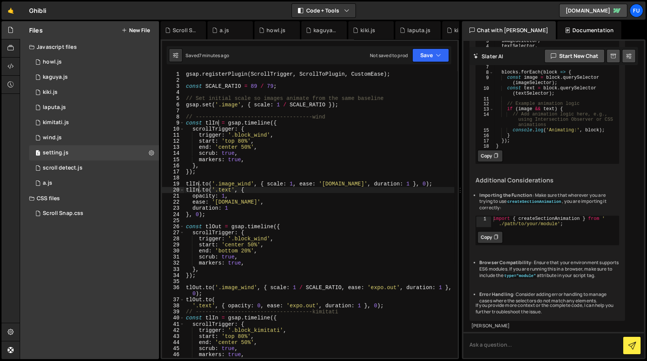
click at [221, 227] on div "gsap . registerPlugin ( ScrollTrigger , ScrollToPlugin , CustomEase ) ; const S…" at bounding box center [319, 220] width 270 height 299
click at [201, 289] on div "gsap . registerPlugin ( ScrollTrigger , ScrollToPlugin , CustomEase ) ; const S…" at bounding box center [319, 220] width 270 height 299
click at [202, 300] on div "gsap . registerPlugin ( ScrollTrigger , ScrollToPlugin , CustomEase ) ; const S…" at bounding box center [319, 220] width 270 height 299
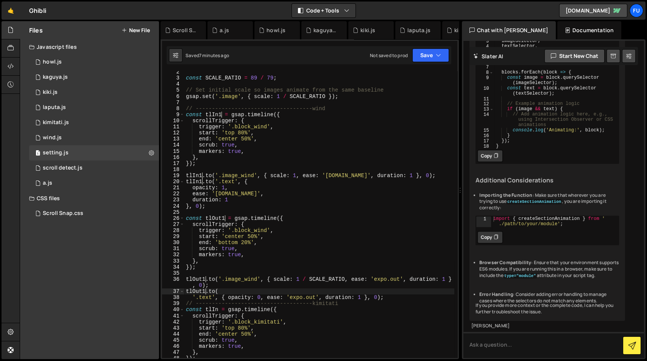
scroll to position [17, 0]
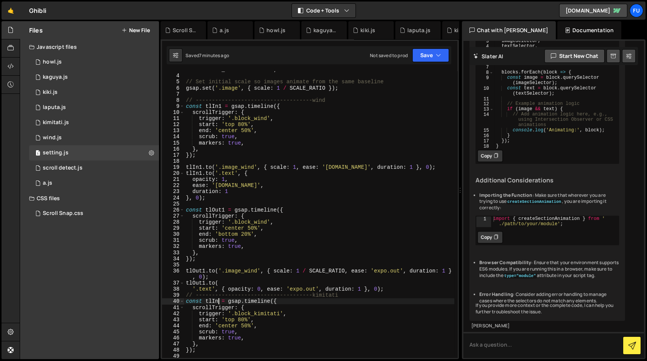
click at [219, 302] on div "const SCALE_RATIO = 89 / 79 ; // Set initial scale so images animate from the s…" at bounding box center [319, 216] width 270 height 299
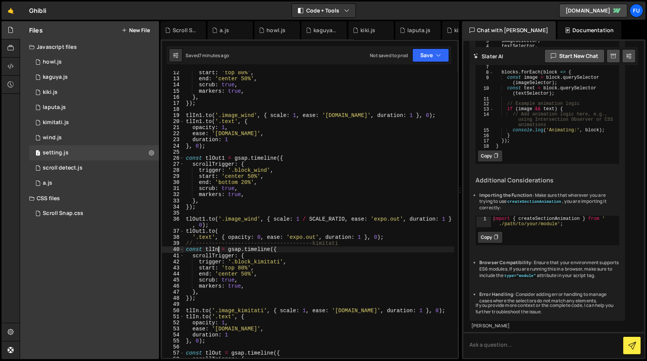
scroll to position [95, 0]
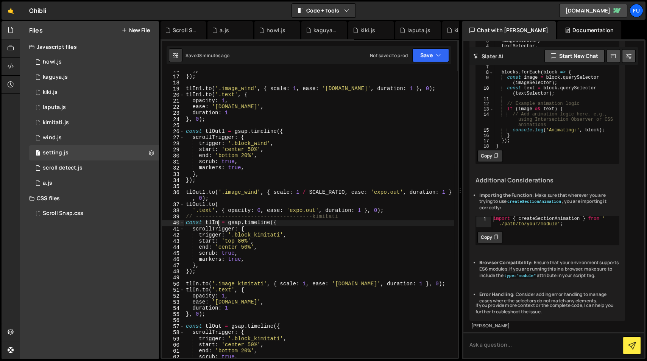
click at [198, 283] on div "} , }) ; tlIn1 . to ( '.image_wind' , { scale : 1 , ease : '[DOMAIN_NAME]' , du…" at bounding box center [319, 216] width 270 height 299
click at [198, 288] on div "} , }) ; tlIn1 . to ( '.image_wind' , { scale : 1 , ease : '[DOMAIN_NAME]' , du…" at bounding box center [319, 216] width 270 height 299
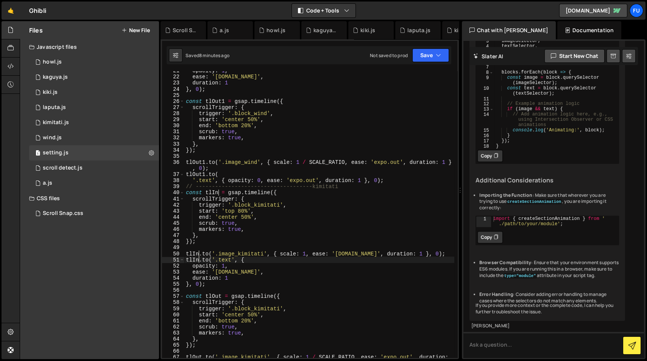
scroll to position [125, 0]
click at [222, 297] on div "opacity : 1 , ease : '[DOMAIN_NAME]' , duration : 1 } , 0 ) ; const tlOut1 = gs…" at bounding box center [319, 220] width 270 height 305
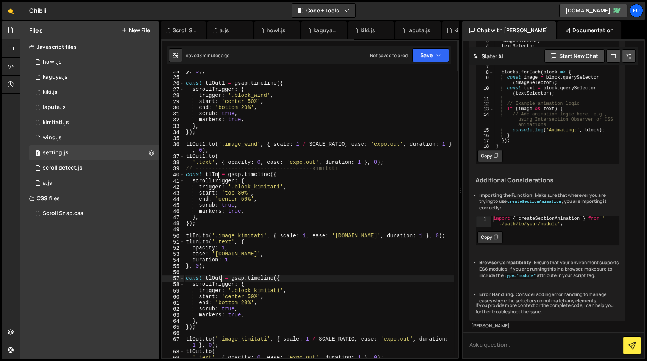
scroll to position [143, 0]
click at [202, 325] on div "} , 0 ) ; const tlOut1 = gsap . timeline ({ scrollTrigger : { trigger : '.block…" at bounding box center [319, 217] width 270 height 299
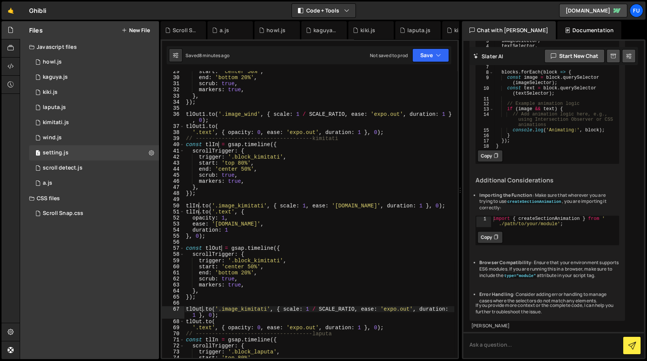
scroll to position [182, 0]
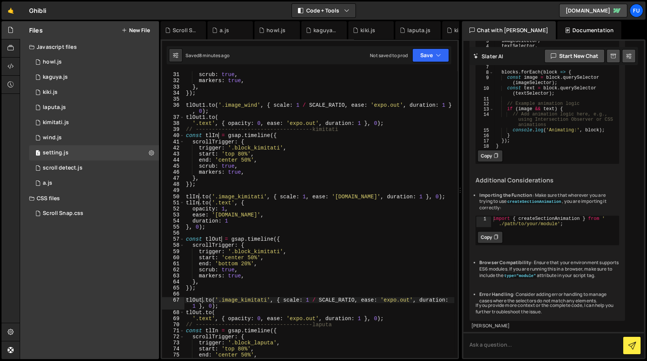
click at [202, 314] on div "end : 'bottom 20%' , scrub : true , markers : true , } , }) ; tlOut1 . to ( '.i…" at bounding box center [319, 215] width 270 height 299
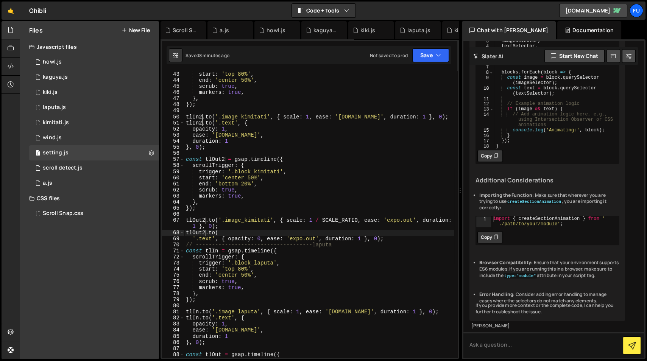
scroll to position [297, 0]
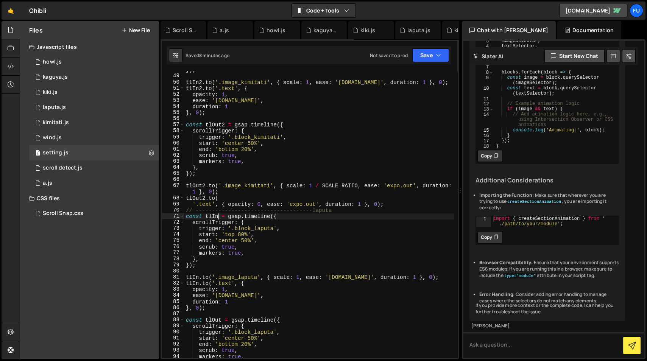
click at [219, 215] on div "}) ; tlIn2 . to ( '.image_kimitati' , { scale : 1 , ease : '[DOMAIN_NAME]' , du…" at bounding box center [319, 216] width 270 height 299
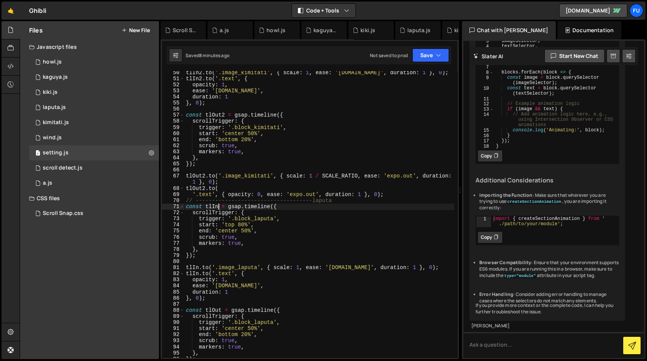
scroll to position [344, 0]
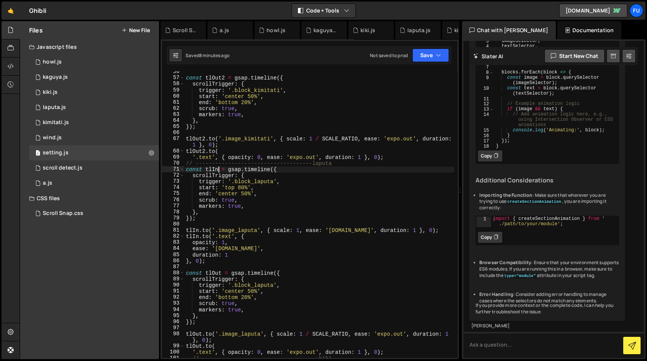
click at [199, 232] on div "const tlOut2 = gsap . timeline ({ scrollTrigger : { trigger : '.block_kimitati'…" at bounding box center [319, 218] width 270 height 299
click at [199, 236] on div "const tlOut2 = gsap . timeline ({ scrollTrigger : { trigger : '.block_kimitati'…" at bounding box center [319, 218] width 270 height 299
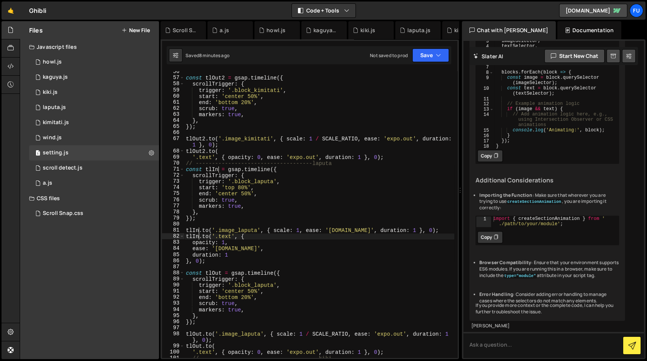
click at [221, 273] on div "const tlOut2 = gsap . timeline ({ scrollTrigger : { trigger : '.block_kimitati'…" at bounding box center [319, 218] width 270 height 299
click at [202, 325] on div "const tlOut2 = gsap . timeline ({ scrollTrigger : { trigger : '.block_kimitati'…" at bounding box center [319, 218] width 270 height 299
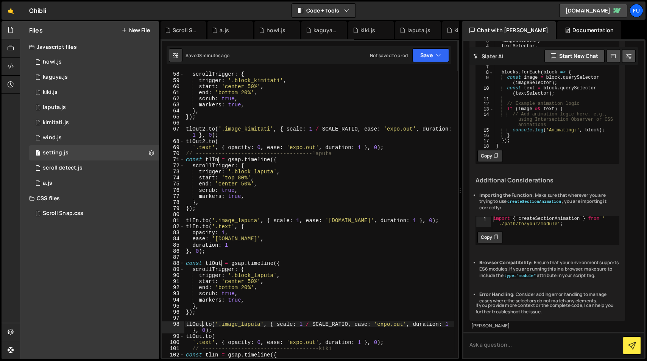
scroll to position [361, 0]
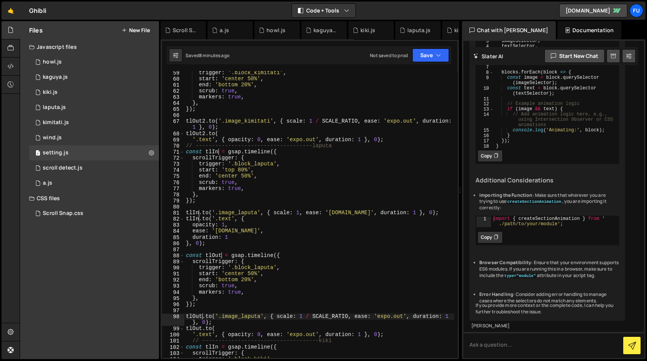
click at [201, 325] on div "trigger : '.block_kimitati' , start : 'center 50%' , end : 'bottom 20%' , scrub…" at bounding box center [319, 219] width 270 height 299
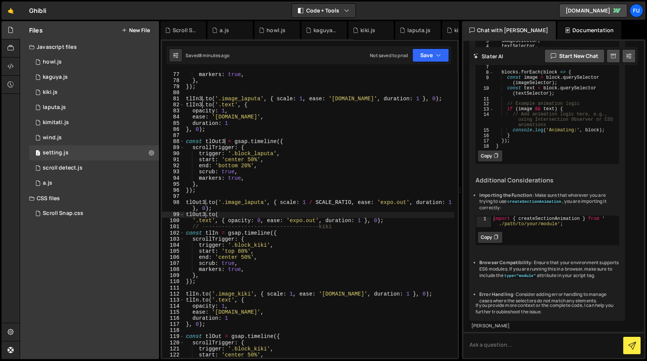
scroll to position [484, 0]
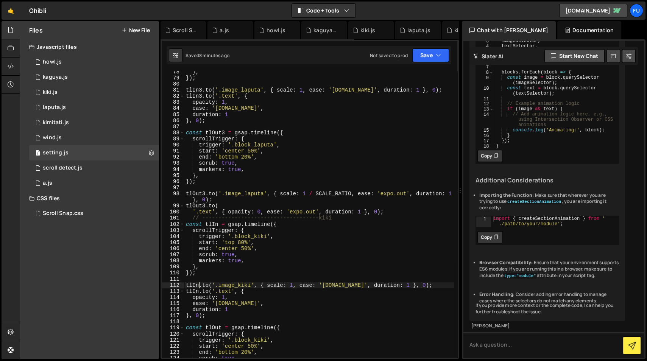
click at [199, 284] on div "} , }) ; tlIn3 . to ( '.image_laputa' , { scale : 1 , ease : '[DOMAIN_NAME]' , …" at bounding box center [319, 218] width 270 height 299
click at [198, 291] on div "} , }) ; tlIn3 . to ( '.image_laputa' , { scale : 1 , ease : '[DOMAIN_NAME]' , …" at bounding box center [319, 218] width 270 height 299
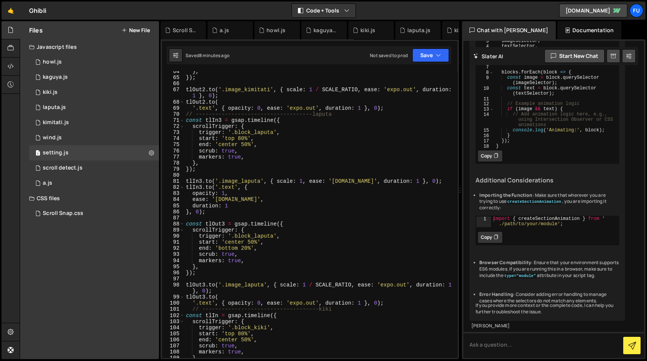
scroll to position [428, 0]
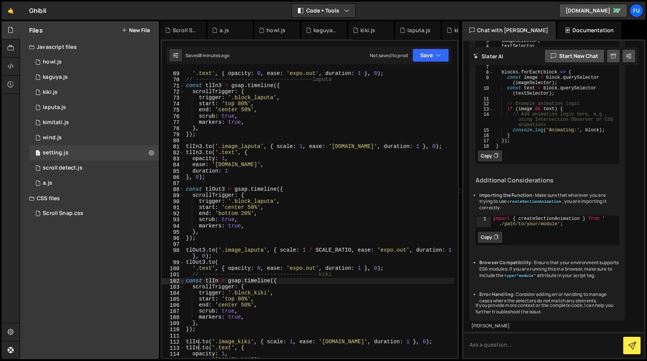
click at [218, 281] on div "'.text' , { opacity : 0 , ease : 'expo.out' , duration : 1 } , 0 ) ; // -------…" at bounding box center [319, 219] width 270 height 299
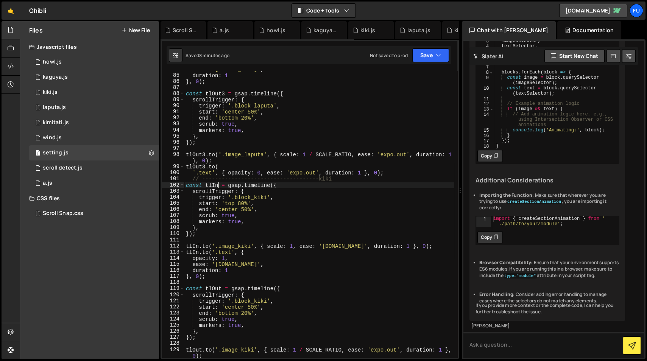
scroll to position [523, 0]
click at [221, 289] on div "ease : '[DOMAIN_NAME]' , duration : 1 } , 0 ) ; const tlOut3 = gsap . timeline …" at bounding box center [319, 215] width 270 height 299
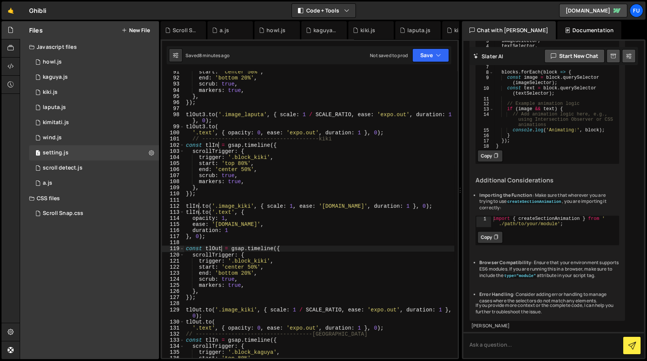
click at [202, 310] on div "start : 'center 50%' , end : 'bottom 20%' , scrub : true , markers : true , } ,…" at bounding box center [319, 218] width 270 height 299
click at [201, 323] on div "start : 'center 50%' , end : 'bottom 20%' , scrub : true , markers : true , } ,…" at bounding box center [319, 218] width 270 height 299
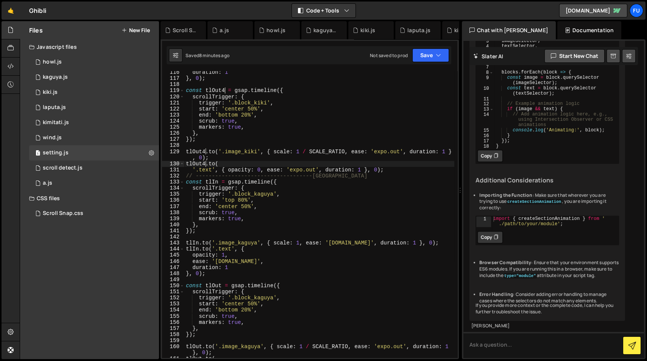
scroll to position [722, 0]
click at [218, 183] on div "duration : 1 } , 0 ) ; const tlOut4 = gsap . timeline ({ scrollTrigger : { trig…" at bounding box center [319, 218] width 270 height 299
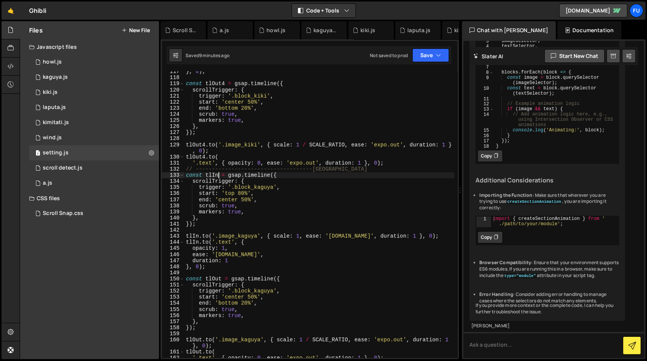
scroll to position [746, 0]
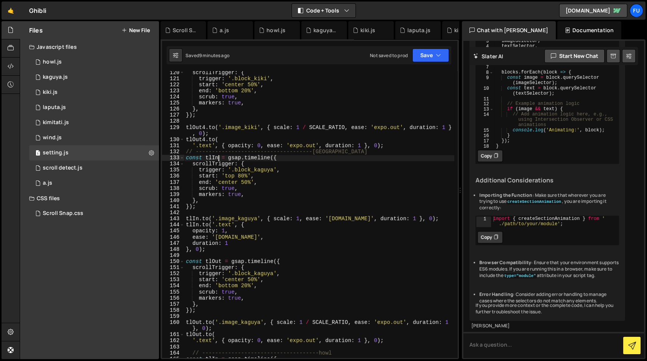
click at [200, 218] on div "scrollTrigger : { trigger : '.block_kiki' , start : 'center 50%' , end : 'botto…" at bounding box center [319, 219] width 270 height 299
click at [199, 226] on div "scrollTrigger : { trigger : '.block_kiki' , start : 'center 50%' , end : 'botto…" at bounding box center [319, 219] width 270 height 299
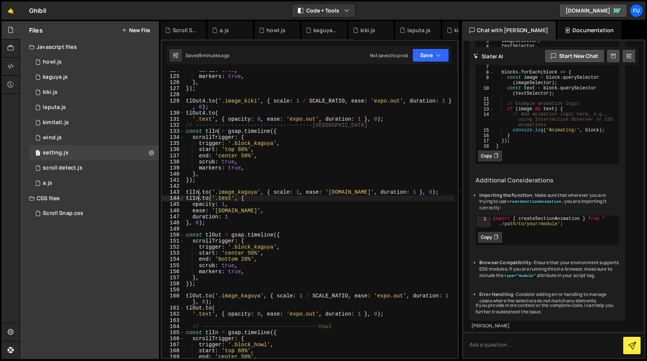
scroll to position [773, 0]
click at [221, 235] on div "scrub : true , markers : true , } , }) ; tlOut4 . to ( '.image_kiki' , { scale …" at bounding box center [319, 216] width 270 height 299
click at [201, 297] on div "scrub : true , markers : true , } , }) ; tlOut4 . to ( '.image_kiki' , { scale …" at bounding box center [319, 216] width 270 height 299
click at [200, 308] on div "scrub : true , markers : true , } , }) ; tlOut4 . to ( '.image_kiki' , { scale …" at bounding box center [319, 216] width 270 height 299
click at [199, 308] on div "scrub : true , markers : true , } , }) ; tlOut4 . to ( '.image_kiki' , { scale …" at bounding box center [319, 216] width 270 height 299
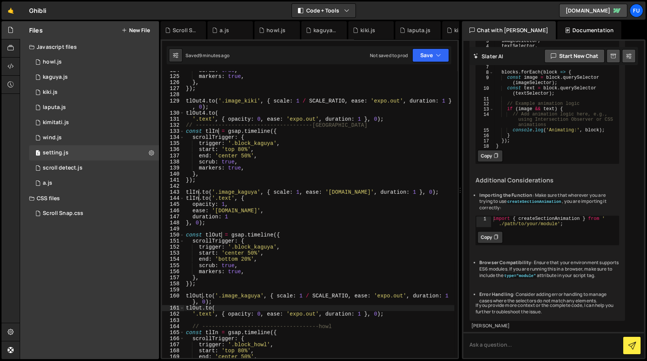
click at [201, 307] on div "scrub : true , markers : true , } , }) ; tlOut4 . to ( '.image_kiki' , { scale …" at bounding box center [319, 216] width 270 height 299
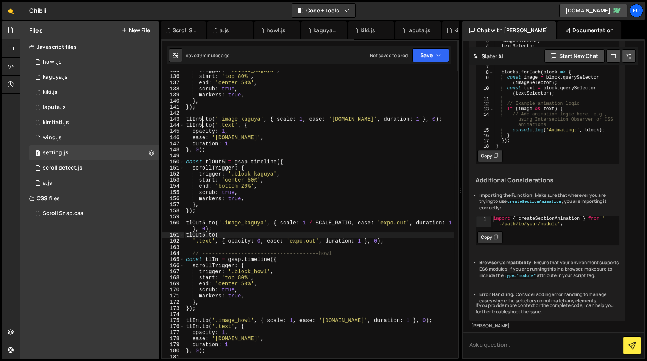
scroll to position [854, 0]
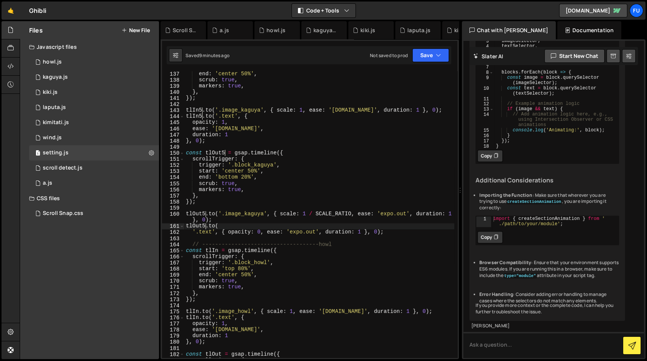
click at [218, 251] on div "end : 'center 50%' , scrub : true , markers : true , } , }) ; tlIn5 . to ( '.im…" at bounding box center [319, 220] width 270 height 299
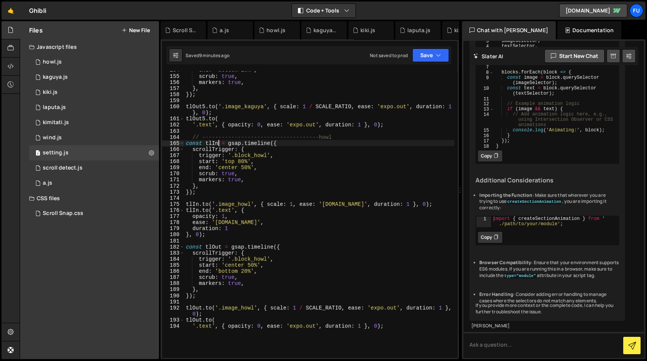
scroll to position [985, 0]
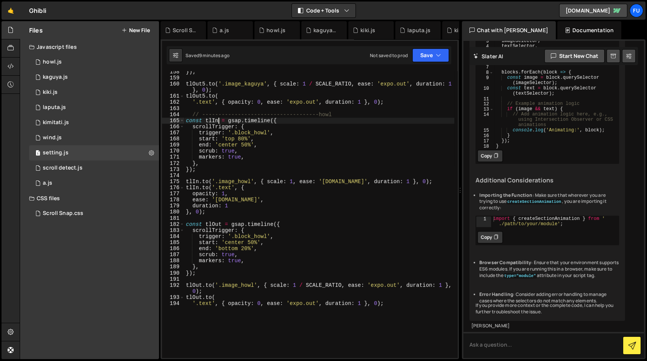
click at [198, 181] on div "}) ; tlOut5 . to ( '.image_kaguya' , { scale : 1 / SCALE_RATIO , ease : 'expo.o…" at bounding box center [319, 218] width 270 height 299
click at [198, 187] on div "}) ; tlOut5 . to ( '.image_kaguya' , { scale : 1 / SCALE_RATIO , ease : 'expo.o…" at bounding box center [319, 218] width 270 height 299
click at [222, 226] on div "}) ; tlOut5 . to ( '.image_kaguya' , { scale : 1 / SCALE_RATIO , ease : 'expo.o…" at bounding box center [319, 218] width 270 height 299
click at [202, 286] on div "}) ; tlOut5 . to ( '.image_kaguya' , { scale : 1 / SCALE_RATIO , ease : 'expo.o…" at bounding box center [319, 218] width 270 height 299
click at [201, 298] on div "}) ; tlOut5 . to ( '.image_kaguya' , { scale : 1 / SCALE_RATIO , ease : 'expo.o…" at bounding box center [319, 218] width 270 height 299
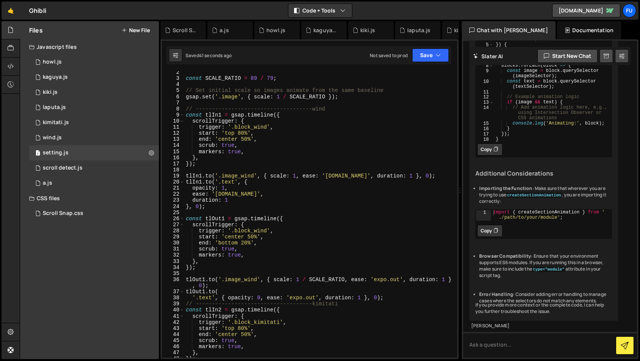
scroll to position [0, 0]
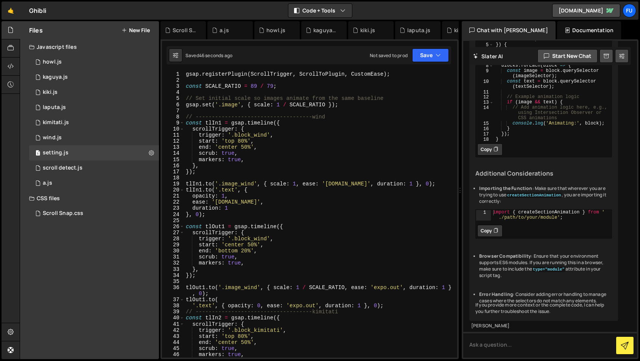
click at [235, 190] on div "gsap . registerPlugin ( ScrollTrigger , ScrollToPlugin , CustomEase ) ; const S…" at bounding box center [319, 220] width 270 height 299
click at [212, 305] on div "gsap . registerPlugin ( ScrollTrigger , ScrollToPlugin , CustomEase ) ; const S…" at bounding box center [319, 220] width 270 height 299
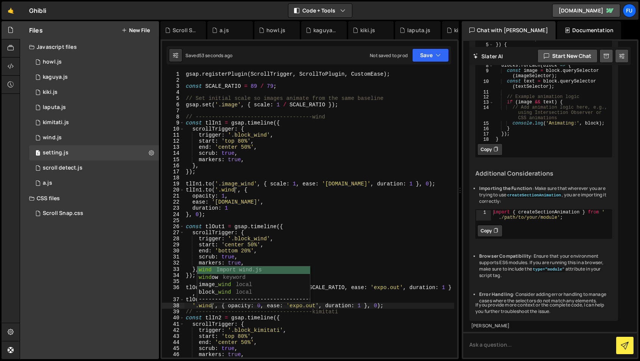
scroll to position [0, 2]
click at [344, 321] on div "gsap . registerPlugin ( ScrollTrigger , ScrollToPlugin , CustomEase ) ; const S…" at bounding box center [319, 220] width 270 height 299
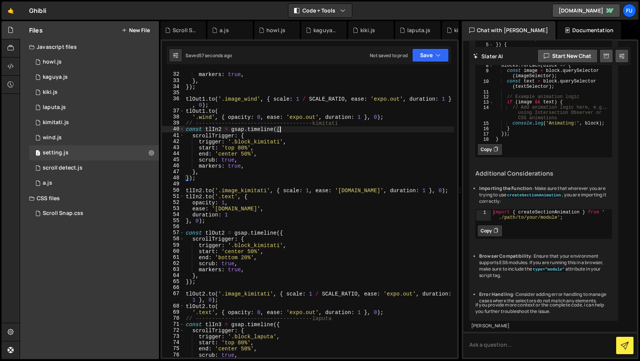
scroll to position [189, 0]
click at [235, 197] on div "scrub : true , markers : true , } , }) ; tlOut1 . to ( '.image_wind' , { scale …" at bounding box center [319, 215] width 270 height 299
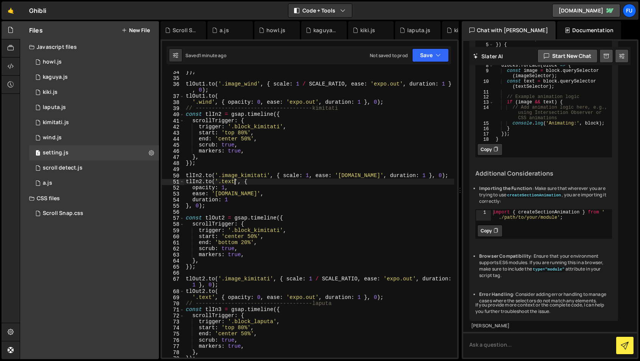
scroll to position [209, 0]
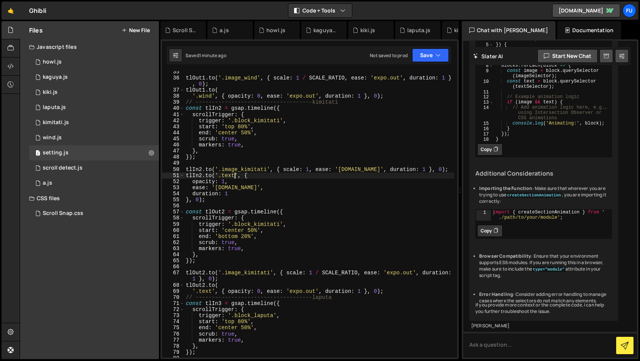
click at [212, 292] on div "tlOut1 . to ( '.image_wind' , { scale : 1 / SCALE_RATIO , ease : 'expo.out' , d…" at bounding box center [319, 218] width 270 height 299
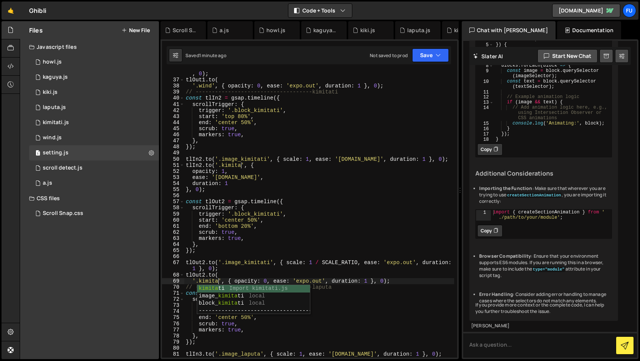
scroll to position [0, 2]
click at [325, 288] on div "tlOut1 . to ( '.image_wind' , { scale : 1 / SCALE_RATIO , ease : 'expo.out' , d…" at bounding box center [319, 217] width 270 height 305
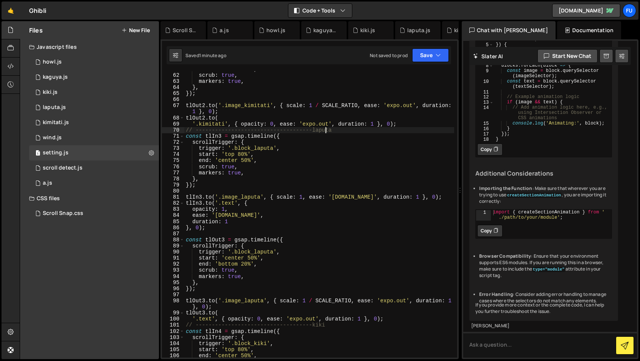
scroll to position [377, 0]
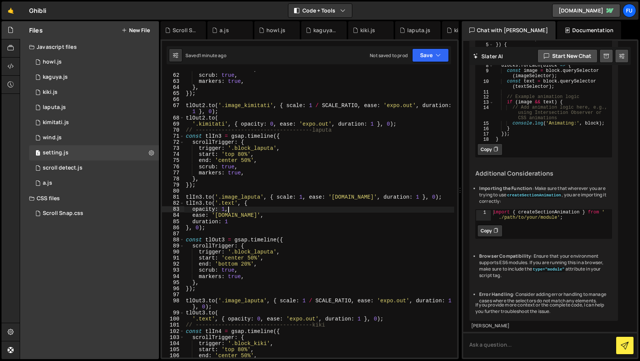
click at [298, 211] on div "end : 'bottom 20%' , scrub : true , markers : true , } , }) ; tlOut2 . to ( '.i…" at bounding box center [319, 215] width 270 height 299
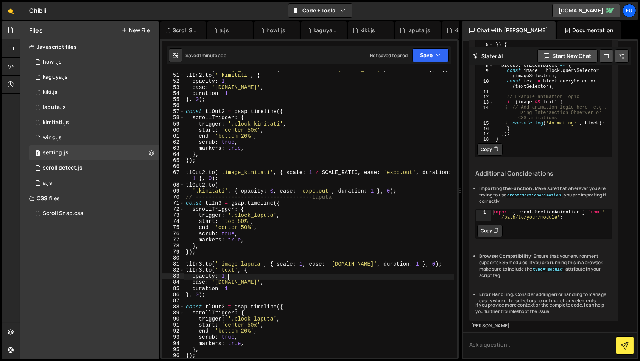
scroll to position [337, 0]
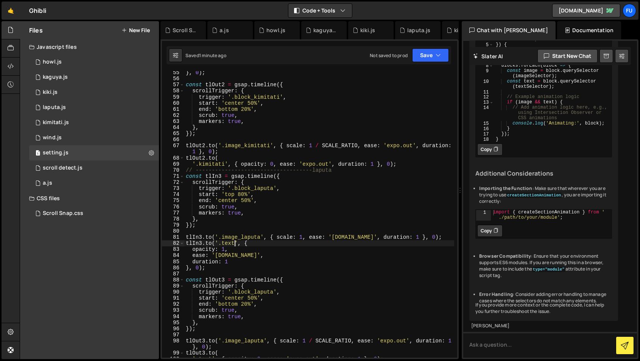
click at [234, 242] on div "} , 0 ) ; const tlOut2 = gsap . timeline ({ scrollTrigger : { trigger : '.block…" at bounding box center [319, 219] width 270 height 299
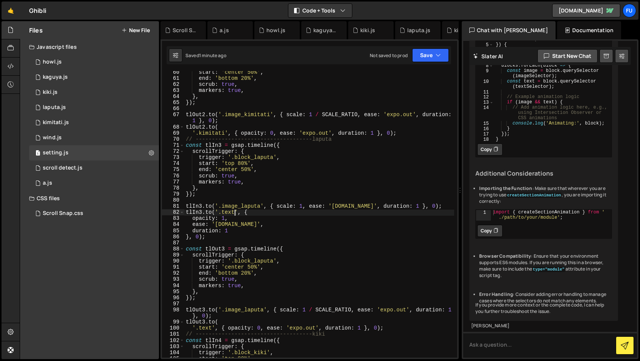
scroll to position [376, 0]
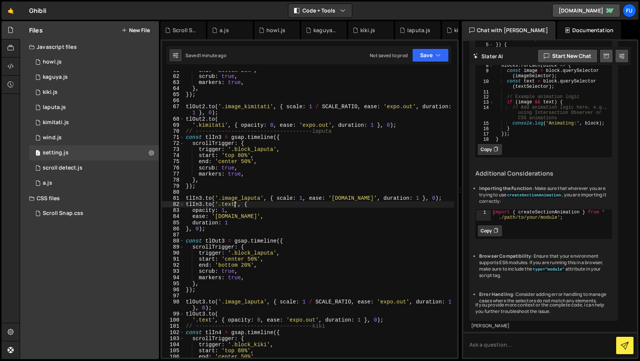
click at [211, 320] on div "end : 'bottom 20%' , scrub : true , markers : true , } , }) ; tlOut2 . to ( '.i…" at bounding box center [319, 216] width 270 height 299
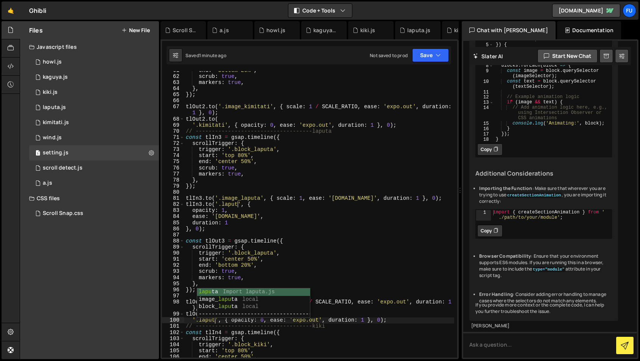
scroll to position [0, 2]
click at [300, 265] on div "end : 'bottom 20%' , scrub : true , markers : true , } , }) ; tlOut2 . to ( '.i…" at bounding box center [319, 216] width 270 height 299
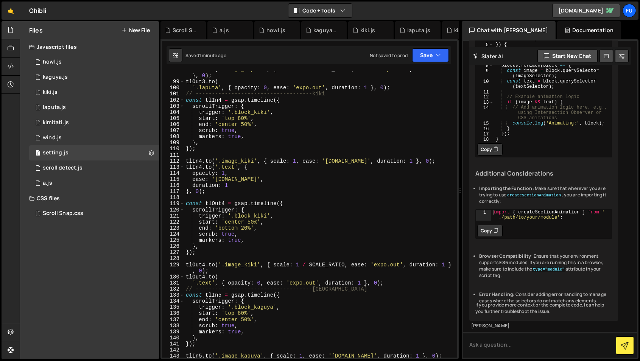
scroll to position [618, 0]
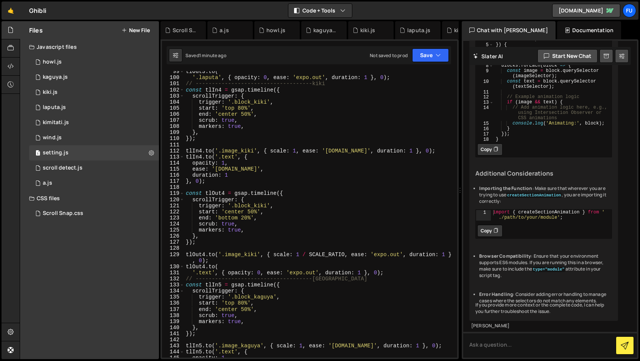
click at [236, 154] on div "tlOut3 . to ( '.laputa' , { opacity : 0 , ease : 'expo.out' , duration : 1 } , …" at bounding box center [319, 218] width 270 height 299
click at [212, 273] on div "tlOut3 . to ( '.laputa' , { opacity : 0 , ease : 'expo.out' , duration : 1 } , …" at bounding box center [319, 218] width 270 height 299
click at [234, 156] on div "tlOut3 . to ( '.laputa' , { opacity : 0 , ease : 'expo.out' , duration : 1 } , …" at bounding box center [319, 218] width 270 height 299
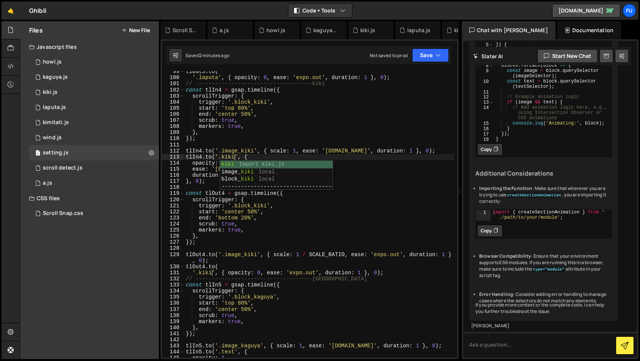
scroll to position [0, 3]
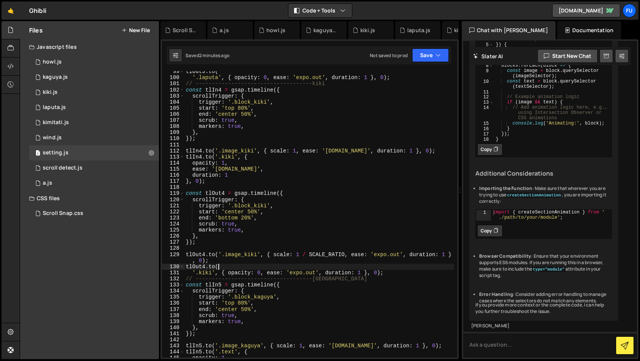
click at [261, 267] on div "tlOut3 . to ( '.laputa' , { opacity : 0 , ease : 'expo.out' , duration : 1 } , …" at bounding box center [319, 218] width 270 height 299
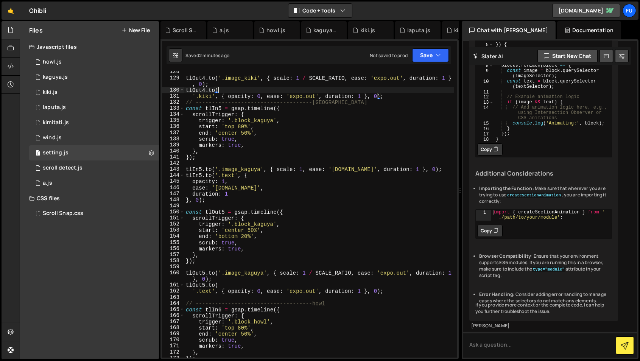
scroll to position [796, 0]
click at [234, 176] on div "tlOut4 . to ( '.image_kiki' , { scale : 1 / SCALE_RATIO , ease : 'expo.out' , d…" at bounding box center [319, 217] width 270 height 299
click at [211, 291] on div "tlOut4 . to ( '.image_kiki' , { scale : 1 / SCALE_RATIO , ease : 'expo.out' , d…" at bounding box center [319, 217] width 270 height 299
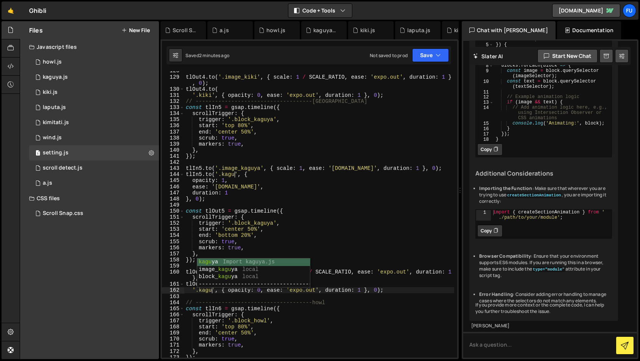
scroll to position [0, 2]
click at [307, 316] on div "tlOut4 . to ( '.image_kiki' , { scale : 1 / SCALE_RATIO , ease : 'expo.out' , d…" at bounding box center [319, 217] width 270 height 299
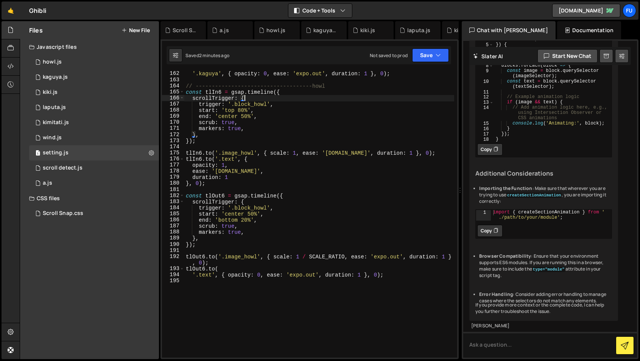
scroll to position [1005, 0]
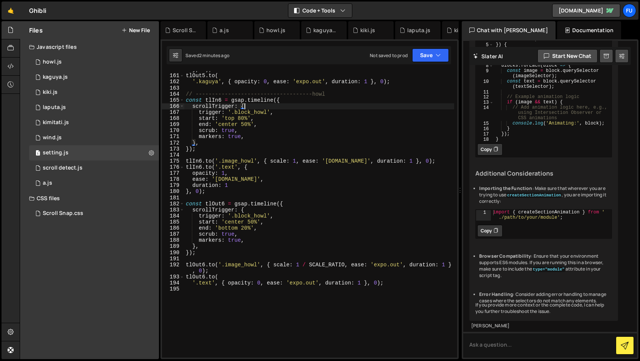
click at [235, 166] on div "tlOut5 . to ( '.image_kaguya' , { scale : 1 / SCALE_RATIO , ease : 'expo.out' ,…" at bounding box center [319, 213] width 270 height 305
click at [210, 286] on div "tlOut5 . to ( '.image_kaguya' , { scale : 1 / SCALE_RATIO , ease : 'expo.out' ,…" at bounding box center [319, 213] width 270 height 305
click at [207, 283] on div "tlOut5 . to ( '.image_kaguya' , { scale : 1 / SCALE_RATIO , ease : 'expo.out' ,…" at bounding box center [319, 213] width 270 height 305
drag, startPoint x: 210, startPoint y: 283, endPoint x: 221, endPoint y: 286, distance: 11.7
click at [214, 284] on div "tlOut5 . to ( '.image_kaguya' , { scale : 1 / SCALE_RATIO , ease : 'expo.out' ,…" at bounding box center [319, 213] width 270 height 305
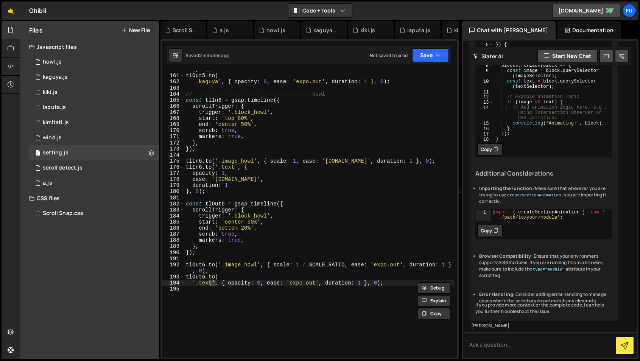
click at [212, 286] on div "tlOut5 . to ( '.image_kaguya' , { scale : 1 / SCALE_RATIO , ease : 'expo.out' ,…" at bounding box center [319, 214] width 270 height 287
click at [235, 167] on div "tlOut5 . to ( '.image_kaguya' , { scale : 1 / SCALE_RATIO , ease : 'expo.out' ,…" at bounding box center [319, 213] width 270 height 305
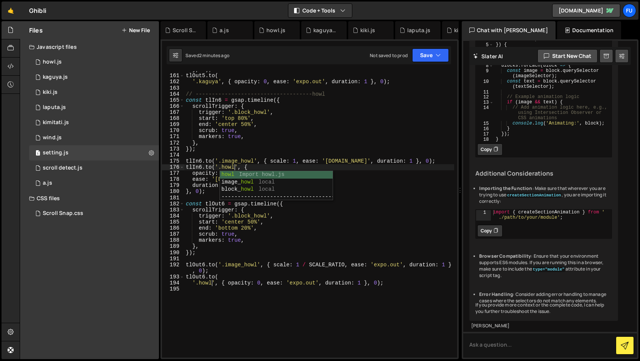
scroll to position [0, 3]
click at [346, 186] on div "tlOut5 . to ( '.image_kaguya' , { scale : 1 / SCALE_RATIO , ease : 'expo.out' ,…" at bounding box center [319, 213] width 270 height 305
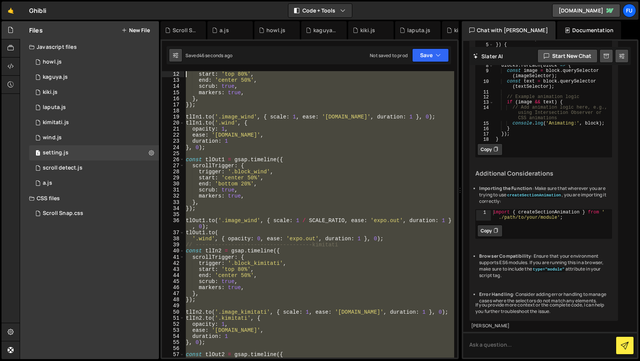
scroll to position [0, 0]
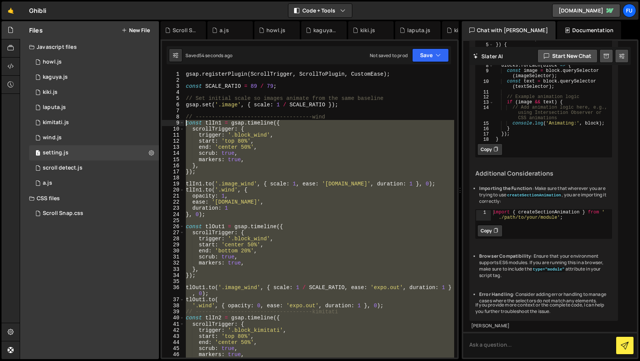
drag, startPoint x: 437, startPoint y: 291, endPoint x: 172, endPoint y: 126, distance: 312.7
click at [172, 126] on div "duration: 1 1 2 3 4 5 6 7 8 9 10 11 12 13 14 15 16 17 18 19 20 21 22 23 24 25 2…" at bounding box center [309, 214] width 295 height 287
type textarea "const tlIn1 = gsap.timeline({ scrollTrigger: {"
click at [399, 181] on div "gsap . registerPlugin ( ScrollTrigger , ScrollToPlugin , CustomEase ) ; const S…" at bounding box center [319, 214] width 270 height 287
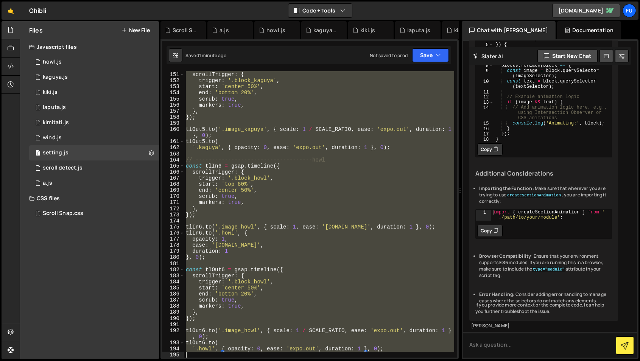
scroll to position [939, 0]
drag, startPoint x: 185, startPoint y: 123, endPoint x: 421, endPoint y: 353, distance: 329.7
click at [421, 325] on div "const tlOut5 = gsap . timeline ({ scrollTrigger : { trigger : '.block_kaguya' ,…" at bounding box center [319, 215] width 270 height 299
paste textarea "});"
type textarea "});"
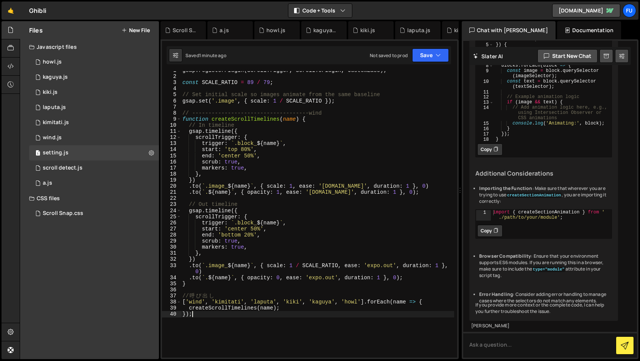
scroll to position [0, 0]
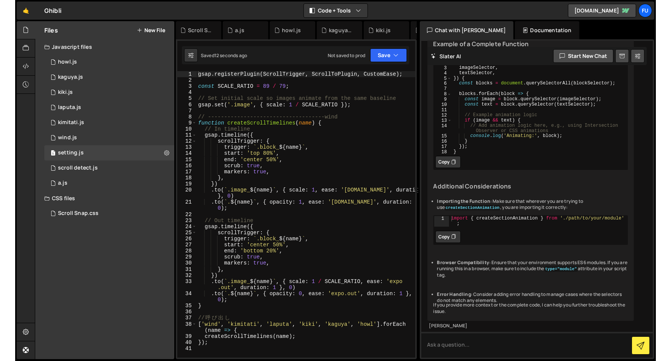
scroll to position [224, 0]
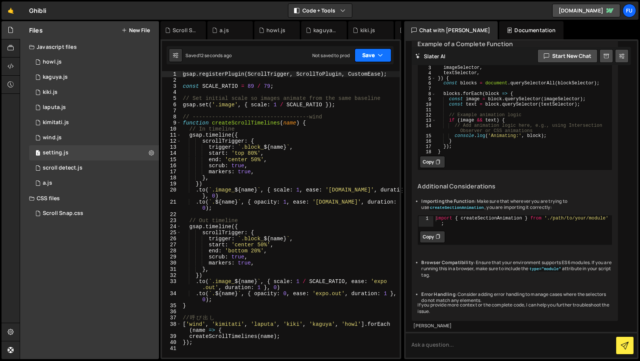
click at [378, 58] on button "Save" at bounding box center [373, 55] width 37 height 14
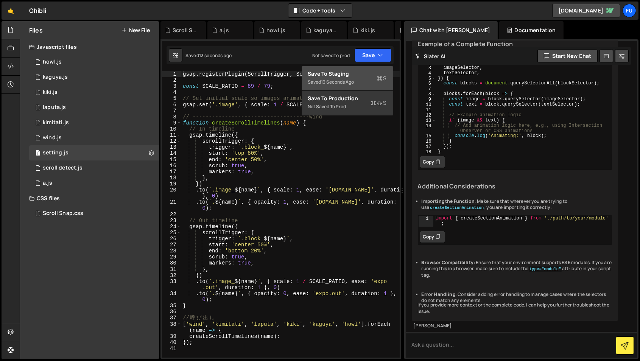
click at [369, 72] on div "Save to Staging S" at bounding box center [347, 74] width 79 height 8
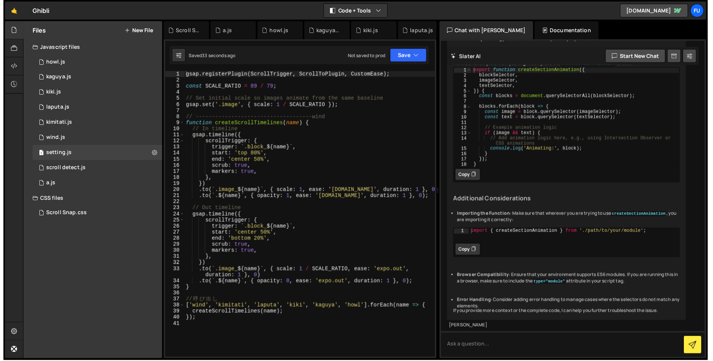
scroll to position [192, 0]
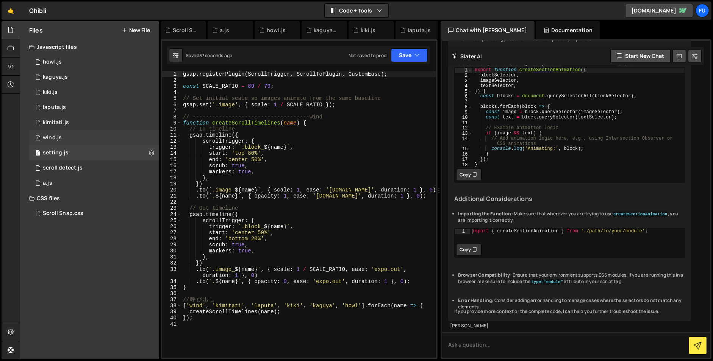
click at [112, 134] on div "1 wind.js 0" at bounding box center [94, 137] width 130 height 15
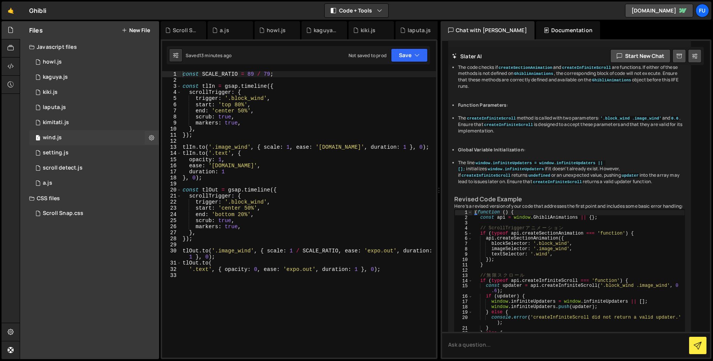
scroll to position [468, 0]
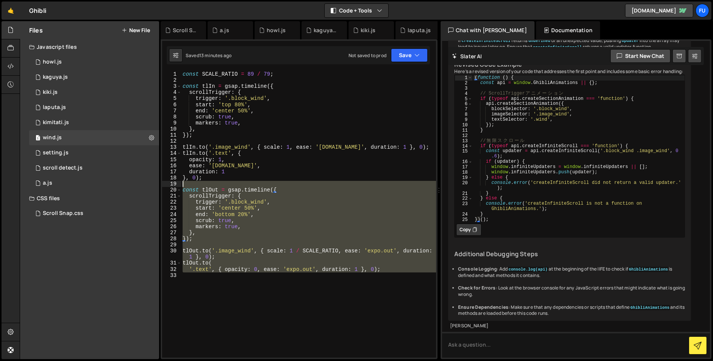
drag, startPoint x: 397, startPoint y: 292, endPoint x: 284, endPoint y: 155, distance: 177.1
click at [286, 160] on div "const SCALE_RATIO = 89 / 79 ; const tlIn = gsap . timeline ({ scrollTrigger : {…" at bounding box center [308, 220] width 255 height 299
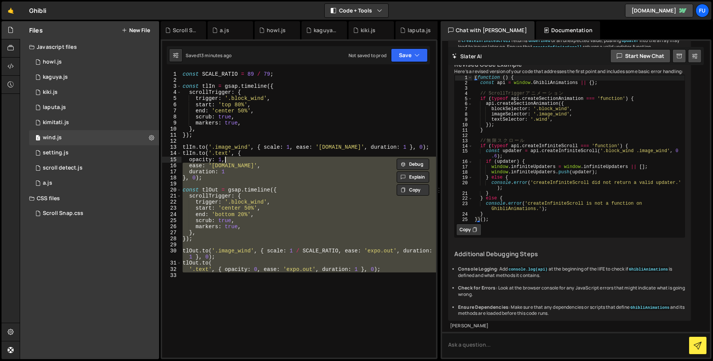
click at [284, 155] on div "const SCALE_RATIO = 89 / 79 ; const tlIn = gsap . timeline ({ scrollTrigger : {…" at bounding box center [308, 220] width 255 height 299
type textarea "[DOMAIN_NAME]('.text', {"
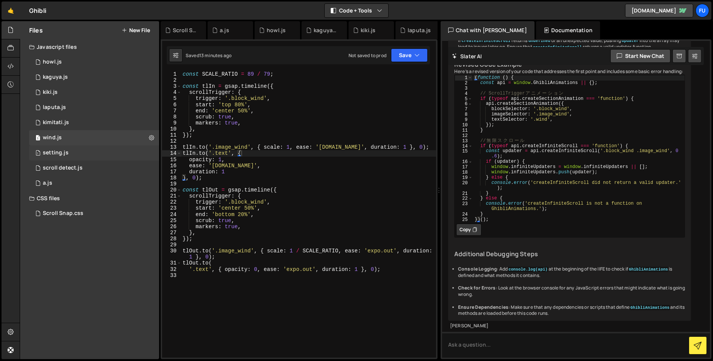
click at [114, 155] on div "1 setting.js 0" at bounding box center [94, 152] width 130 height 15
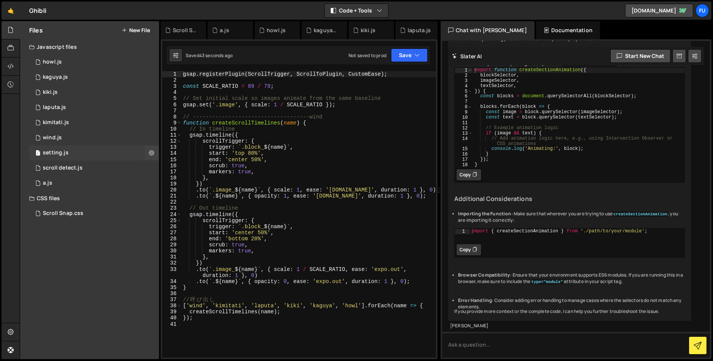
scroll to position [192, 0]
click at [83, 172] on div "1 scroll detect.js 0" at bounding box center [94, 168] width 130 height 15
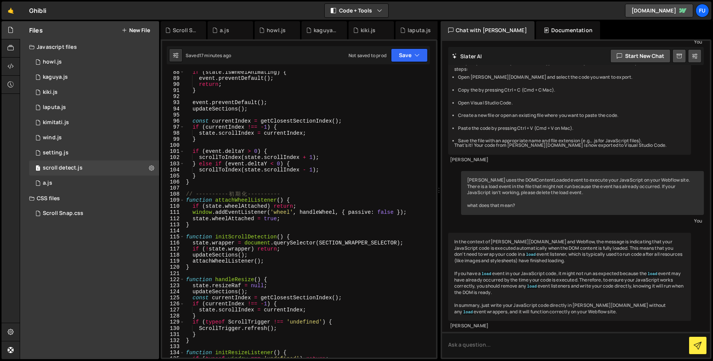
scroll to position [114, 0]
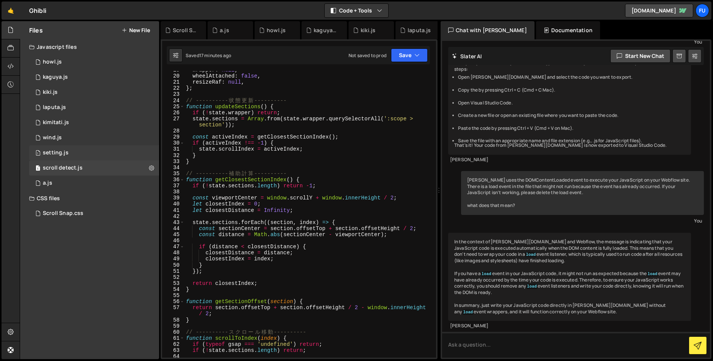
click at [48, 156] on div "1 setting.js 0" at bounding box center [94, 152] width 130 height 15
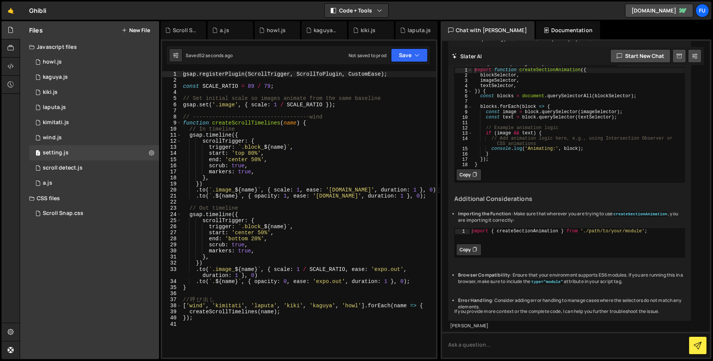
scroll to position [192, 0]
click at [124, 141] on div "1 wind.js 0" at bounding box center [94, 137] width 130 height 15
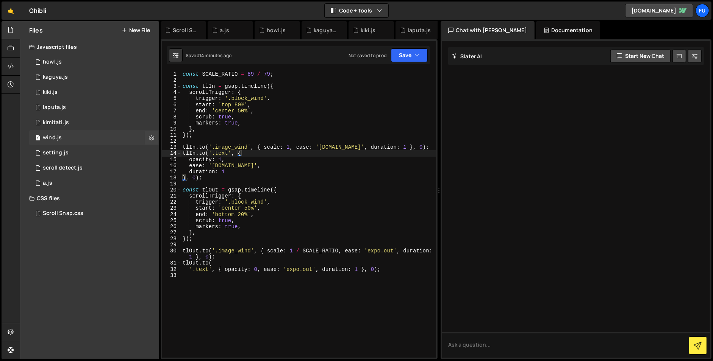
scroll to position [0, 0]
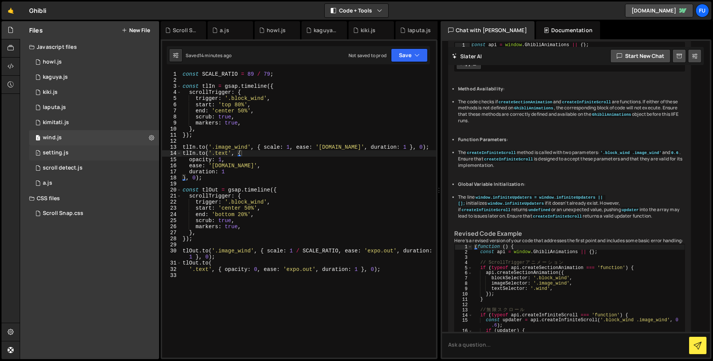
click at [123, 153] on div "1 setting.js 0" at bounding box center [94, 152] width 130 height 15
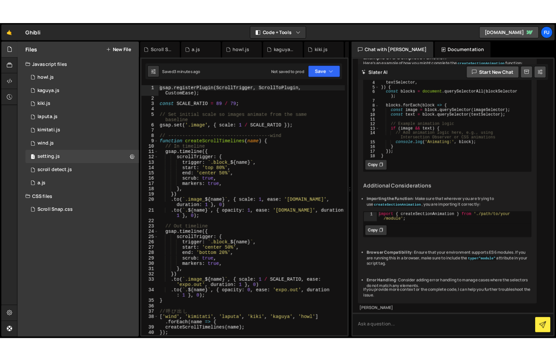
scroll to position [211, 0]
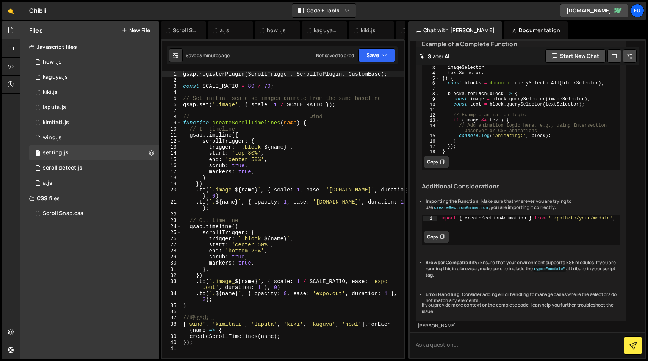
click at [360, 189] on div "gsap . registerPlugin ( ScrollTrigger , ScrollToPlugin , CustomEase ) ; const S…" at bounding box center [292, 220] width 222 height 299
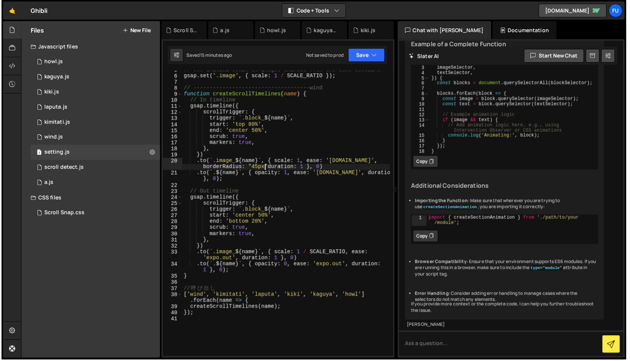
scroll to position [28, 0]
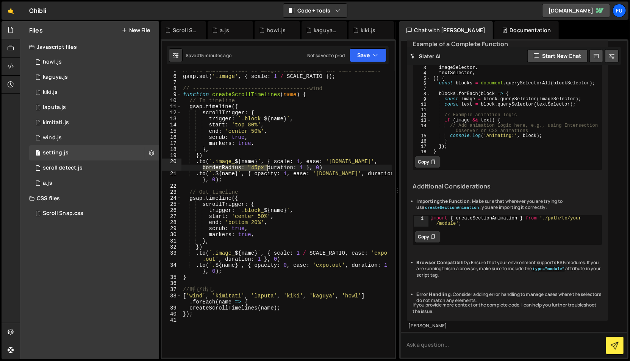
drag, startPoint x: 202, startPoint y: 167, endPoint x: 267, endPoint y: 166, distance: 64.8
click at [267, 166] on div "// Set initial scale so images animate from the same baseline gsap . set ( '.im…" at bounding box center [286, 216] width 210 height 299
click at [290, 168] on div "// Set initial scale so images animate from the same baseline gsap . set ( '.im…" at bounding box center [286, 216] width 210 height 299
click at [267, 167] on div "// Set initial scale so images animate from the same baseline gsap . set ( '.im…" at bounding box center [286, 216] width 210 height 299
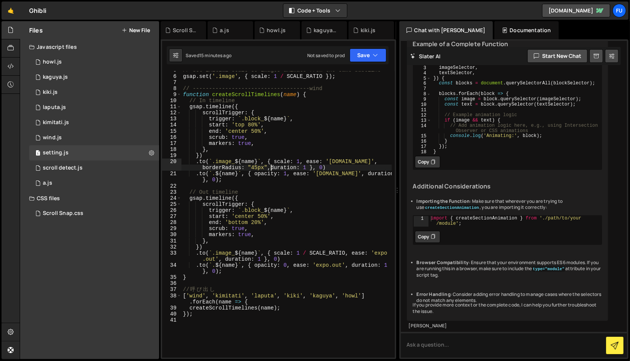
click at [267, 166] on div "// Set initial scale so images animate from the same baseline gsap . set ( '.im…" at bounding box center [286, 216] width 210 height 299
click at [270, 167] on div "// Set initial scale so images animate from the same baseline gsap . set ( '.im…" at bounding box center [286, 216] width 210 height 299
drag, startPoint x: 271, startPoint y: 168, endPoint x: 202, endPoint y: 166, distance: 69.0
click at [202, 166] on div "// Set initial scale so images animate from the same baseline gsap . set ( '.im…" at bounding box center [286, 216] width 210 height 299
click at [270, 168] on div "// Set initial scale so images animate from the same baseline gsap . set ( '.im…" at bounding box center [286, 214] width 210 height 287
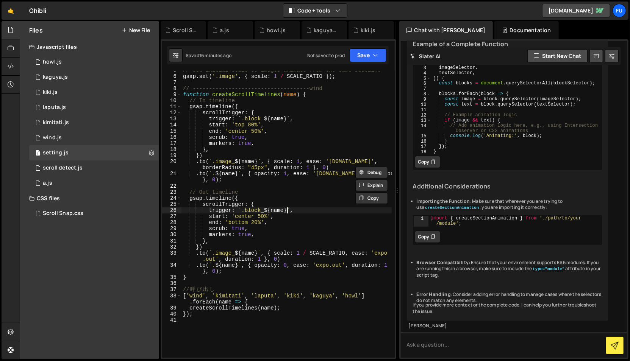
click at [287, 210] on div "// Set initial scale so images animate from the same baseline gsap . set ( '.im…" at bounding box center [286, 216] width 210 height 299
drag, startPoint x: 273, startPoint y: 168, endPoint x: 202, endPoint y: 167, distance: 71.6
click at [202, 167] on div "// Set initial scale so images animate from the same baseline gsap . set ( '.im…" at bounding box center [286, 216] width 210 height 299
type textarea ".to(`.image_${name}`, { scale: 1, ease: 'expo.in', borderRadius: "45px", durati…"
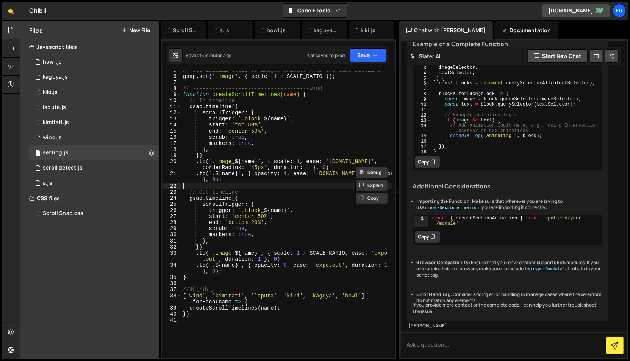
click at [288, 186] on div "// Set initial scale so images animate from the same baseline gsap . set ( '.im…" at bounding box center [286, 216] width 210 height 299
click at [345, 173] on div "// Set initial scale so images animate from the same baseline gsap . set ( '.im…" at bounding box center [286, 216] width 210 height 299
paste textarea "borderRadius: "45px","
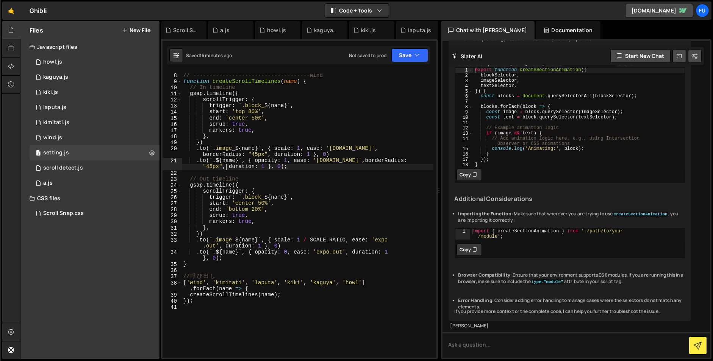
scroll to position [192, 0]
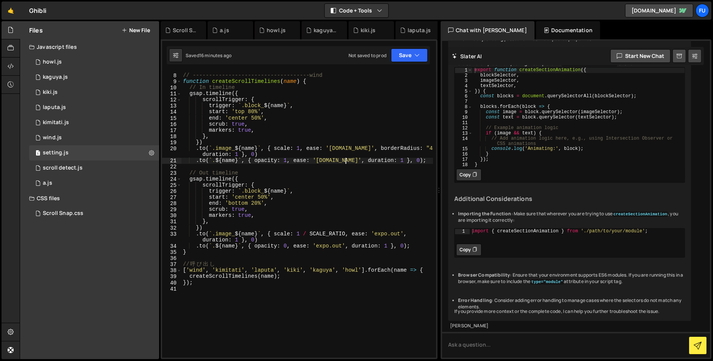
click at [408, 234] on div "// ------------------------------------wind function createScrollTimelines ( na…" at bounding box center [306, 215] width 251 height 299
paste textarea "borderRadius: "45px","
click at [261, 242] on div "// ------------------------------------wind function createScrollTimelines ( na…" at bounding box center [306, 215] width 251 height 299
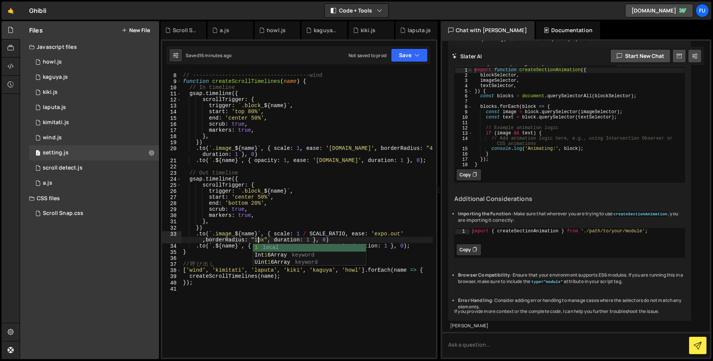
scroll to position [0, 19]
click at [375, 231] on div "// ------------------------------------wind function createScrollTimelines ( na…" at bounding box center [306, 215] width 251 height 299
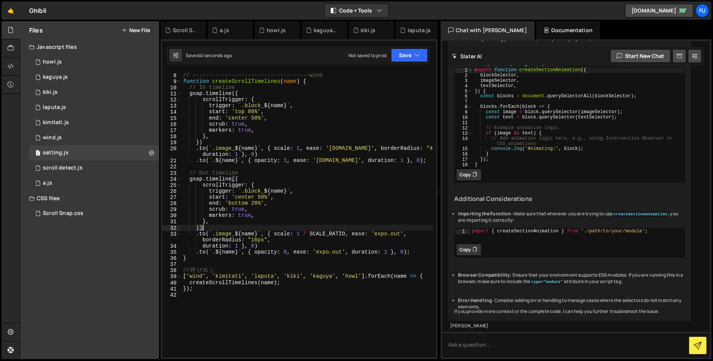
scroll to position [42, 0]
click at [254, 226] on div "// ------------------------------------wind function createScrollTimelines ( na…" at bounding box center [306, 215] width 251 height 299
click at [253, 232] on div "// ------------------------------------wind function createScrollTimelines ( na…" at bounding box center [306, 215] width 251 height 299
type textarea ".to(`.image_${name}`, { scale: 1 / SCALE_RATIO, ease: 'expo.out', borderRadius:…"
click at [249, 265] on div "// ------------------------------------wind function createScrollTimelines ( na…" at bounding box center [306, 215] width 251 height 299
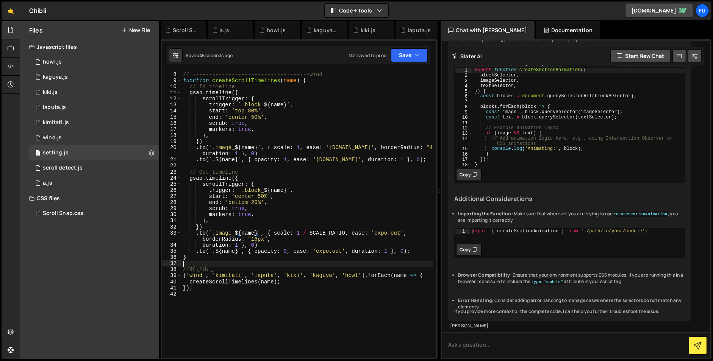
scroll to position [0, 0]
click at [249, 262] on div "// ------------------------------------wind function createScrollTimelines ( na…" at bounding box center [306, 215] width 251 height 299
click at [126, 131] on div "1 wind.js 0" at bounding box center [94, 137] width 130 height 15
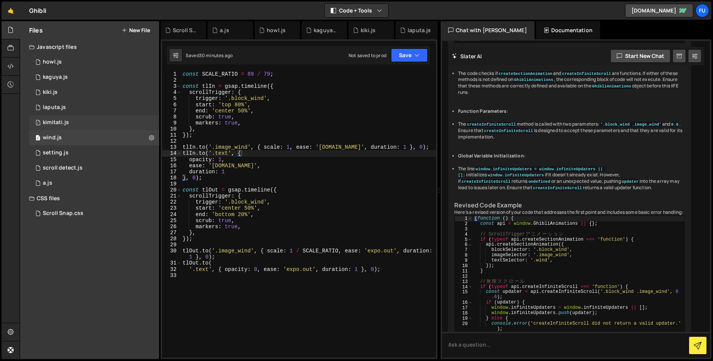
scroll to position [468, 0]
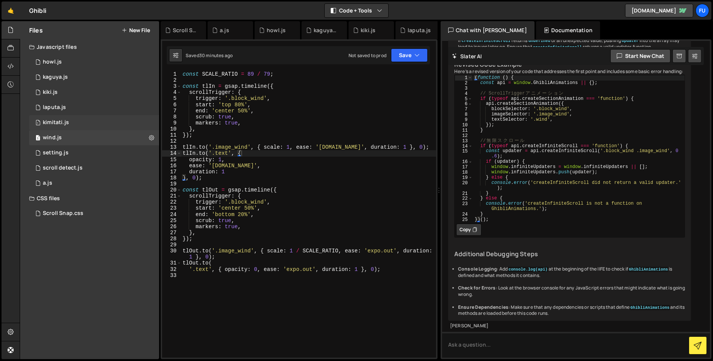
click at [126, 122] on div "1 kimitati.js 0" at bounding box center [94, 122] width 130 height 15
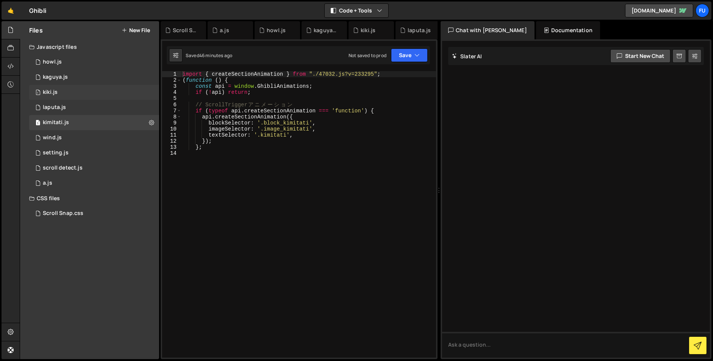
scroll to position [0, 0]
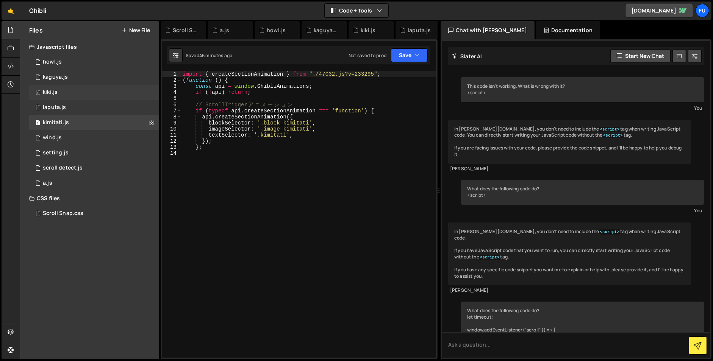
click at [128, 93] on div "1 kiki.js 0" at bounding box center [94, 92] width 130 height 15
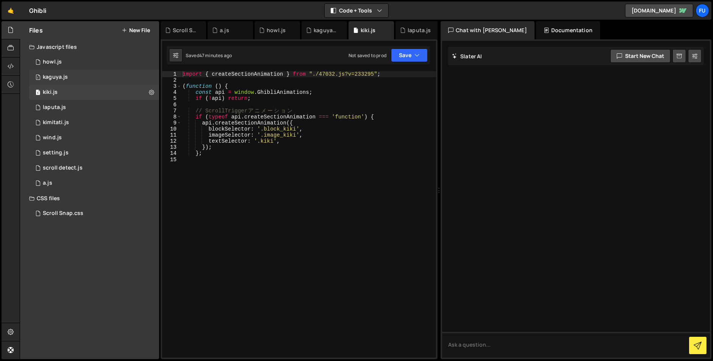
click at [127, 78] on div "1 kaguya.js 0" at bounding box center [94, 77] width 130 height 15
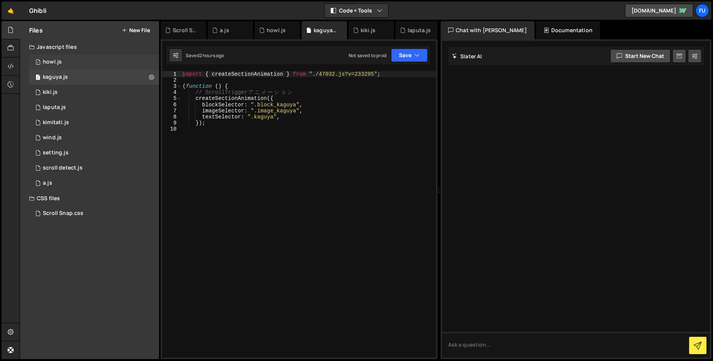
click at [128, 65] on div "1 howl.js 0" at bounding box center [94, 62] width 130 height 15
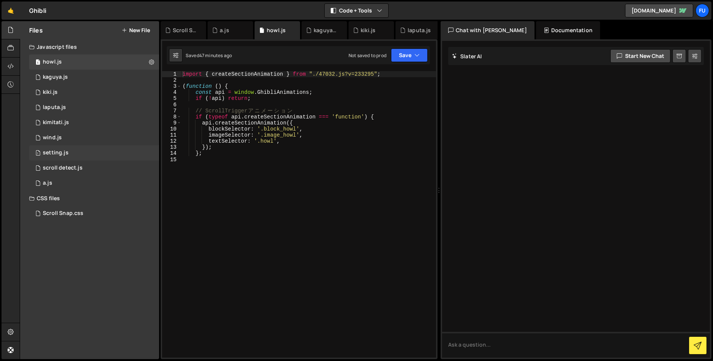
click at [112, 156] on div "1 setting.js 0" at bounding box center [94, 152] width 130 height 15
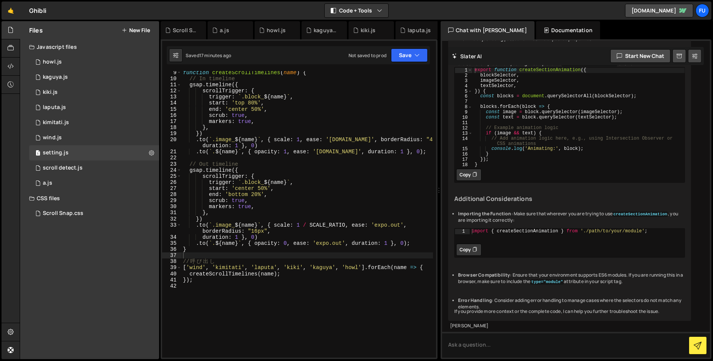
scroll to position [11, 0]
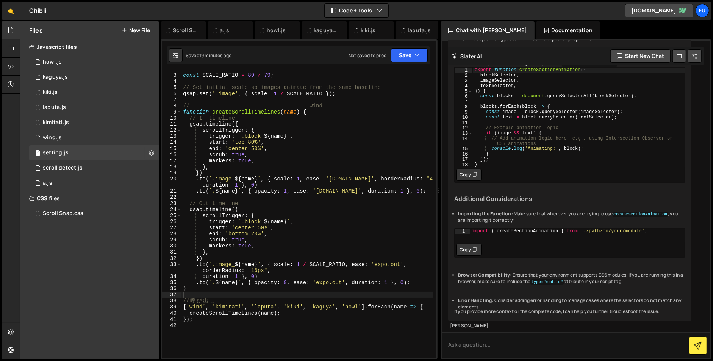
type textarea "}"
click at [278, 292] on div "const SCALE_RATIO = 89 / 79 ; // Set initial scale so images animate from the s…" at bounding box center [306, 215] width 251 height 299
click at [278, 293] on div "const SCALE_RATIO = 89 / 79 ; // Set initial scale so images animate from the s…" at bounding box center [306, 215] width 251 height 299
drag, startPoint x: 367, startPoint y: 312, endPoint x: 315, endPoint y: 312, distance: 52.3
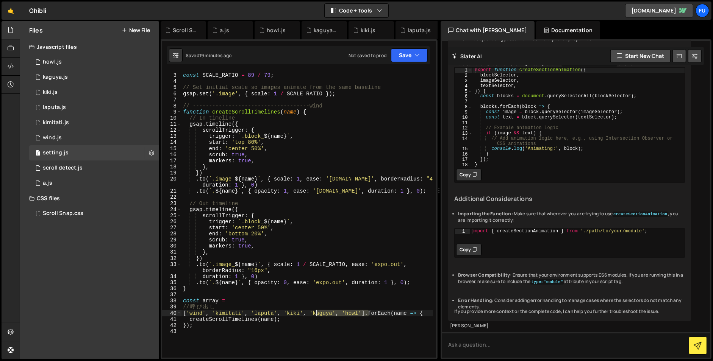
click at [315, 312] on div "const SCALE_RATIO = 89 / 79 ; // Set initial scale so images animate from the s…" at bounding box center [306, 215] width 251 height 299
click at [315, 312] on div "const SCALE_RATIO = 89 / 79 ; // Set initial scale so images animate from the s…" at bounding box center [306, 214] width 251 height 287
drag, startPoint x: 365, startPoint y: 314, endPoint x: 181, endPoint y: 313, distance: 183.7
click at [181, 313] on div "['wind', 'kimitati', 'laputa', 'kiki', 'kaguya', 'howl'].forEach(name => { 2 3 …" at bounding box center [299, 214] width 274 height 287
click at [234, 301] on div "const SCALE_RATIO = 89 / 79 ; // Set initial scale so images animate from the s…" at bounding box center [306, 215] width 251 height 299
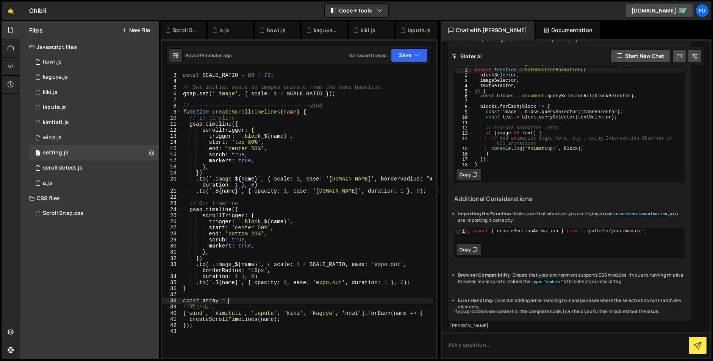
paste textarea "['wind', 'kimitati', 'laputa', 'kiki', 'kaguya', 'howl']"
drag, startPoint x: 365, startPoint y: 313, endPoint x: 185, endPoint y: 311, distance: 179.5
click at [184, 311] on div "const SCALE_RATIO = 89 / 79 ; // Set initial scale so images animate from the s…" at bounding box center [306, 215] width 251 height 299
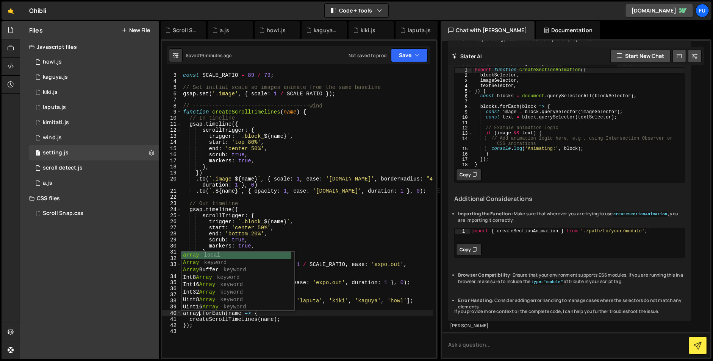
scroll to position [0, 1]
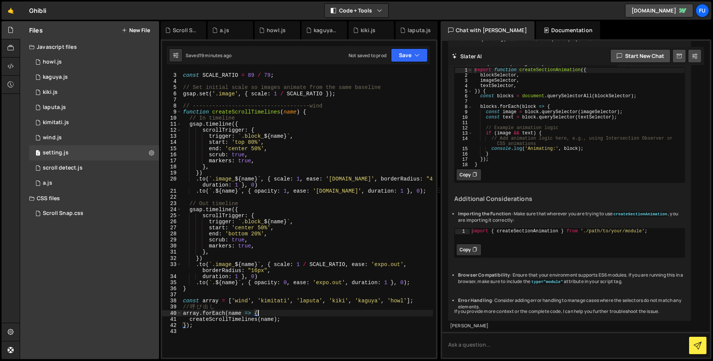
click at [337, 315] on div "const SCALE_RATIO = 89 / 79 ; // Set initial scale so images animate from the s…" at bounding box center [306, 215] width 251 height 299
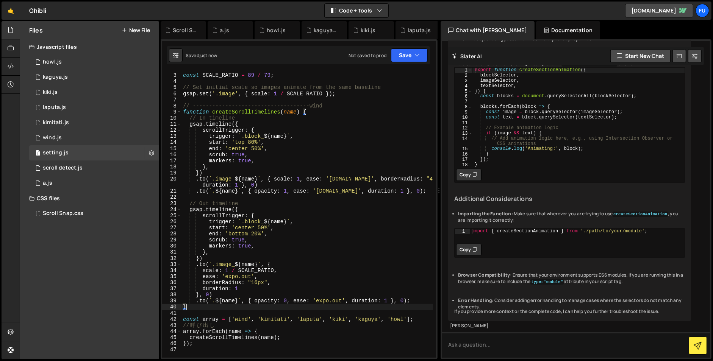
type textarea "}"
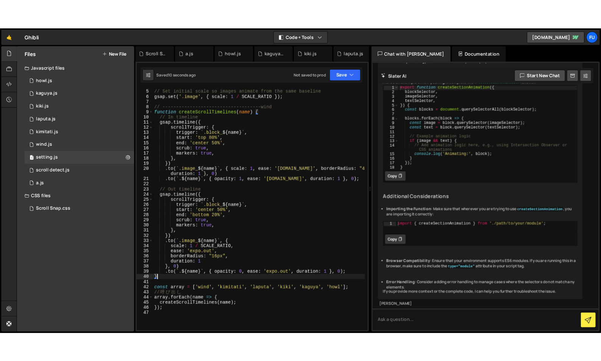
scroll to position [24, 0]
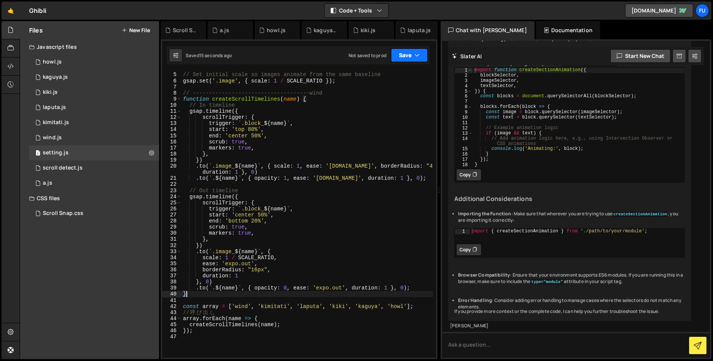
click at [406, 52] on button "Save" at bounding box center [409, 55] width 37 height 14
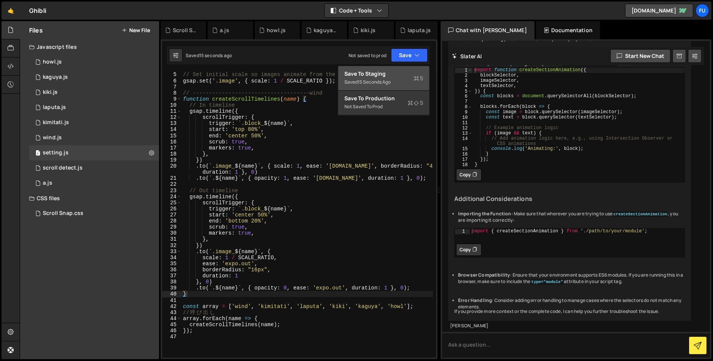
click at [406, 73] on div "Save to Staging S" at bounding box center [383, 74] width 79 height 8
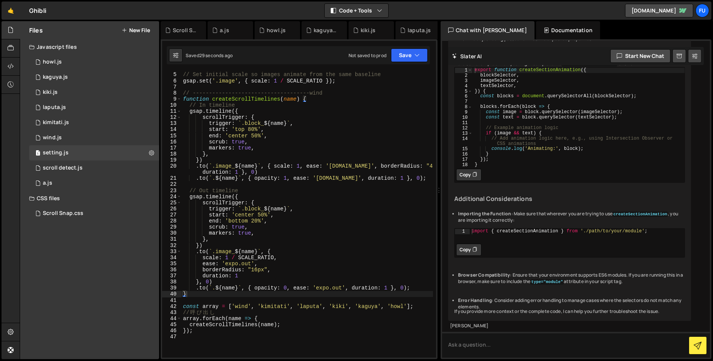
click at [593, 8] on div "🤙 Ghibli ⚠️ Code is being edited in another browser Code + Tools Code Only Code…" at bounding box center [357, 11] width 710 height 18
click at [625, 11] on link "[DOMAIN_NAME]" at bounding box center [659, 11] width 68 height 14
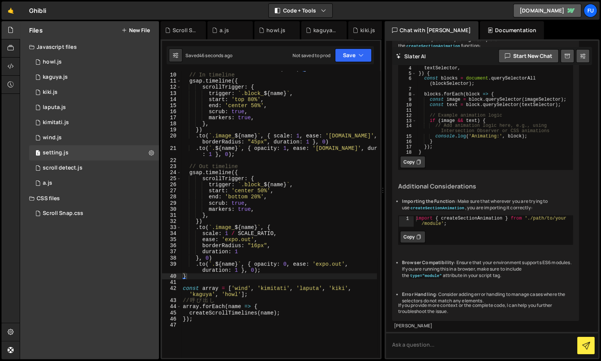
scroll to position [66, 0]
